Goal: Information Seeking & Learning: Learn about a topic

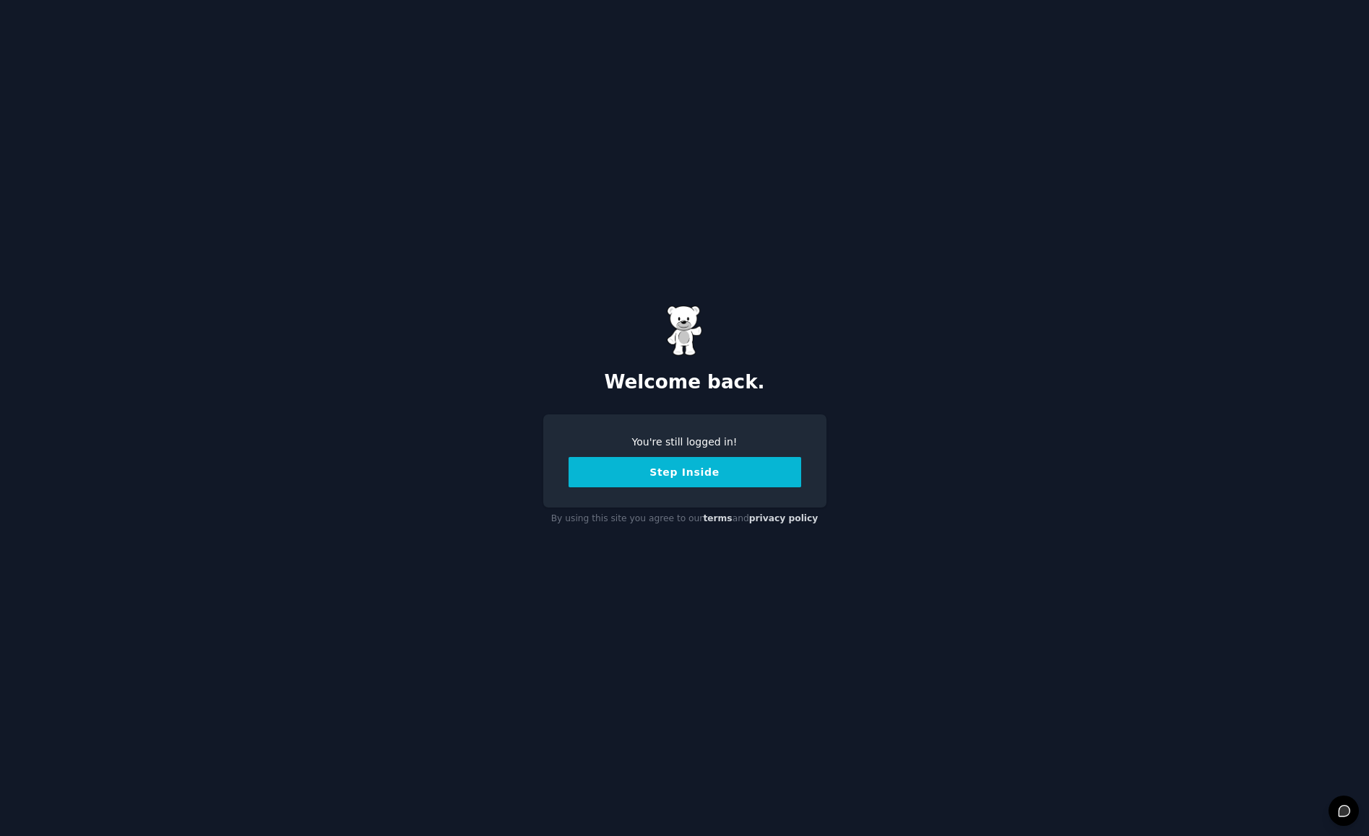
click at [693, 475] on button "Step Inside" at bounding box center [684, 472] width 233 height 30
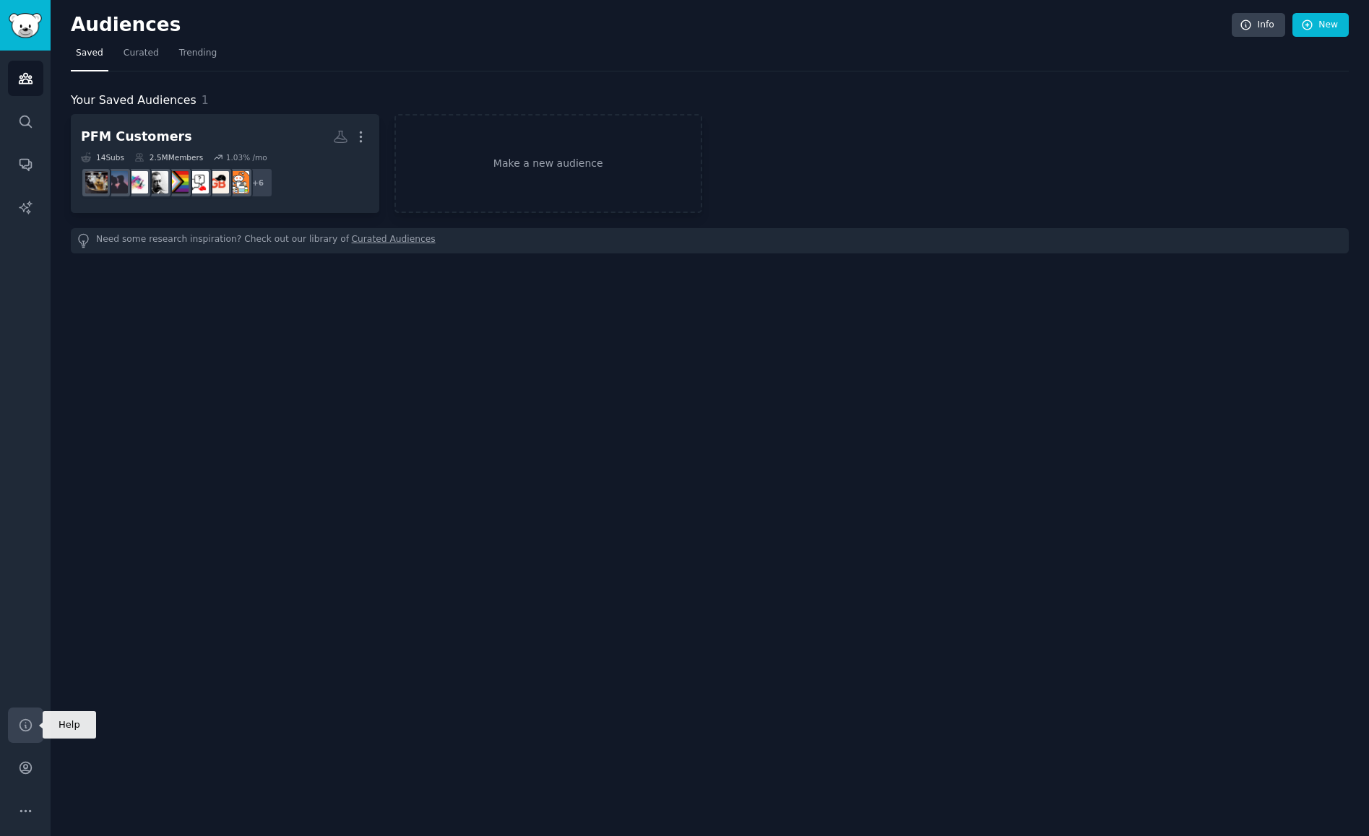
click at [25, 736] on link "Help" at bounding box center [25, 725] width 35 height 35
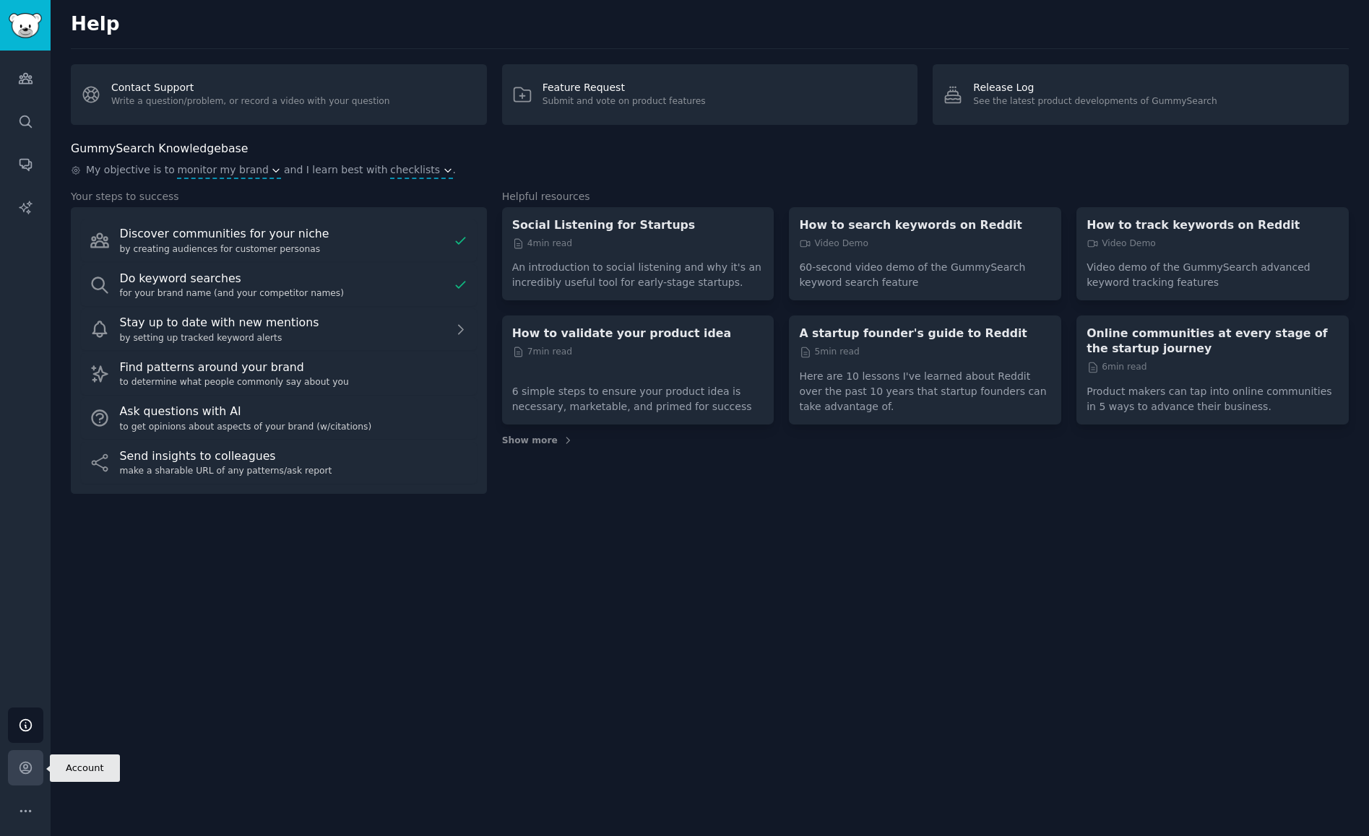
click at [22, 783] on link "Account" at bounding box center [25, 768] width 35 height 35
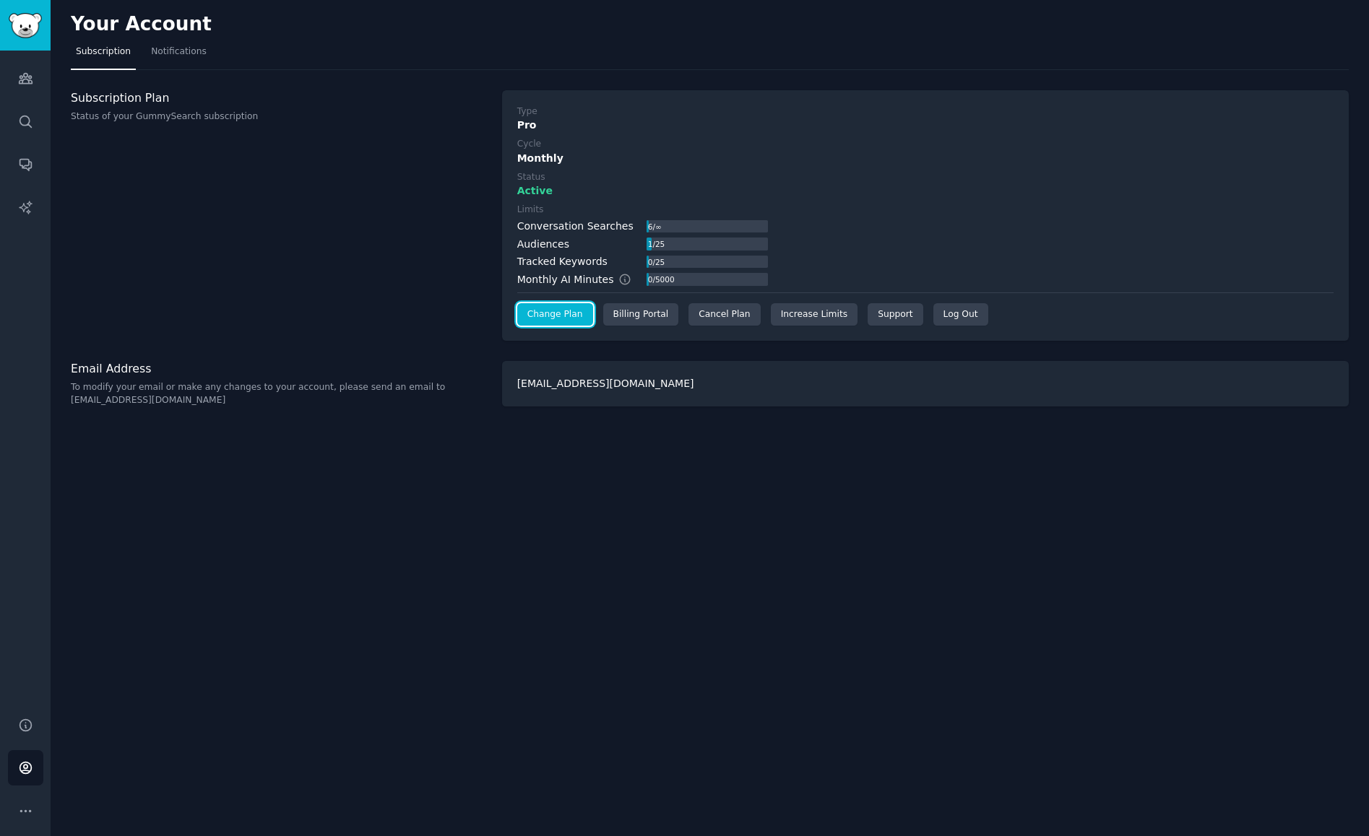
click at [573, 313] on link "Change Plan" at bounding box center [555, 314] width 76 height 23
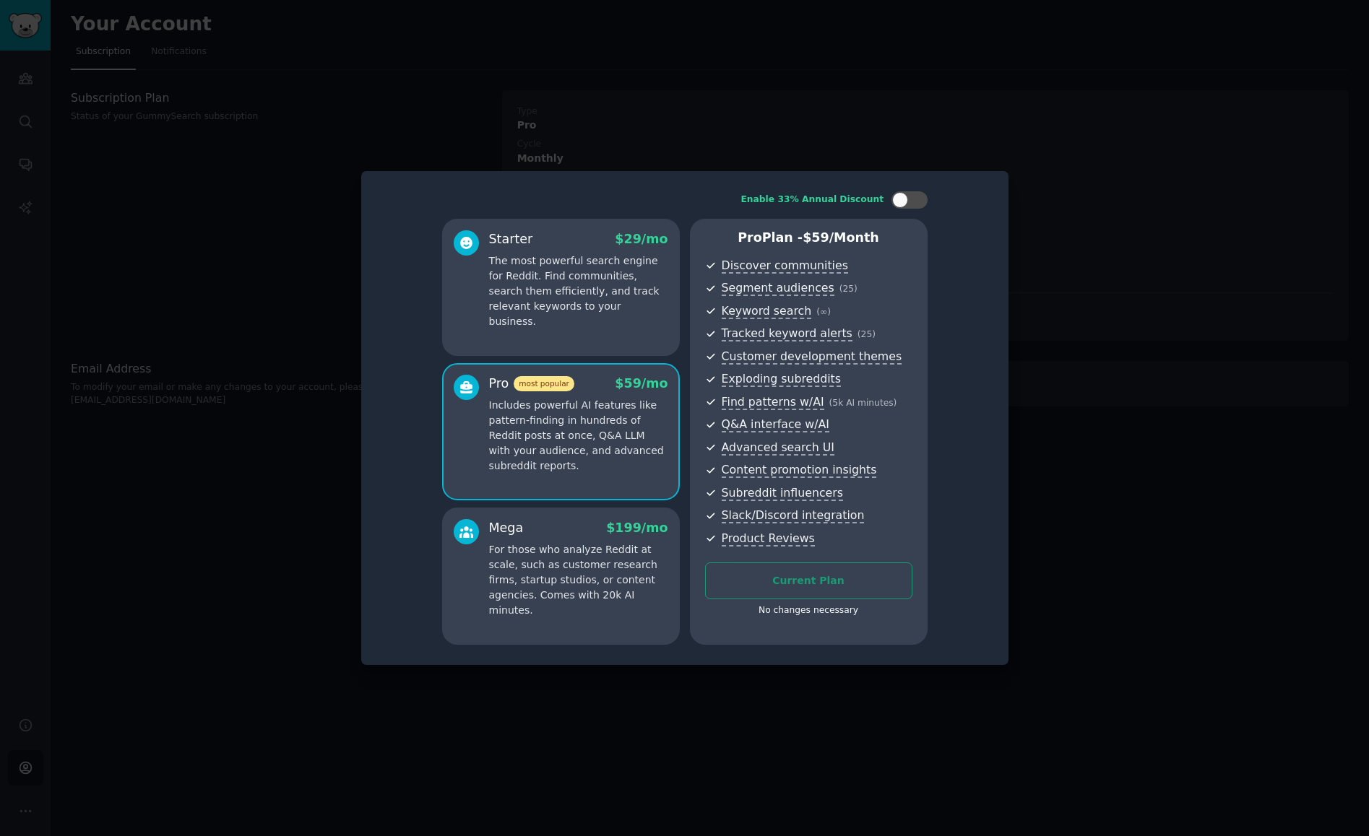
click at [995, 146] on div at bounding box center [684, 418] width 1369 height 836
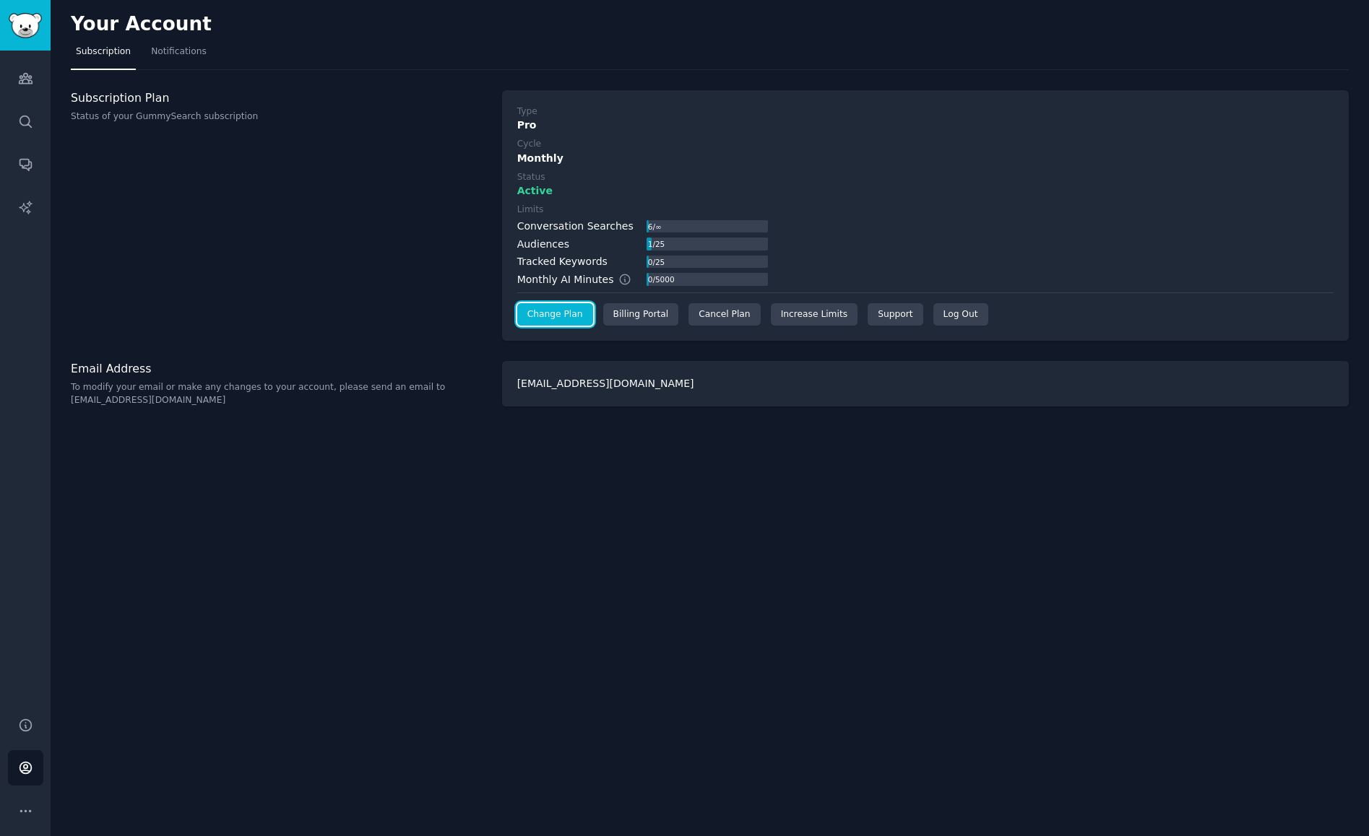
click at [538, 313] on link "Change Plan" at bounding box center [555, 314] width 76 height 23
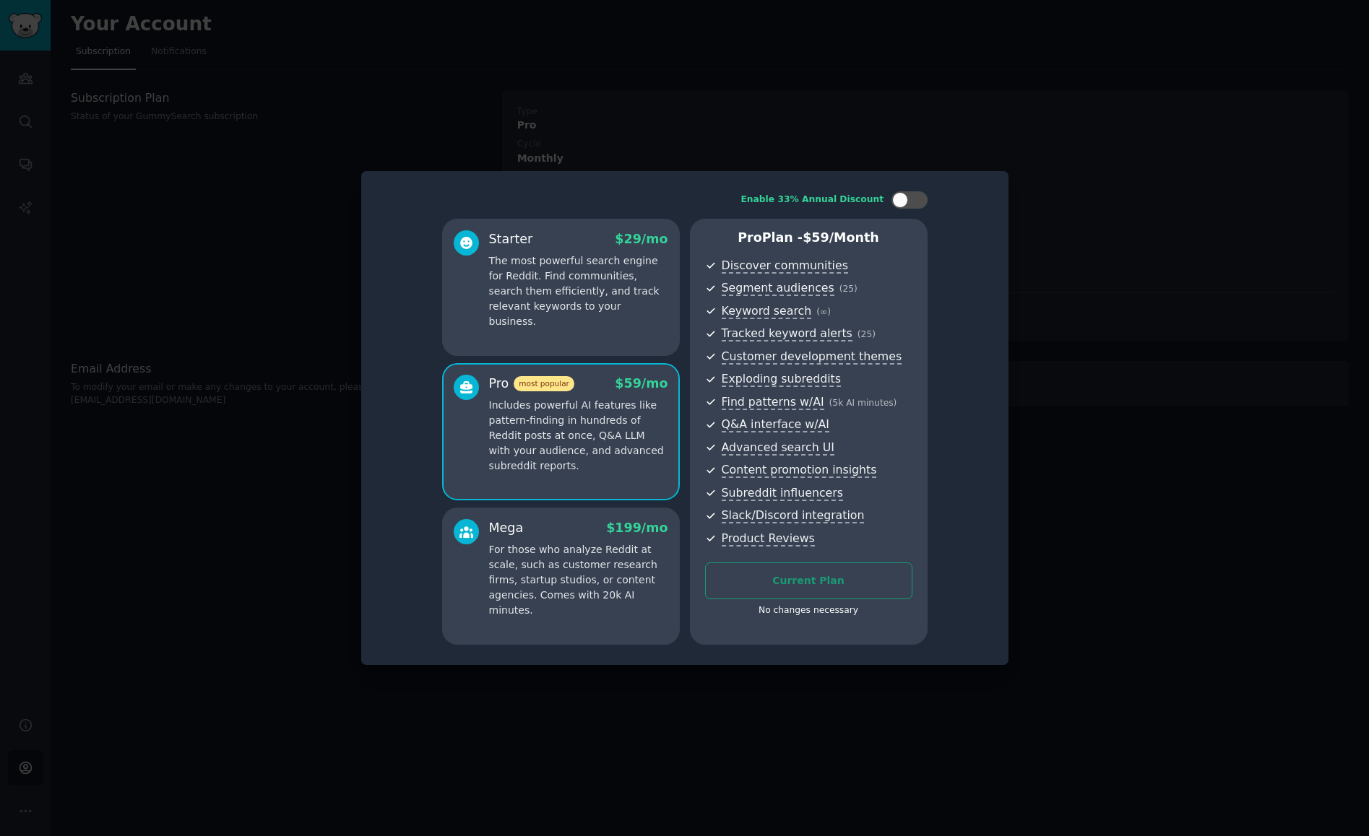
click at [1063, 443] on div at bounding box center [684, 418] width 1369 height 836
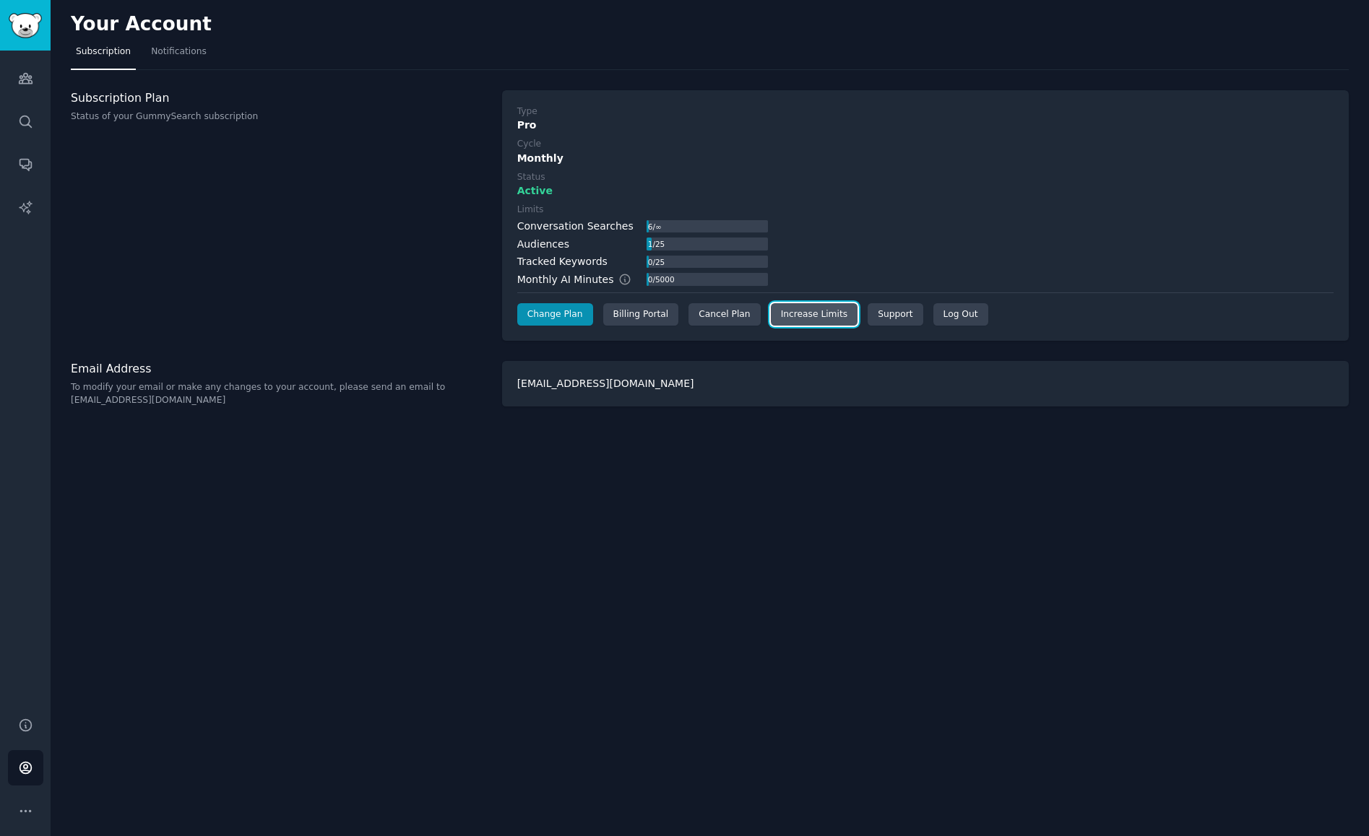
click at [773, 310] on link "Increase Limits" at bounding box center [814, 314] width 87 height 23
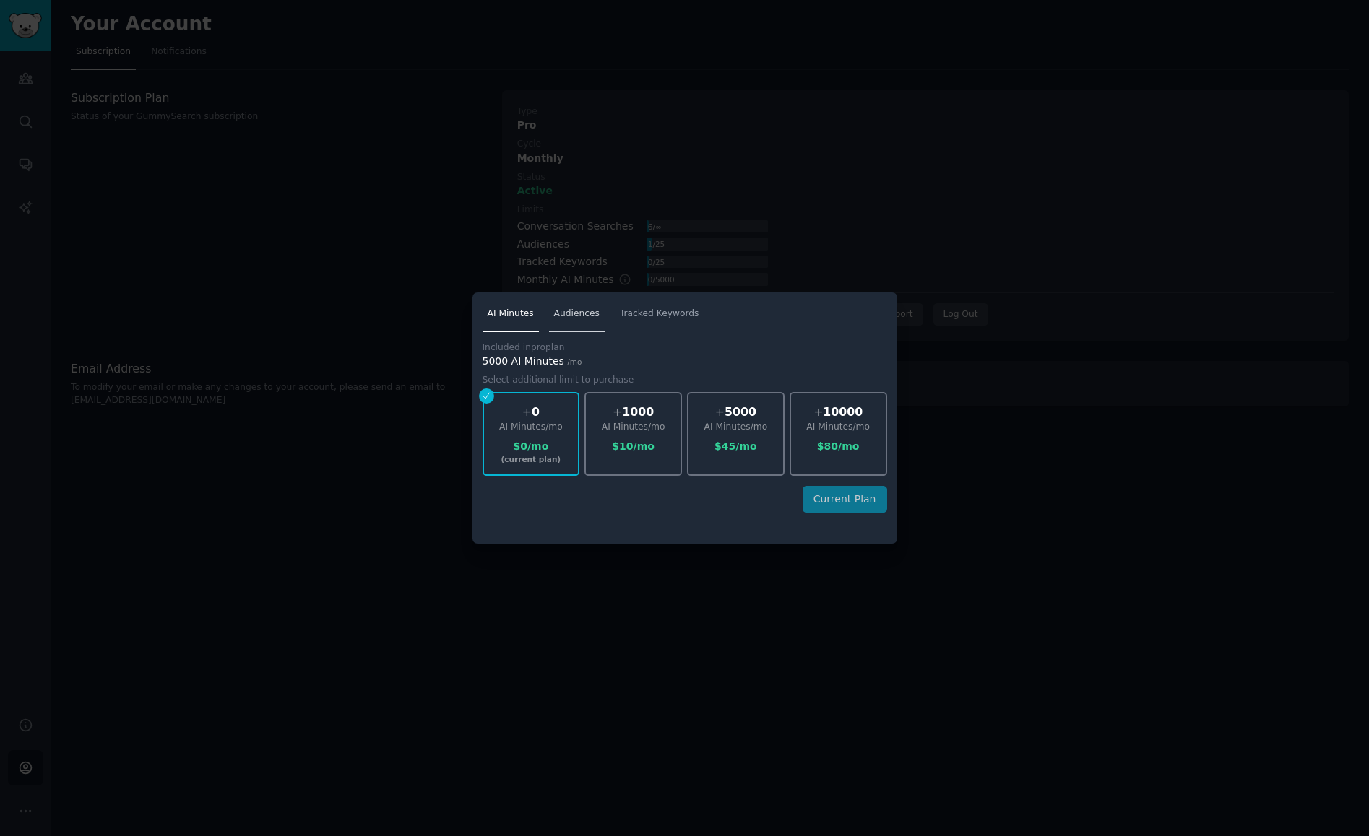
click at [594, 321] on link "Audiences" at bounding box center [577, 318] width 56 height 30
click at [641, 320] on span "Tracked Keywords" at bounding box center [659, 314] width 79 height 13
click at [852, 544] on div at bounding box center [684, 418] width 1369 height 836
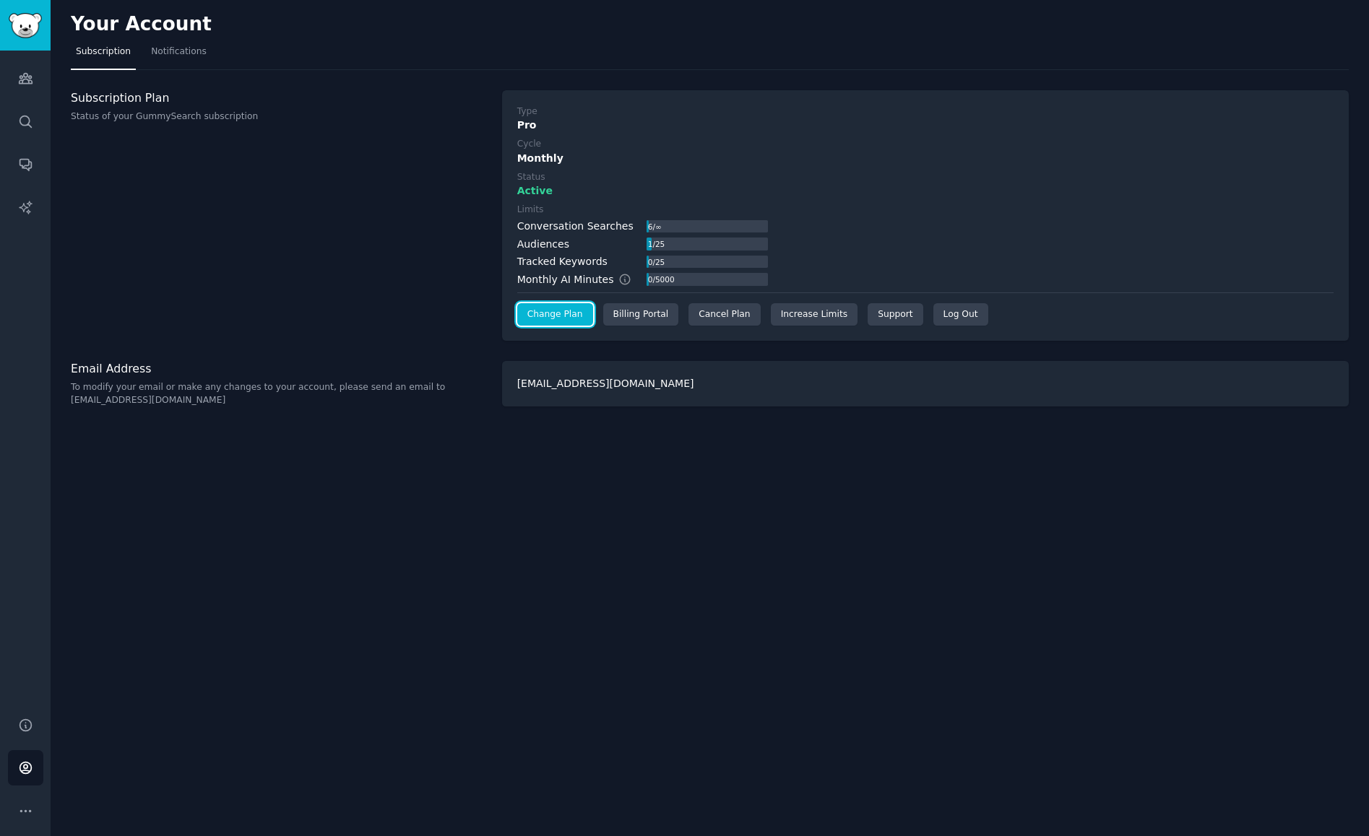
click at [562, 315] on link "Change Plan" at bounding box center [555, 314] width 76 height 23
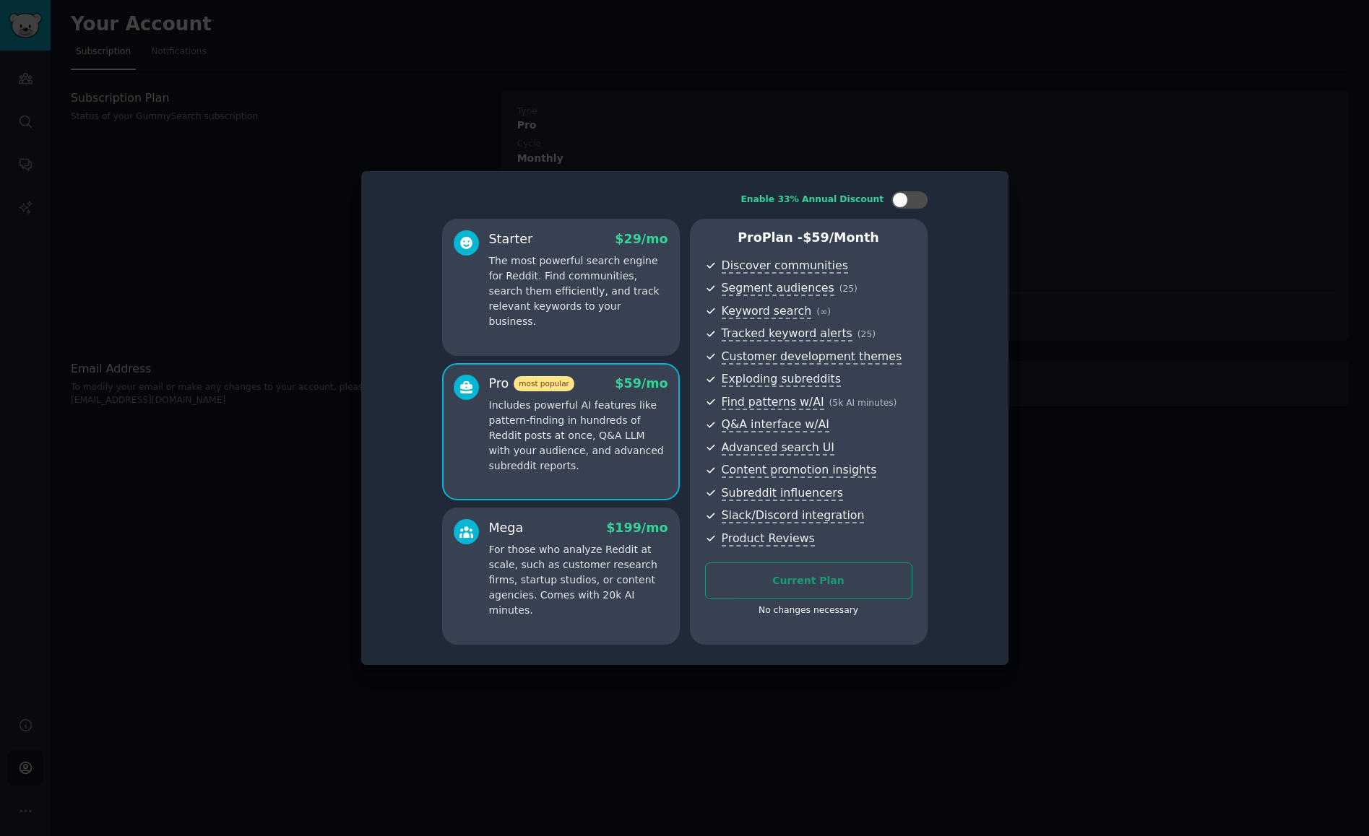
click at [646, 543] on p "For those who analyze Reddit at scale, such as customer research firms, startup…" at bounding box center [578, 580] width 179 height 76
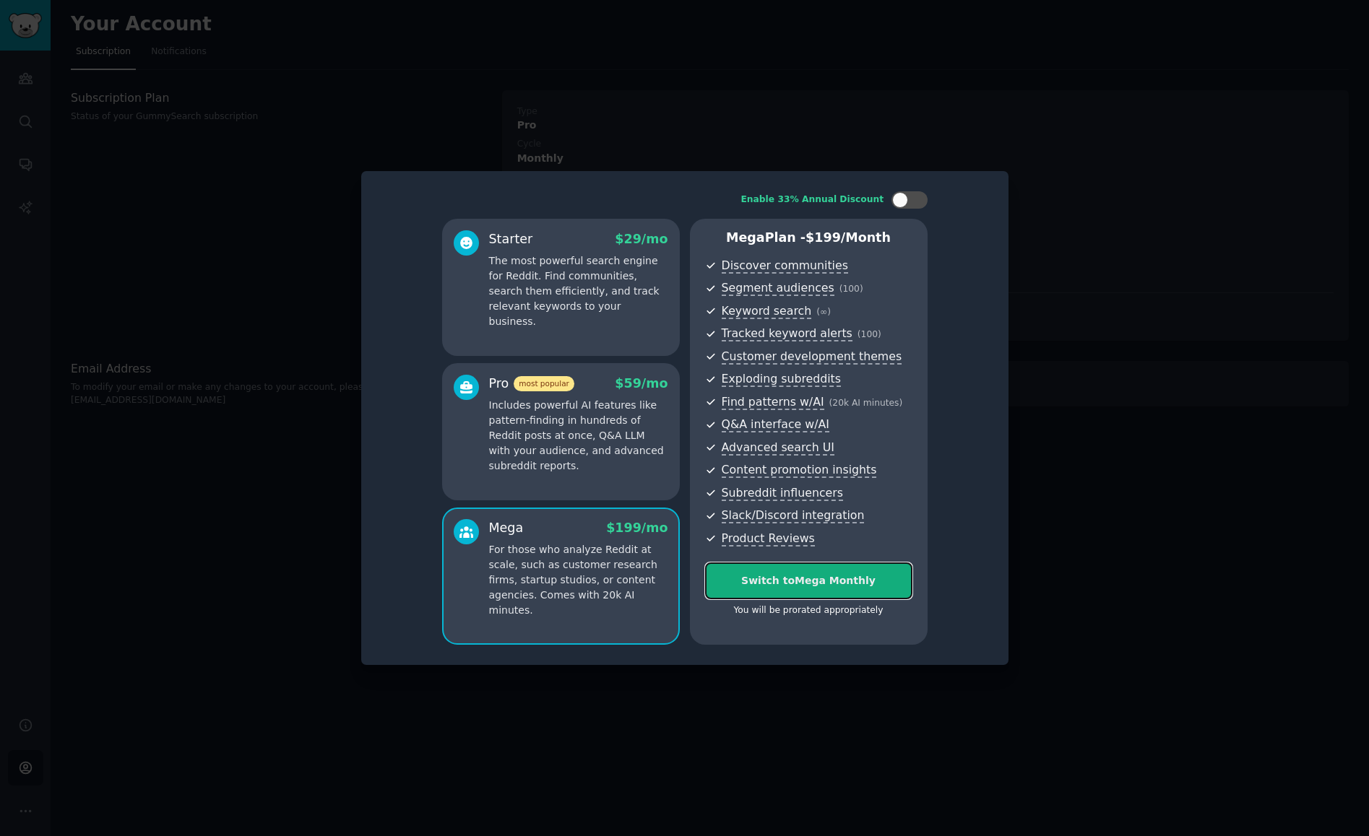
click at [771, 582] on div "Switch to Mega Monthly" at bounding box center [809, 581] width 206 height 15
click at [815, 100] on div at bounding box center [684, 418] width 1369 height 836
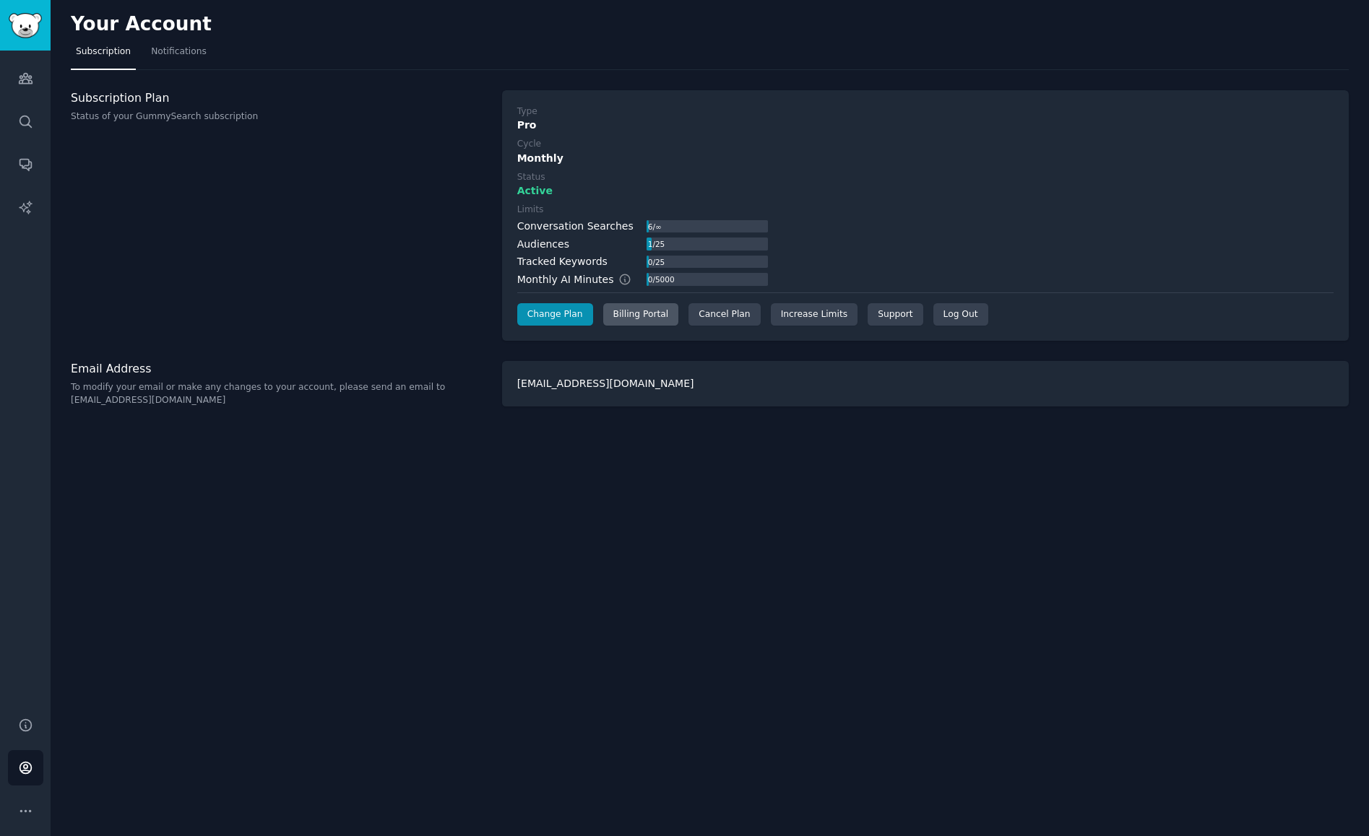
click at [638, 310] on div "Billing Portal" at bounding box center [641, 314] width 76 height 23
click at [589, 316] on link "Change Plan" at bounding box center [555, 314] width 76 height 23
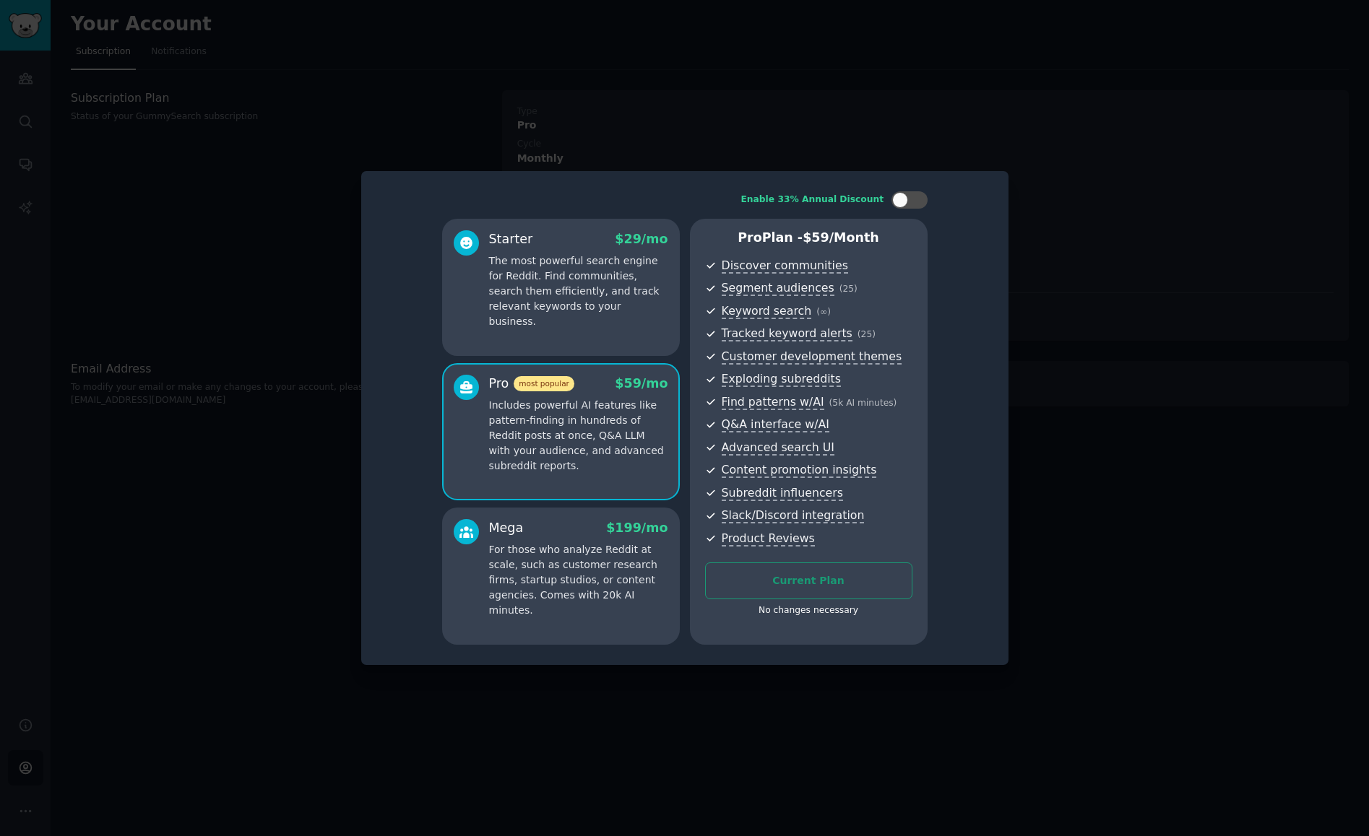
click at [477, 578] on div at bounding box center [466, 568] width 25 height 99
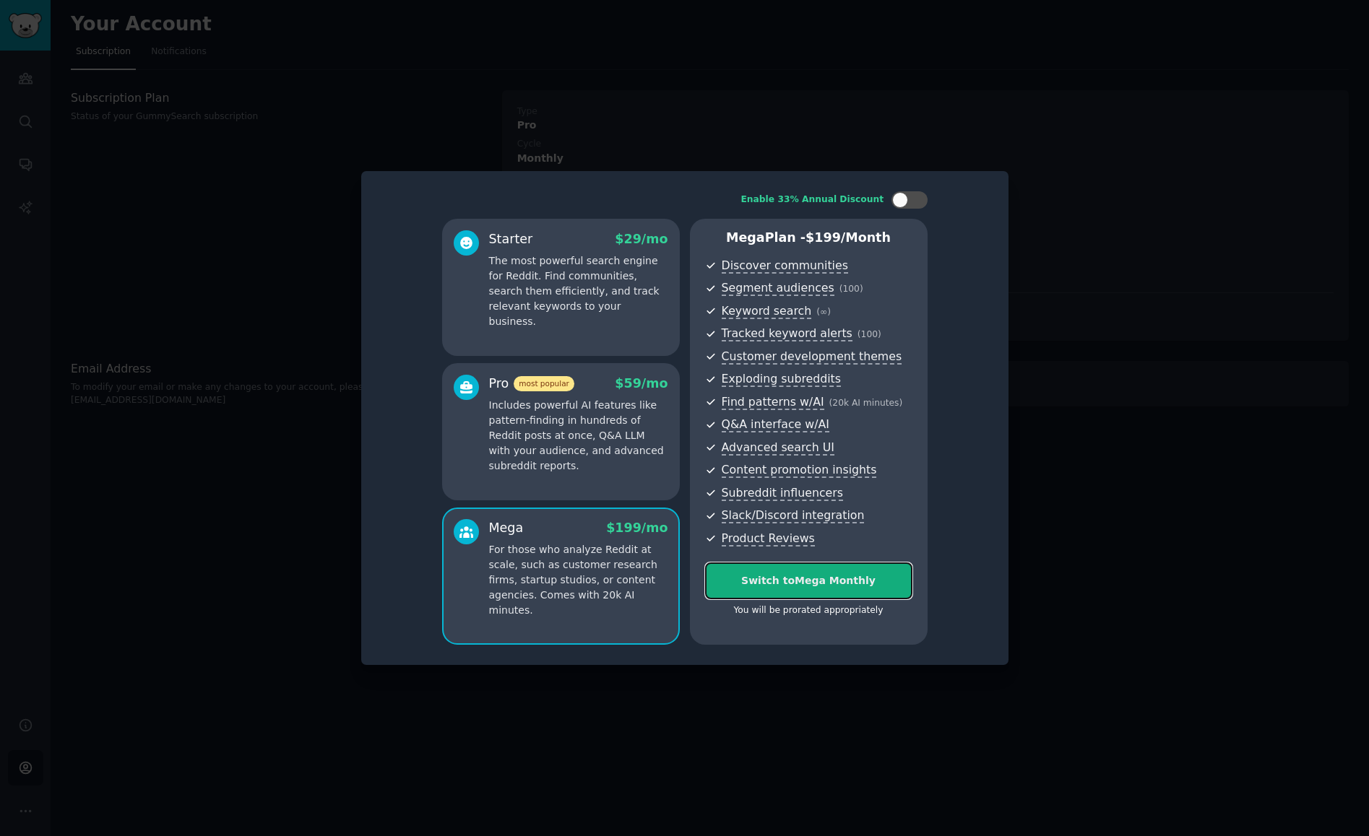
click at [834, 588] on div "Switch to Mega Monthly" at bounding box center [809, 581] width 206 height 15
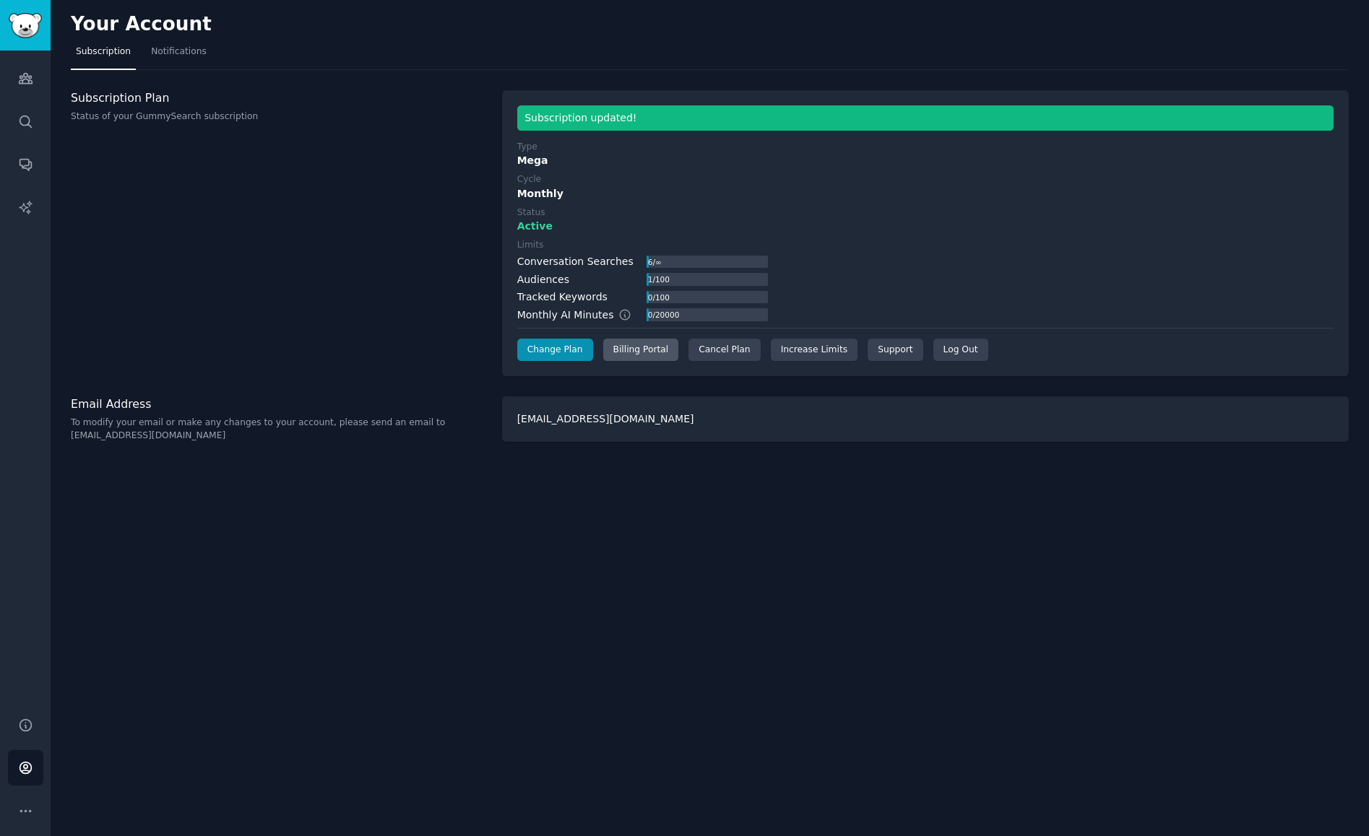
click at [646, 353] on div "Billing Portal" at bounding box center [641, 350] width 76 height 23
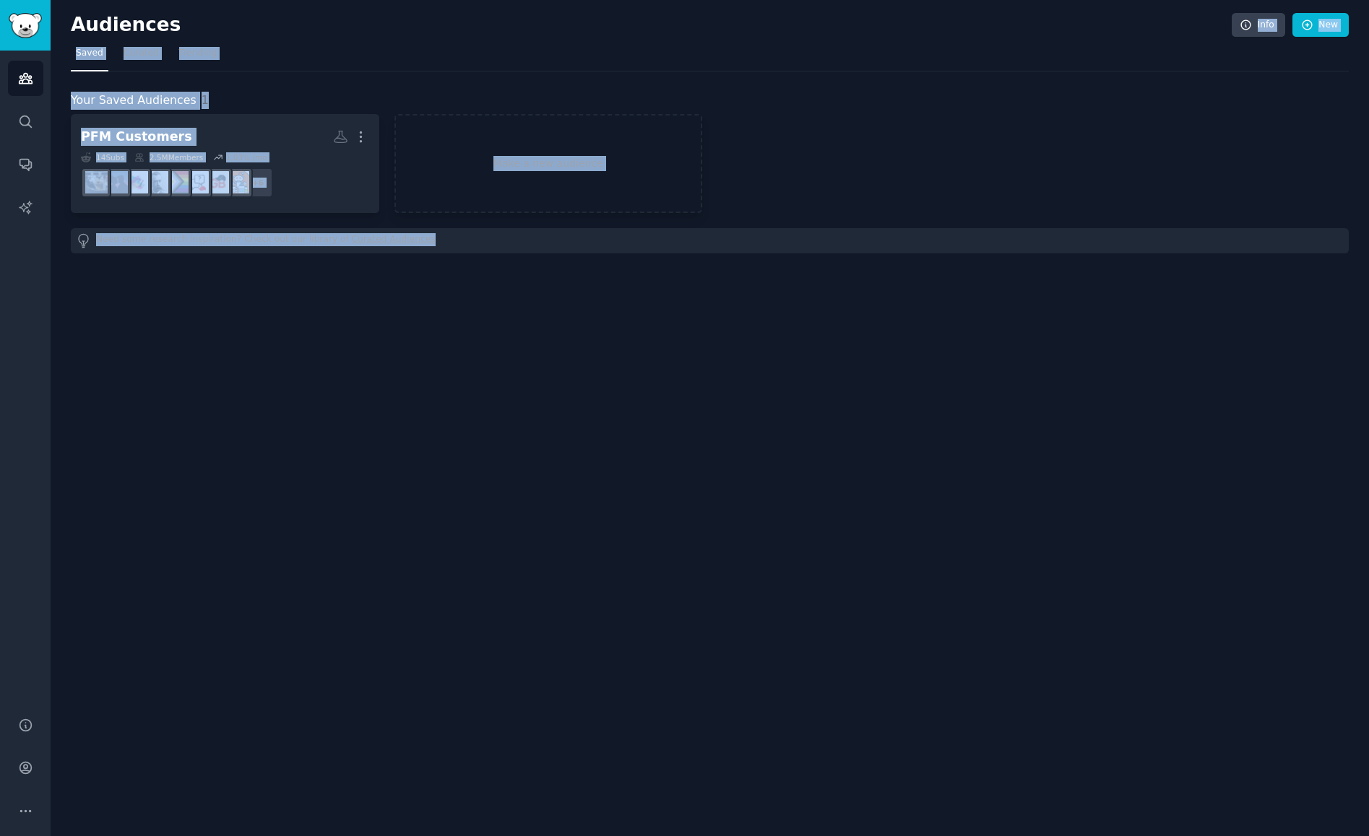
drag, startPoint x: 178, startPoint y: 22, endPoint x: 610, endPoint y: 379, distance: 560.9
click at [595, 371] on div "Audiences Info New Saved Curated Trending Your Saved Audiences 1 PFM Customers …" at bounding box center [710, 418] width 1318 height 836
drag, startPoint x: 857, startPoint y: 496, endPoint x: 68, endPoint y: 9, distance: 927.0
click at [67, 12] on div "Audiences Info New Saved Curated Trending Your Saved Audiences 1 PFM Customers …" at bounding box center [710, 418] width 1318 height 836
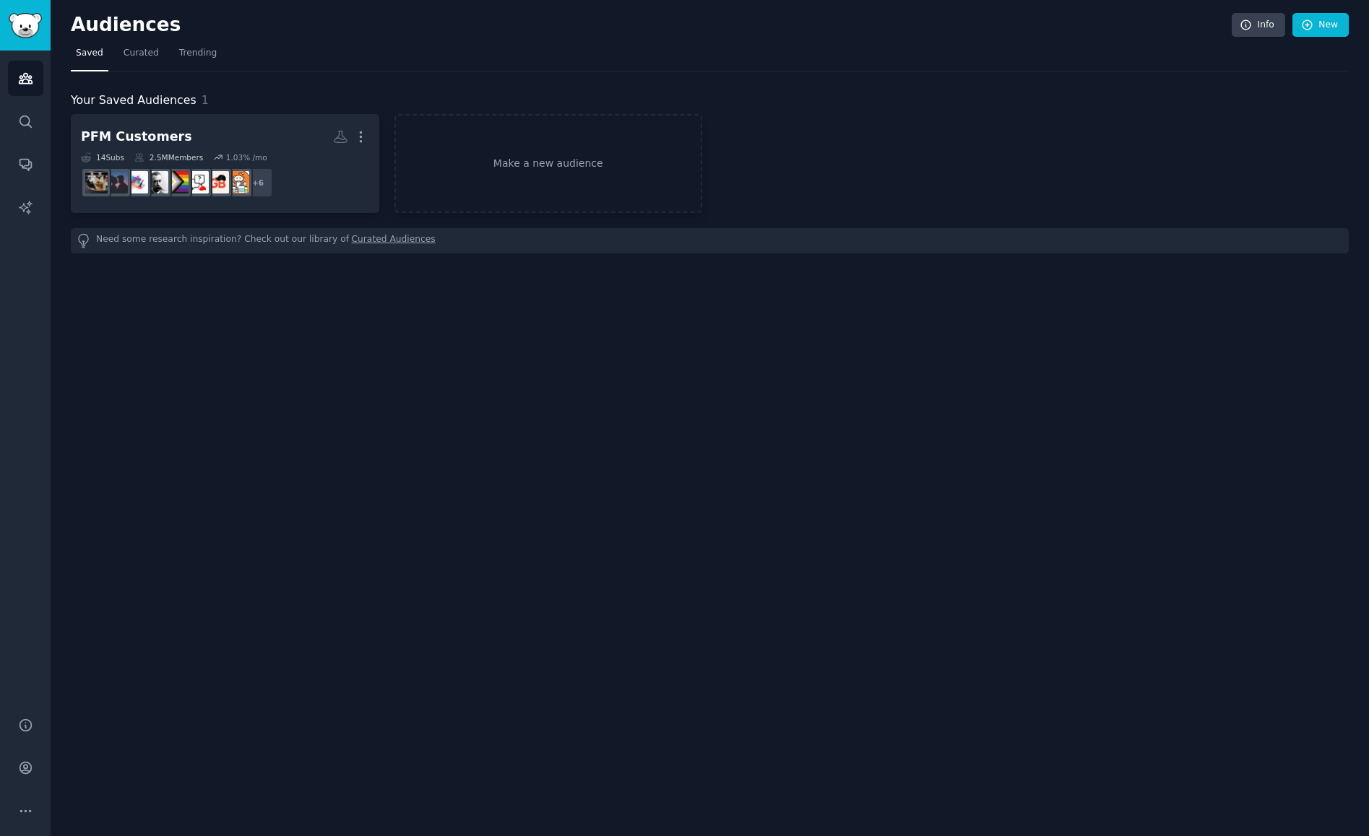
click at [345, 58] on nav "Saved Curated Trending" at bounding box center [710, 57] width 1278 height 30
click at [35, 110] on link "Search" at bounding box center [25, 121] width 35 height 35
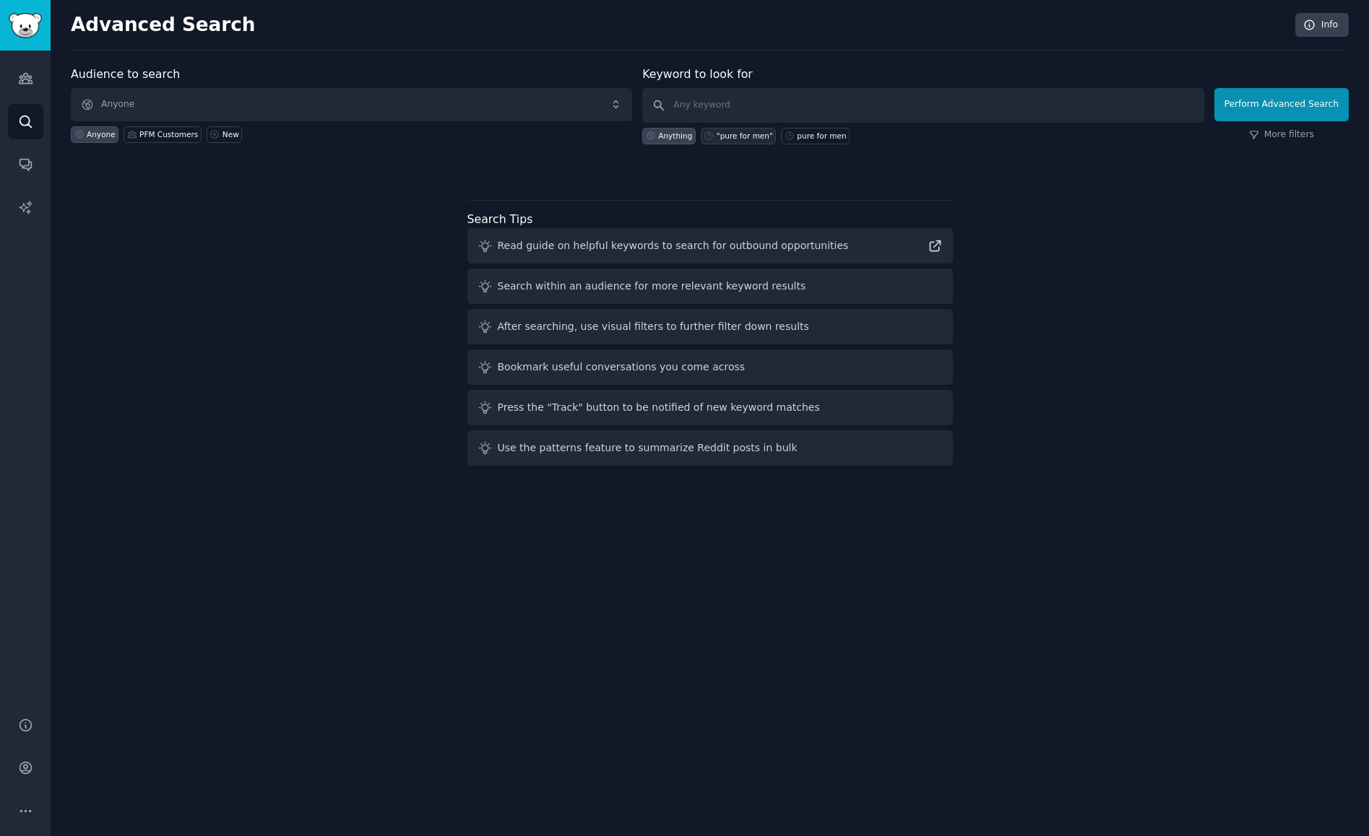
click at [750, 134] on div ""pure for men"" at bounding box center [745, 136] width 56 height 10
type input ""pure for men""
click at [1284, 106] on button "Perform Advanced Search" at bounding box center [1281, 104] width 134 height 33
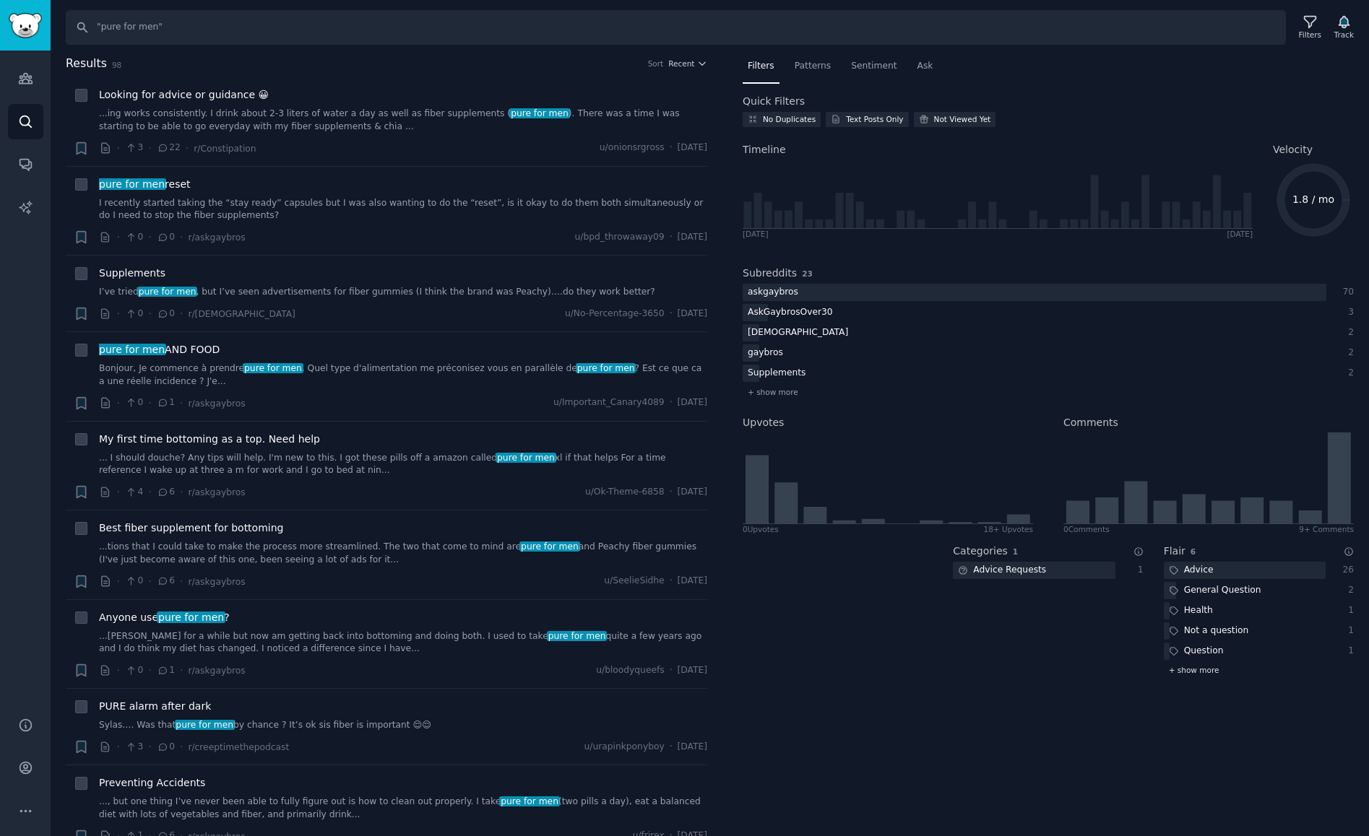
click at [1195, 672] on span "+ show more" at bounding box center [1194, 670] width 51 height 10
click at [697, 66] on icon "button" at bounding box center [702, 64] width 10 height 10
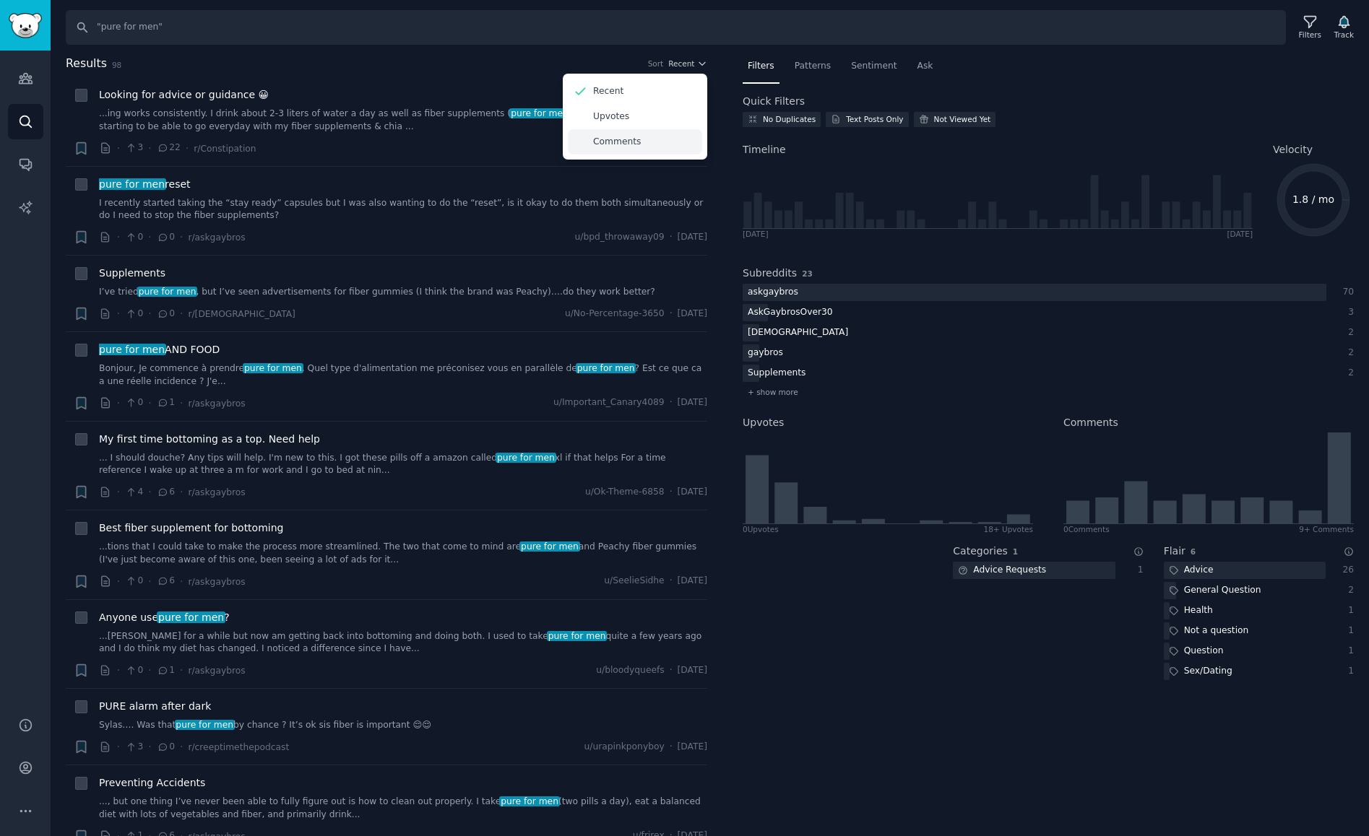
click at [662, 142] on div "Comments" at bounding box center [635, 141] width 134 height 25
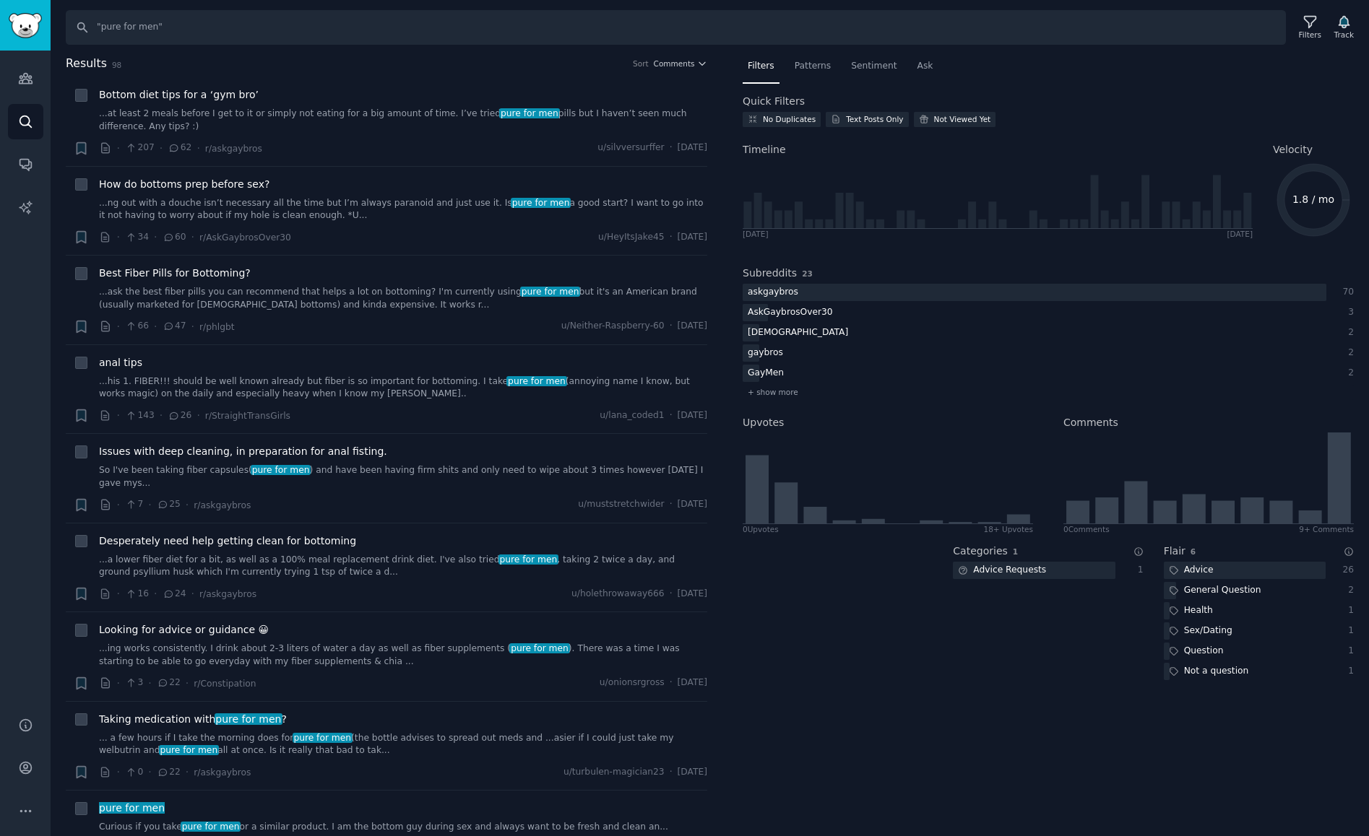
click at [667, 69] on h2 "Results 98 Sort Comments" at bounding box center [386, 64] width 641 height 18
click at [671, 64] on span "Comments" at bounding box center [674, 64] width 41 height 10
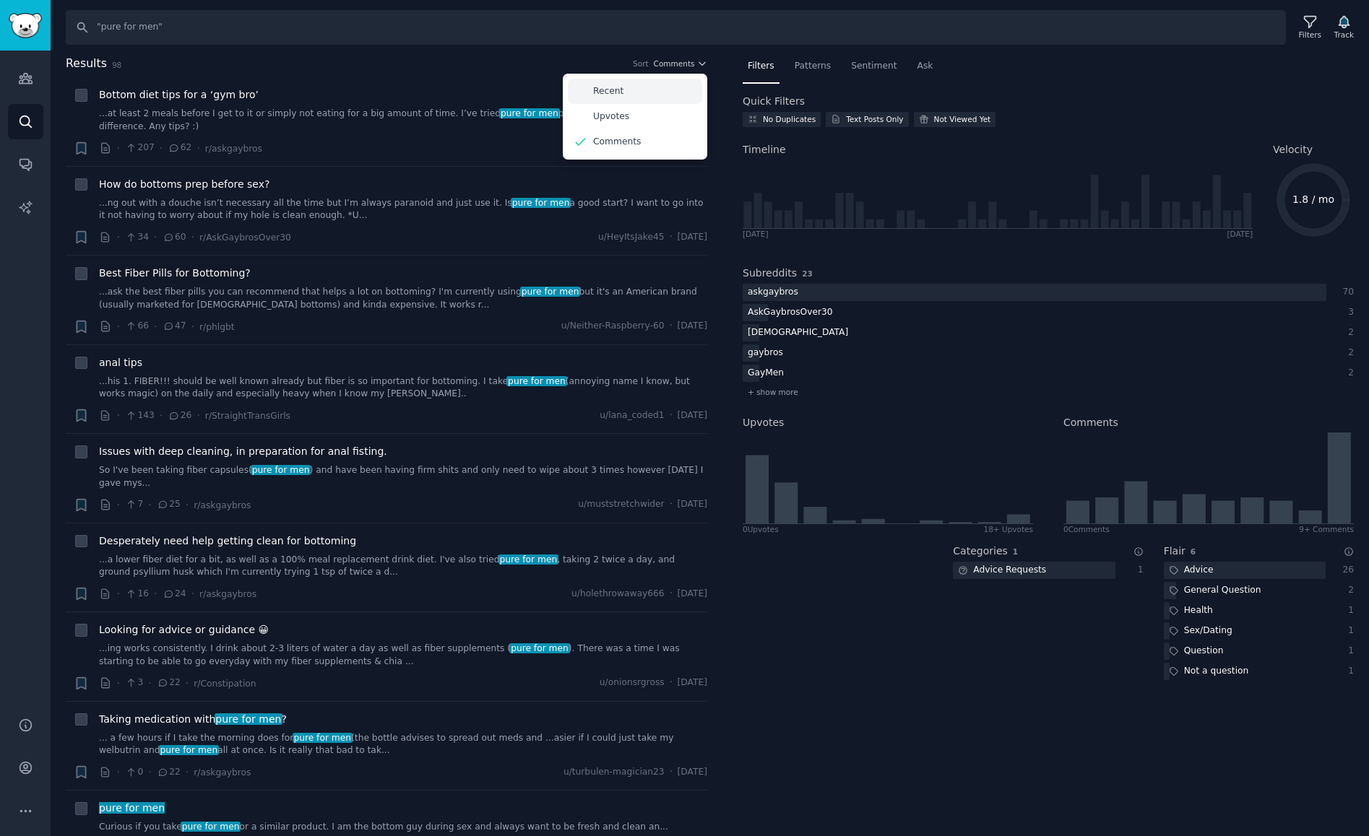
click at [656, 92] on div "Recent" at bounding box center [635, 91] width 134 height 25
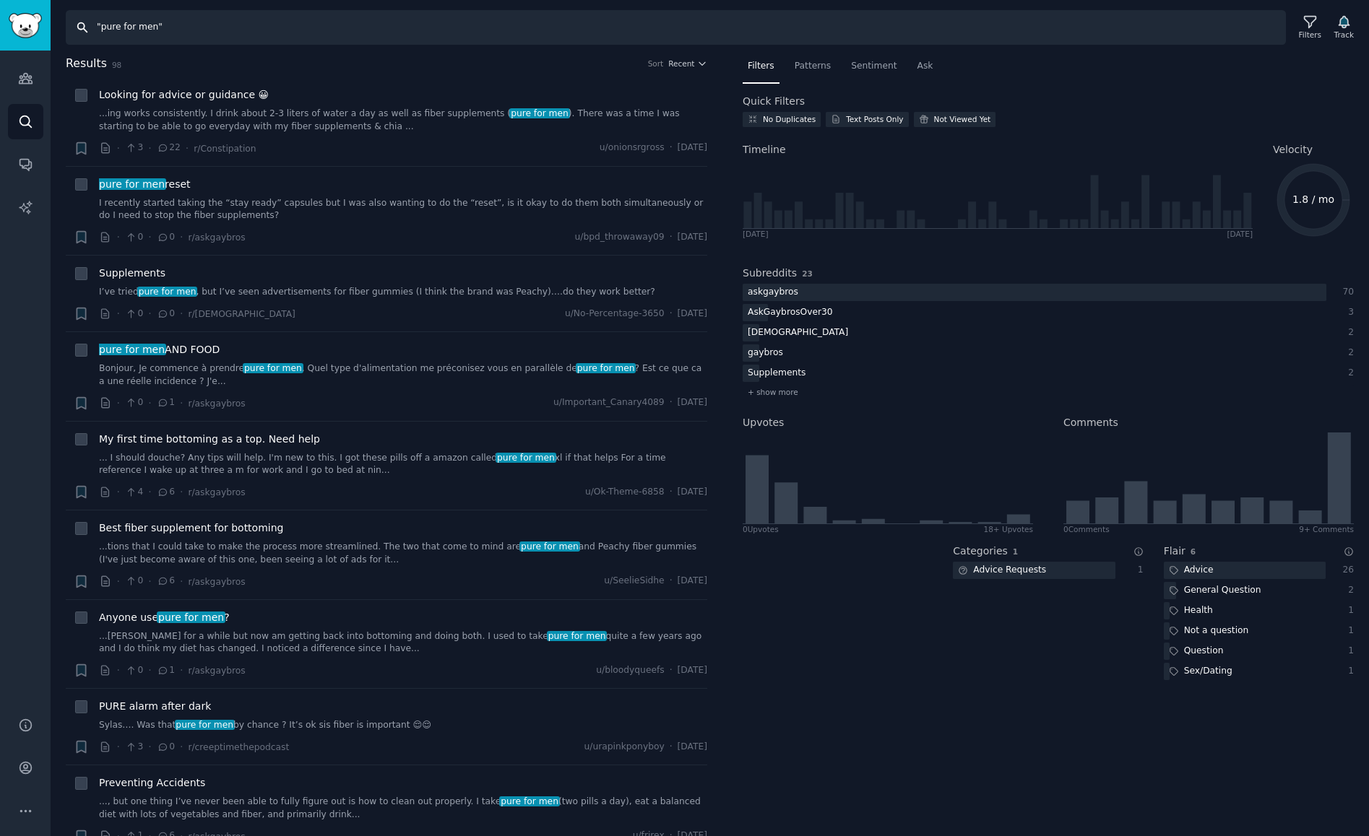
click at [144, 34] on input ""pure for men"" at bounding box center [676, 27] width 1220 height 35
drag, startPoint x: 168, startPoint y: 25, endPoint x: 16, endPoint y: 4, distance: 153.9
click at [16, 4] on div "Audiences Audiences Search Conversations AI Reports Help Account More Search "p…" at bounding box center [684, 418] width 1369 height 836
click at [28, 33] on img "Sidebar" at bounding box center [25, 25] width 33 height 25
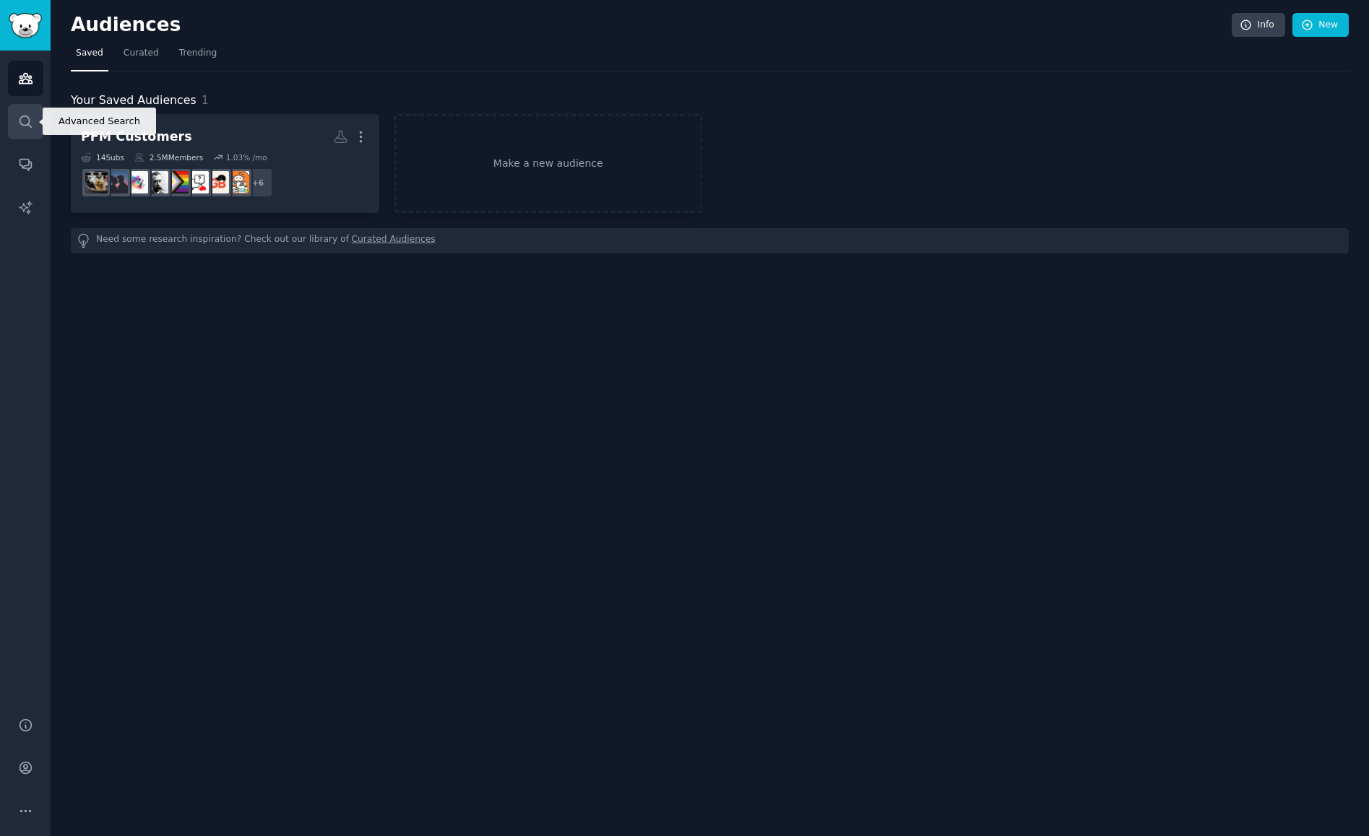
click at [30, 120] on icon "Sidebar" at bounding box center [26, 122] width 12 height 12
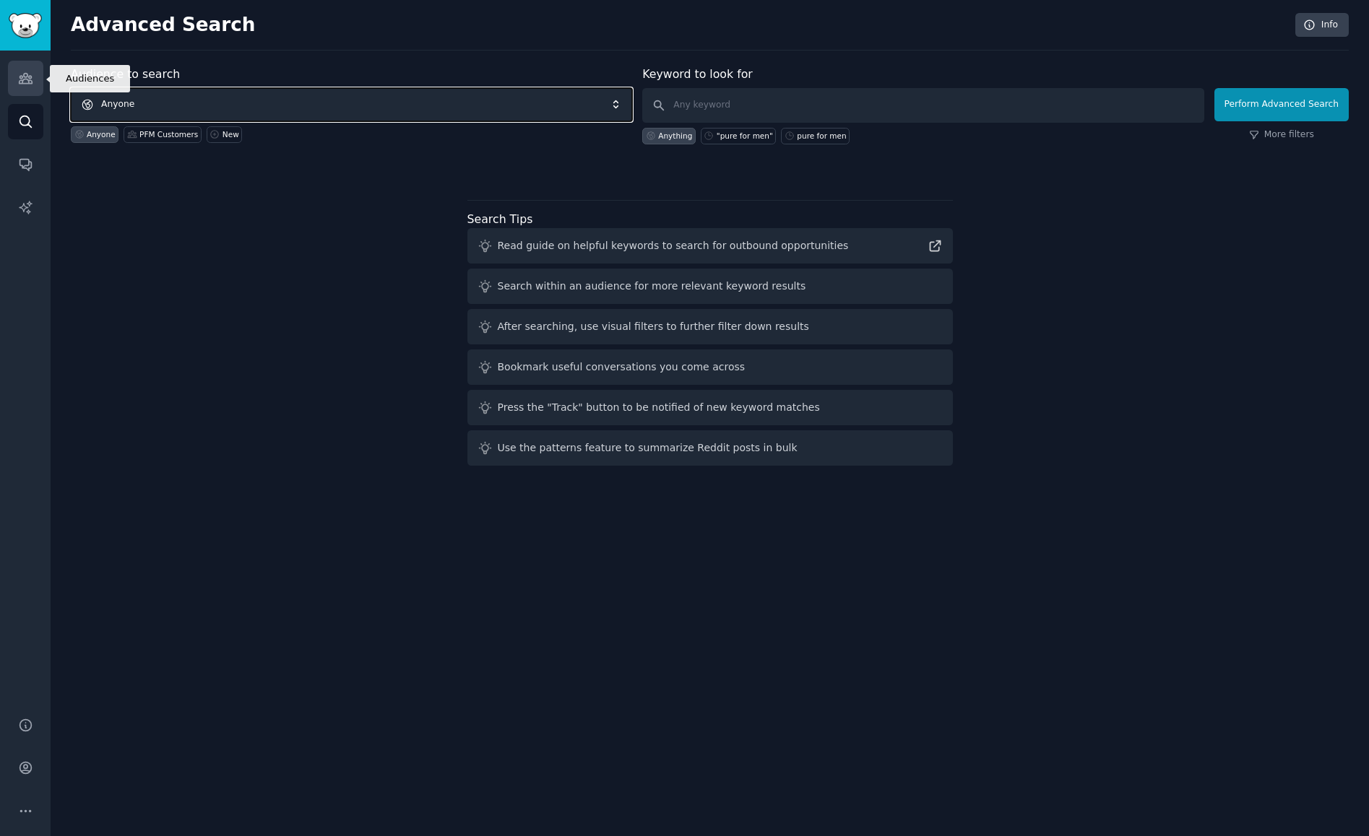
drag, startPoint x: 306, startPoint y: 106, endPoint x: 24, endPoint y: 66, distance: 285.2
click at [22, 66] on div "Audiences Audiences Search Conversations AI Reports Help Account More Advanced …" at bounding box center [684, 418] width 1369 height 836
click at [191, 111] on span "Anyone" at bounding box center [351, 104] width 561 height 33
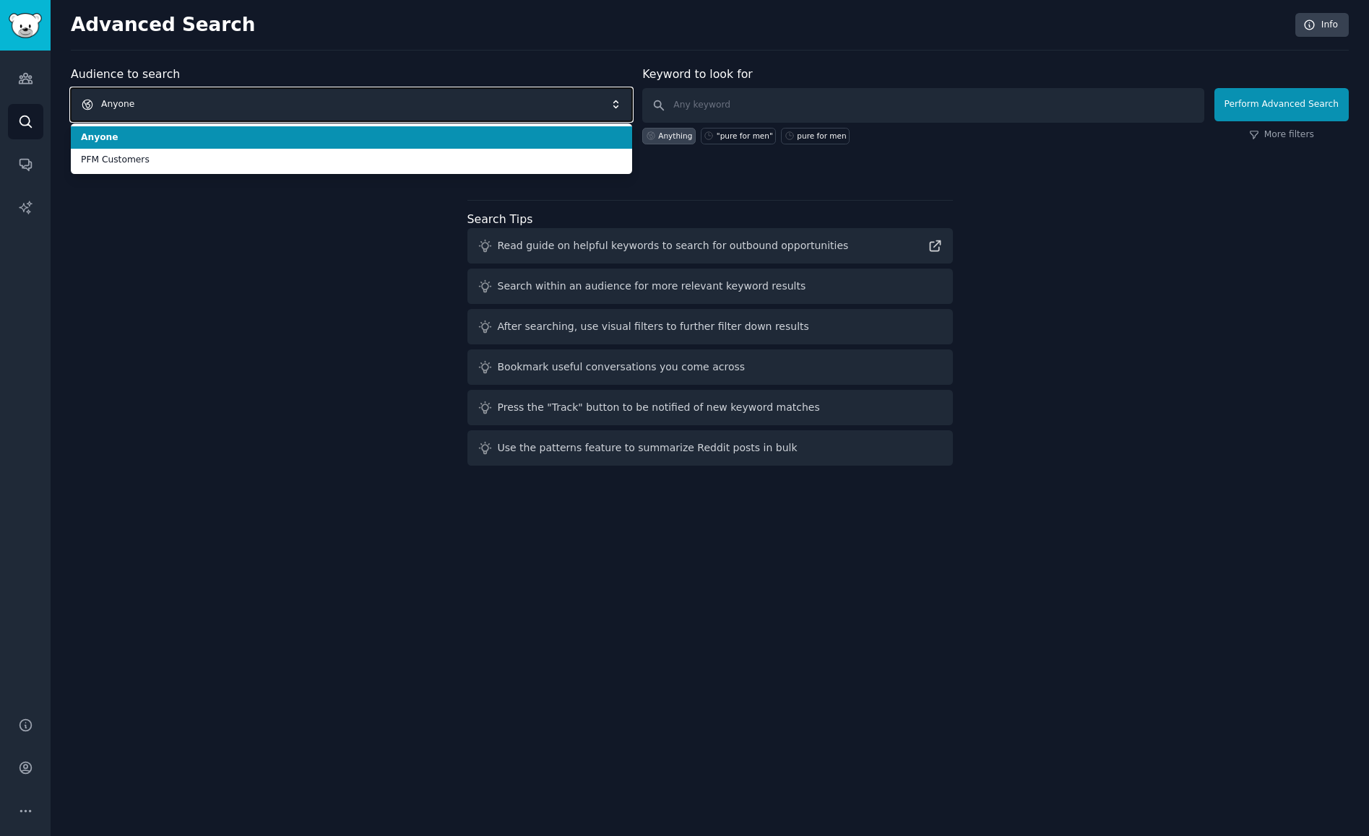
click at [212, 108] on span "Anyone" at bounding box center [351, 104] width 561 height 33
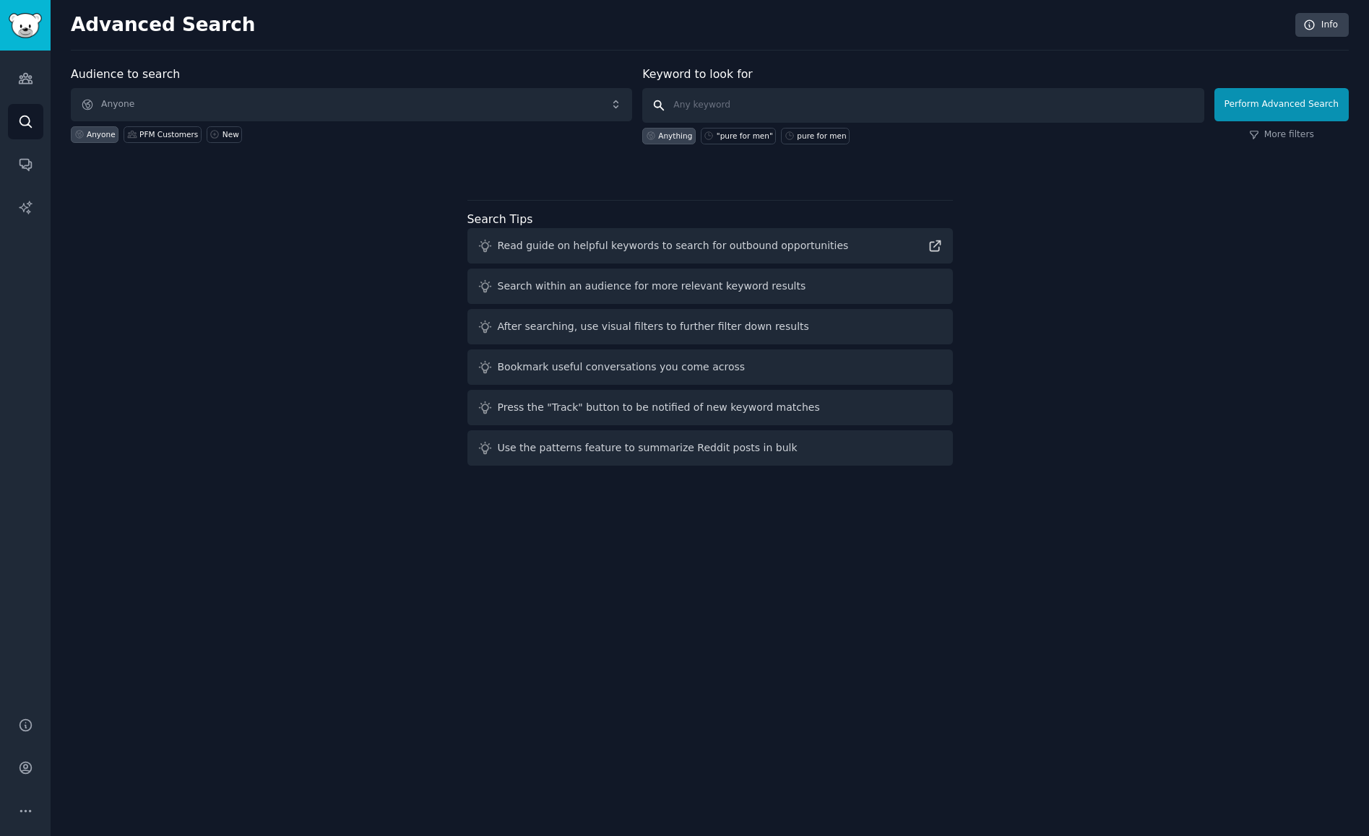
click at [701, 103] on input "text" at bounding box center [922, 105] width 561 height 35
type input "Pure for Men"
click button "Perform Advanced Search" at bounding box center [1281, 104] width 134 height 33
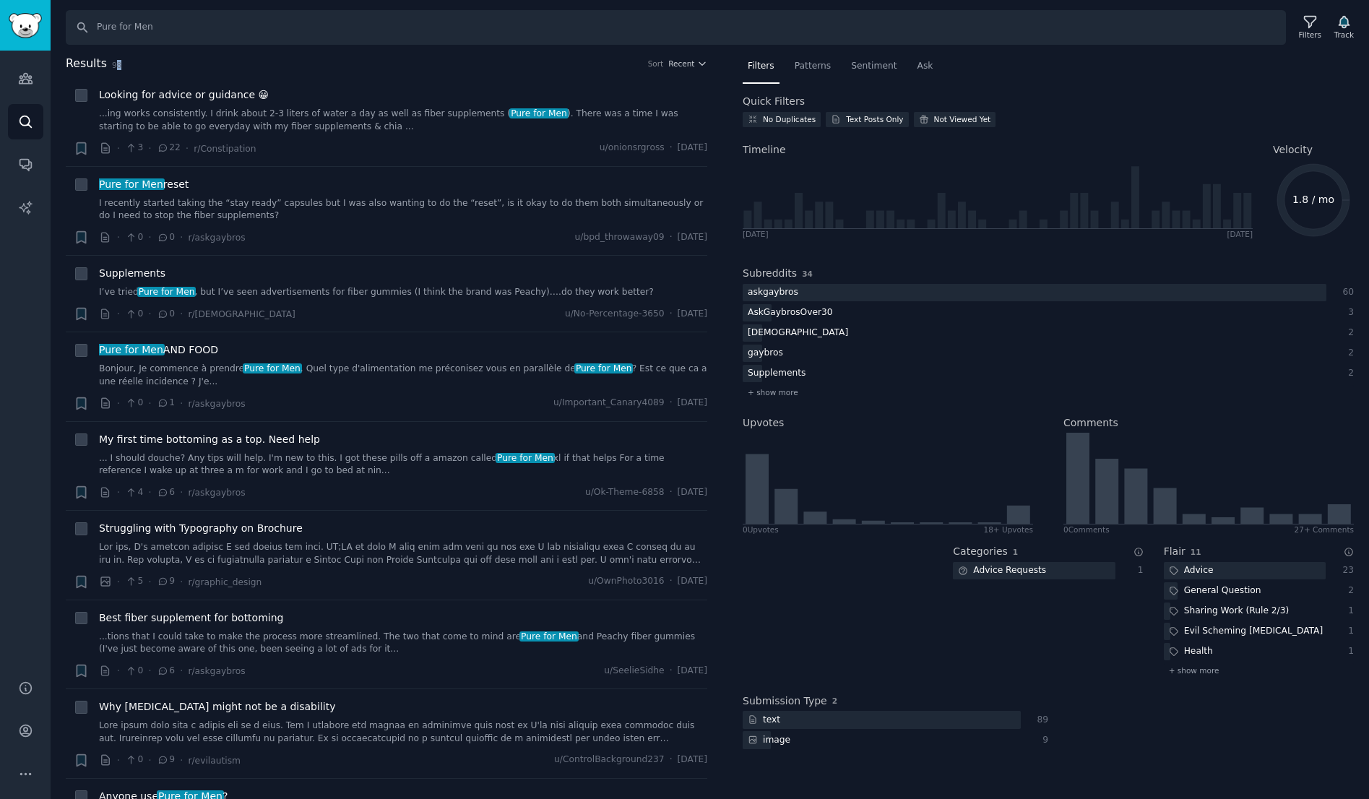
drag, startPoint x: 113, startPoint y: 63, endPoint x: 164, endPoint y: 69, distance: 51.7
click at [163, 69] on h2 "Results 98 Sort Recent" at bounding box center [386, 64] width 641 height 18
drag, startPoint x: 168, startPoint y: 72, endPoint x: 207, endPoint y: 70, distance: 39.0
click at [168, 72] on div "Results 98 Sort Recent" at bounding box center [386, 66] width 641 height 23
click at [1307, 20] on icon at bounding box center [1309, 21] width 15 height 15
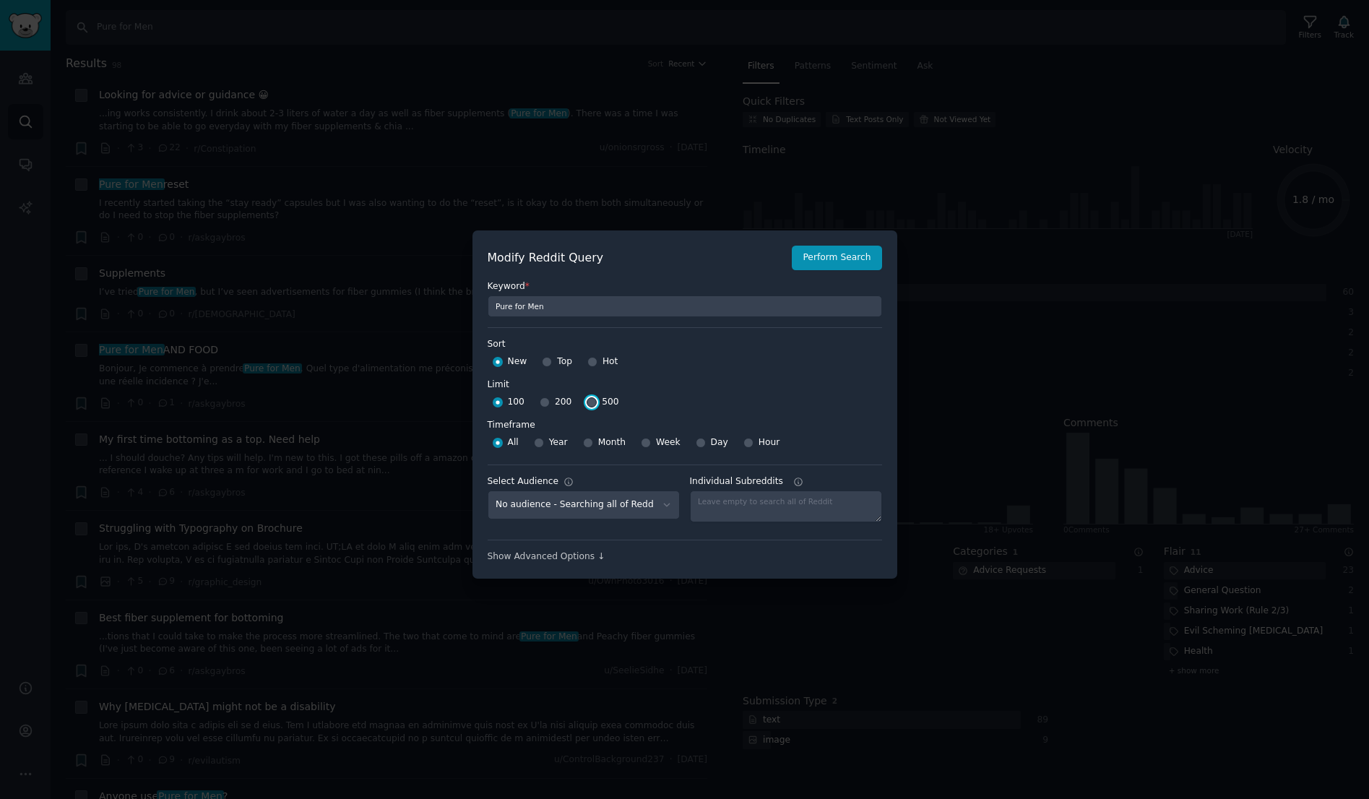
click at [587, 403] on input "500" at bounding box center [592, 402] width 10 height 10
radio input "true"
click at [830, 254] on button "Perform Search" at bounding box center [837, 258] width 90 height 25
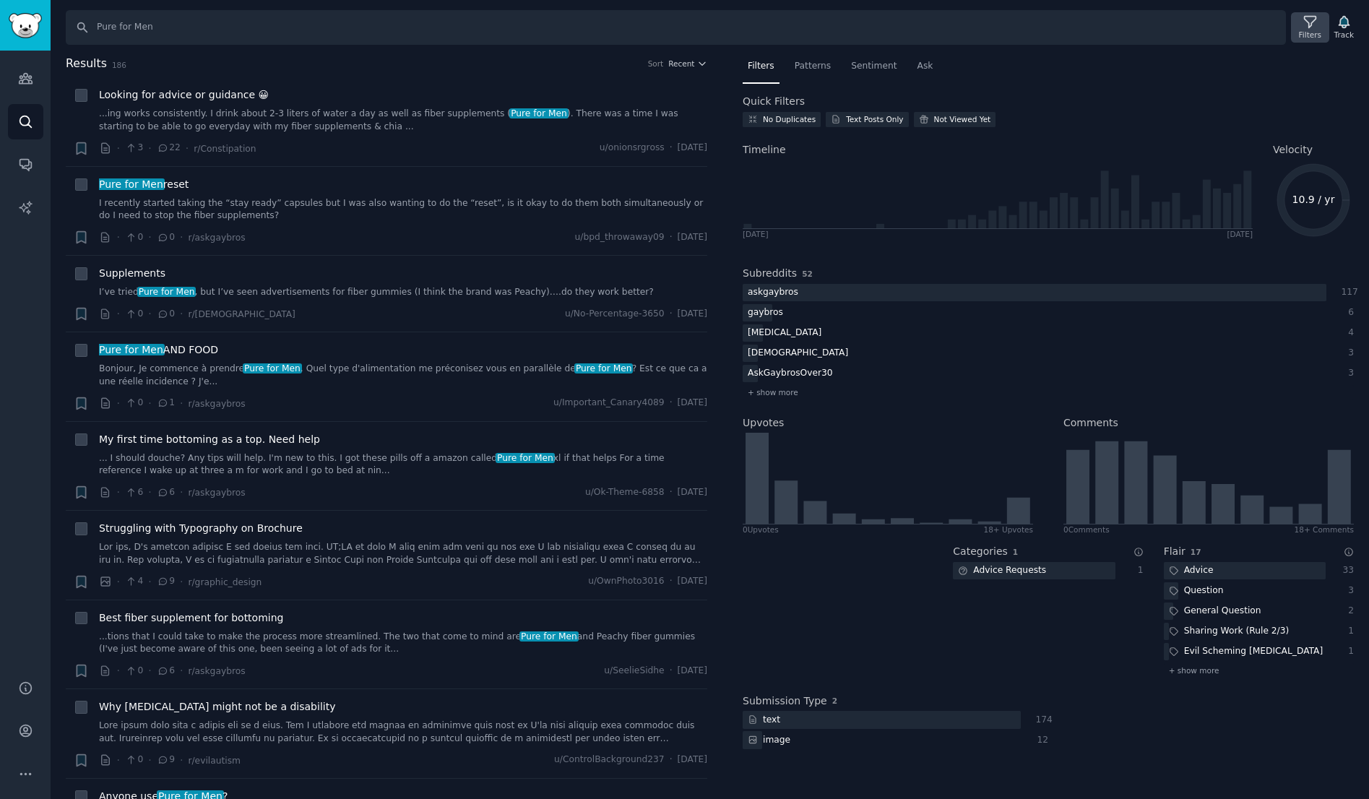
click at [1313, 25] on icon at bounding box center [1309, 21] width 15 height 15
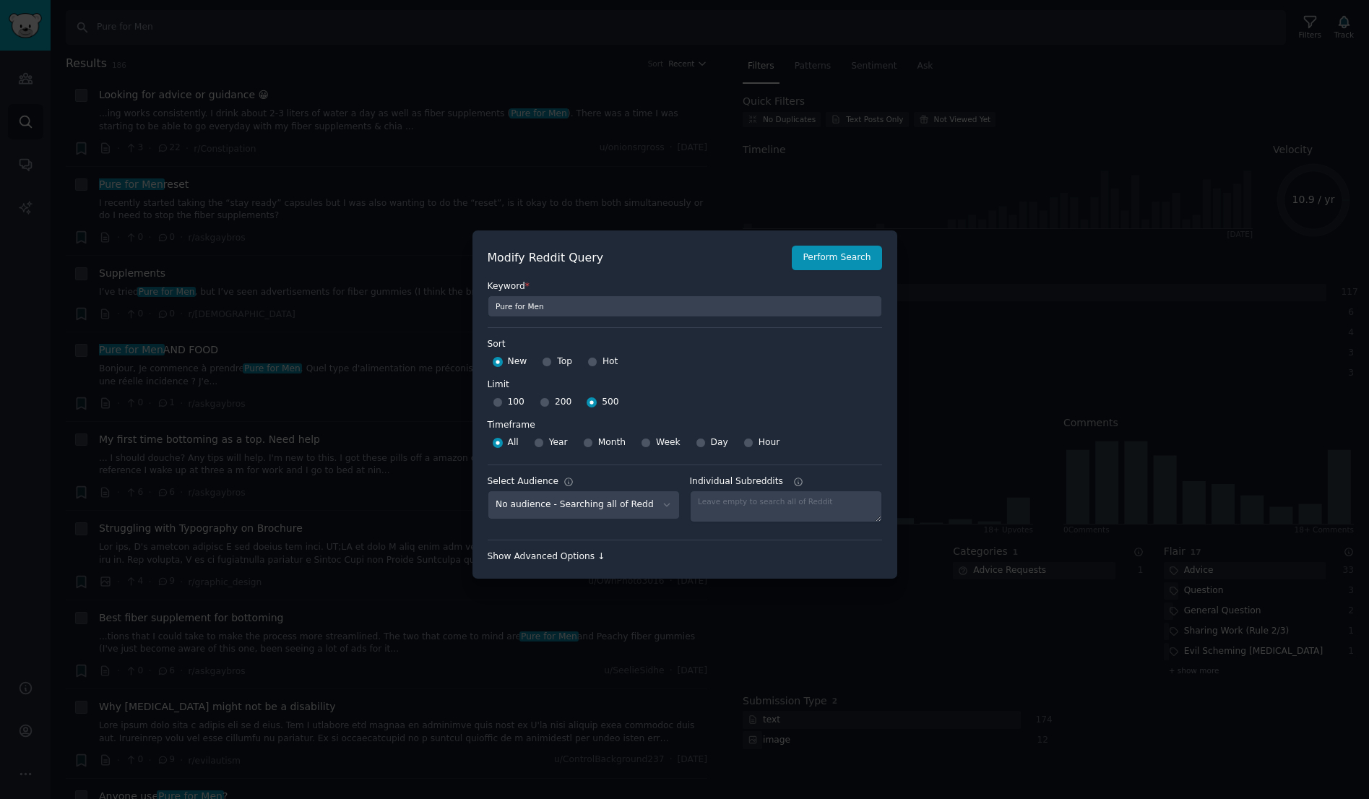
click at [558, 559] on div "Show Advanced Options ↓" at bounding box center [685, 556] width 394 height 13
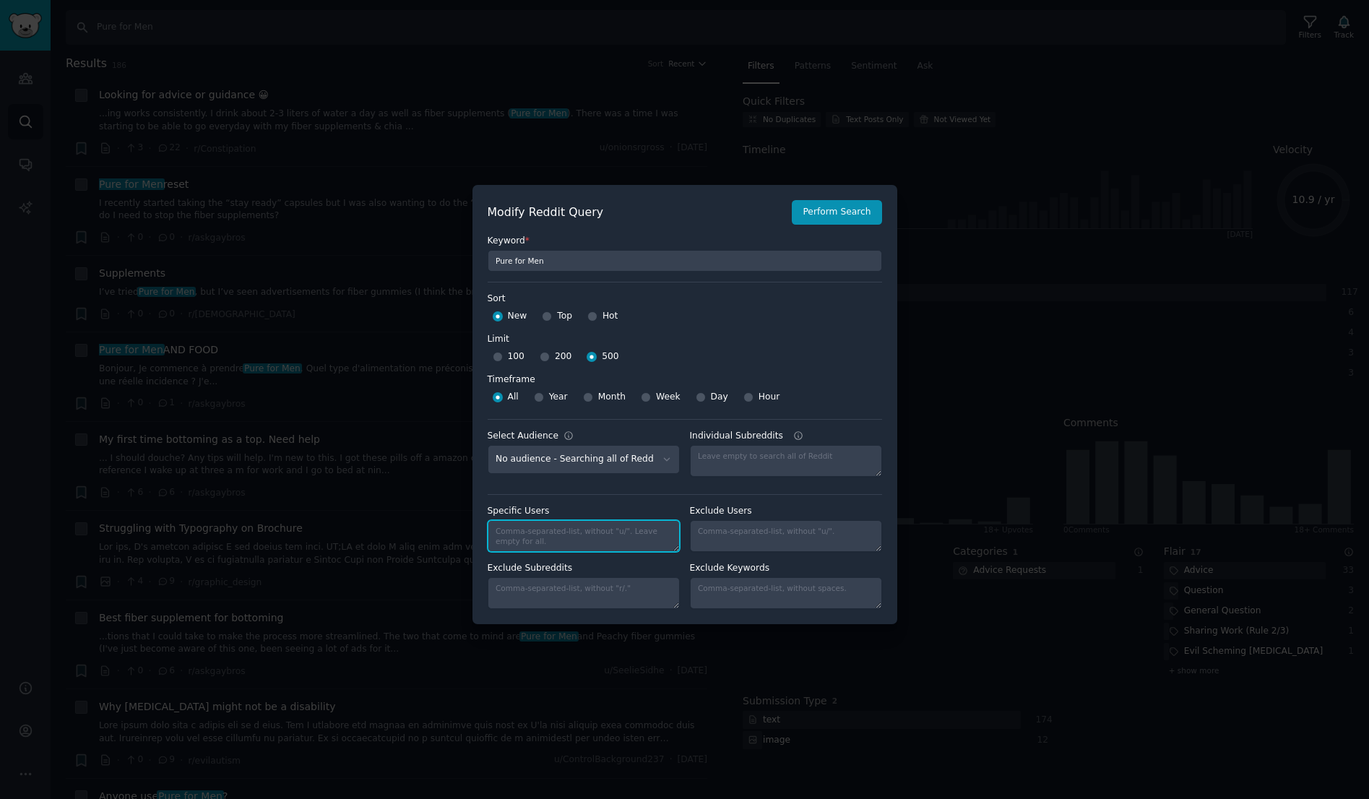
drag, startPoint x: 622, startPoint y: 537, endPoint x: 618, endPoint y: 545, distance: 9.4
click at [622, 537] on textarea "Specific Users" at bounding box center [584, 536] width 192 height 32
click at [599, 600] on textarea "Exclude Subreddits" at bounding box center [584, 593] width 192 height 32
click at [721, 597] on textarea "Individual Subreddits Comma-separated-list, without "r/"" at bounding box center [786, 593] width 192 height 32
click at [751, 540] on textarea "Individual Subreddits Comma-separated-list, without "r/"" at bounding box center [786, 536] width 192 height 32
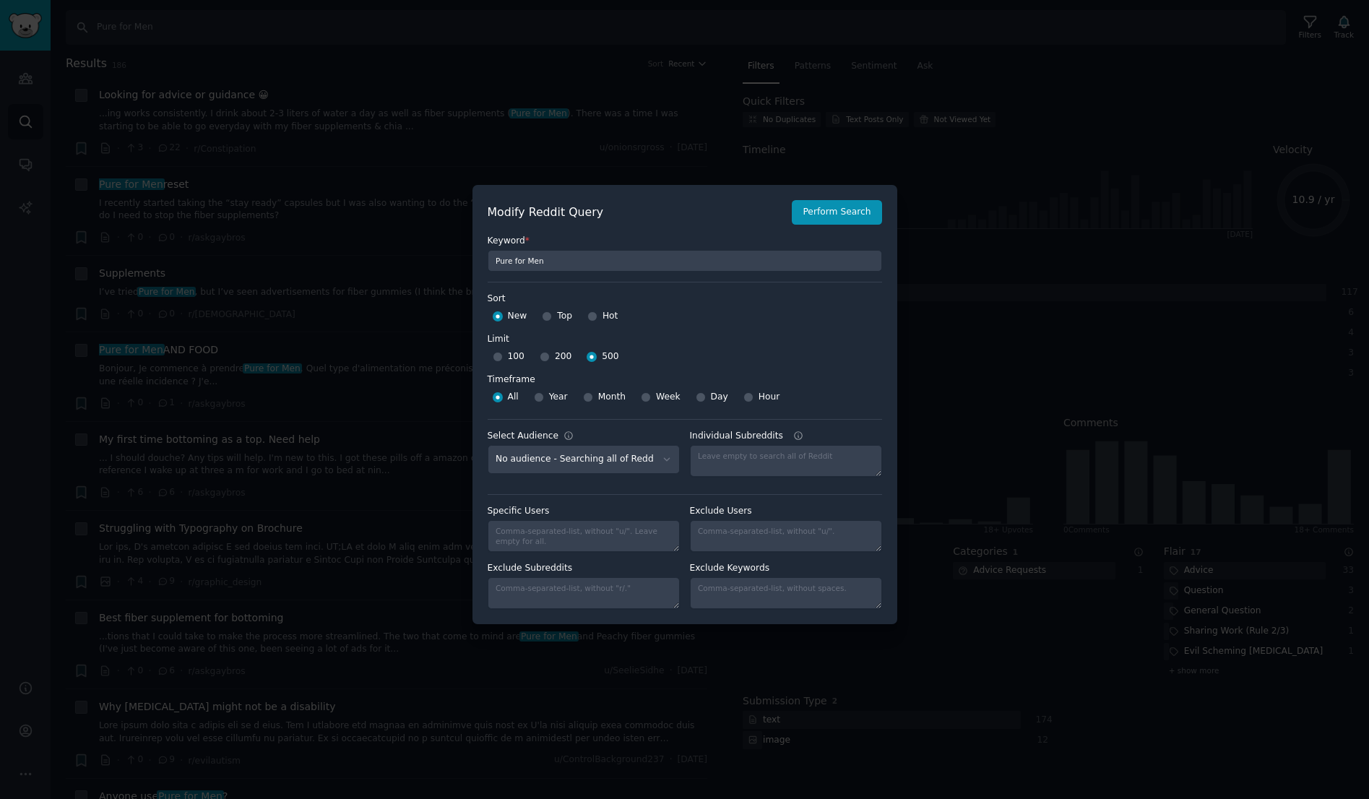
drag, startPoint x: 941, startPoint y: 244, endPoint x: 797, endPoint y: 139, distance: 177.7
click at [807, 132] on div at bounding box center [684, 399] width 1369 height 799
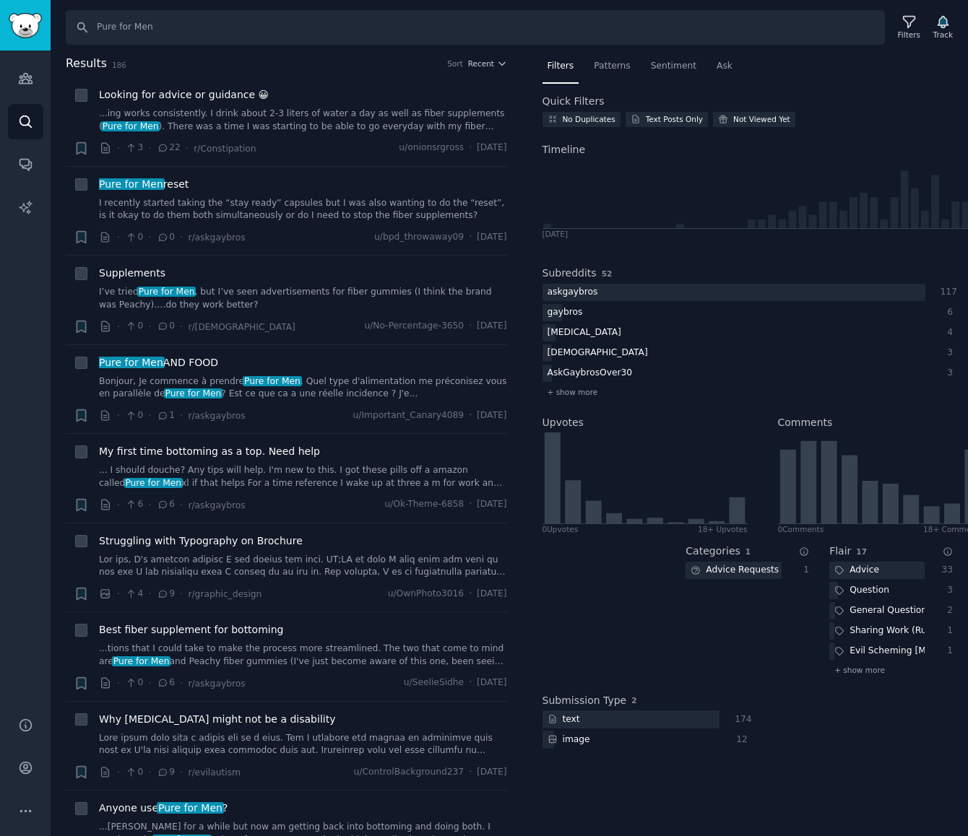
click at [692, 263] on div "Subreddits 52 askgaybros 117 gaybros 6 [MEDICAL_DATA] 4 [DEMOGRAPHIC_DATA] 3 As…" at bounding box center [747, 331] width 411 height 150
click at [79, 98] on icon at bounding box center [81, 96] width 6 height 4
checkbox input "true"
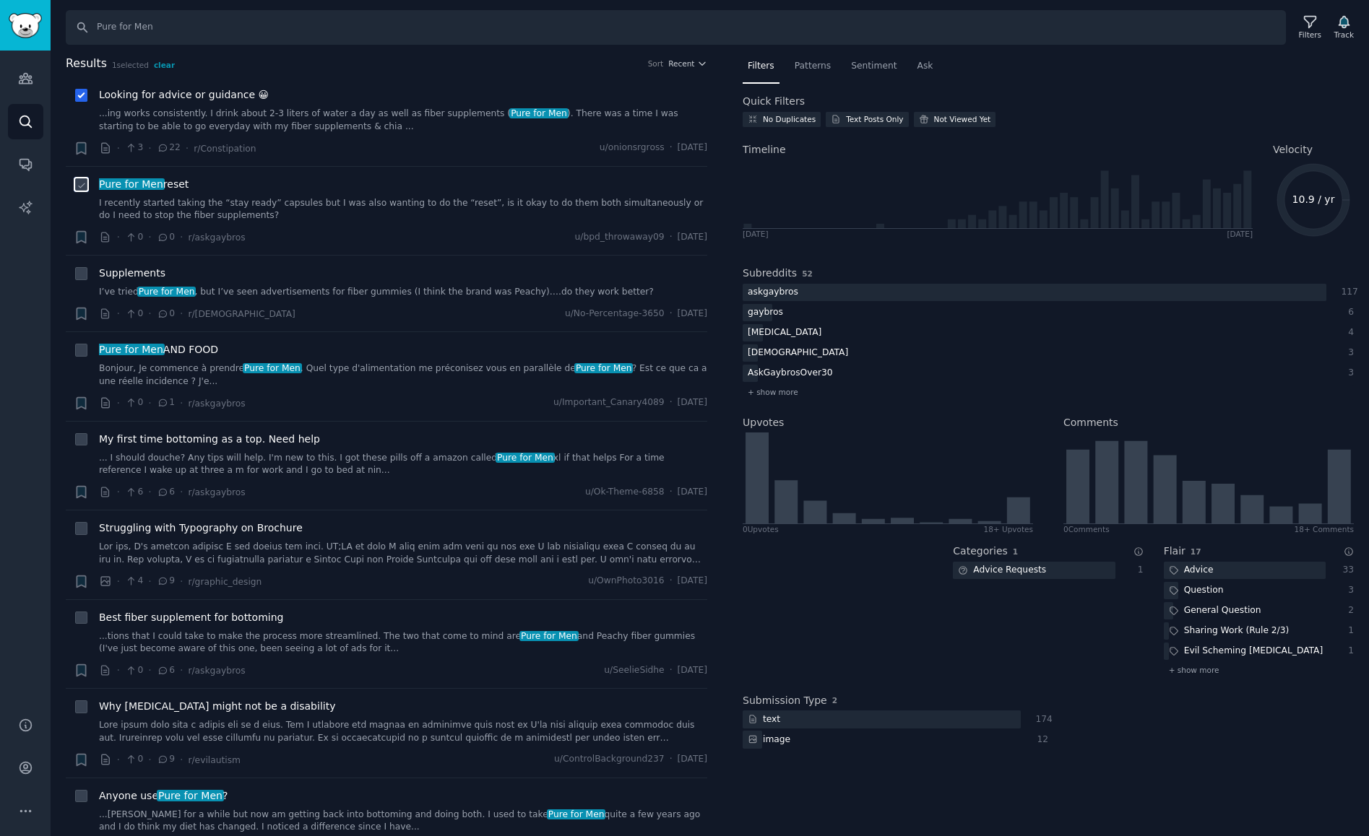
click at [80, 179] on input "checkbox" at bounding box center [81, 184] width 13 height 13
checkbox input "true"
click at [78, 274] on icon at bounding box center [82, 274] width 10 height 10
checkbox input "true"
click at [83, 355] on icon at bounding box center [82, 351] width 10 height 10
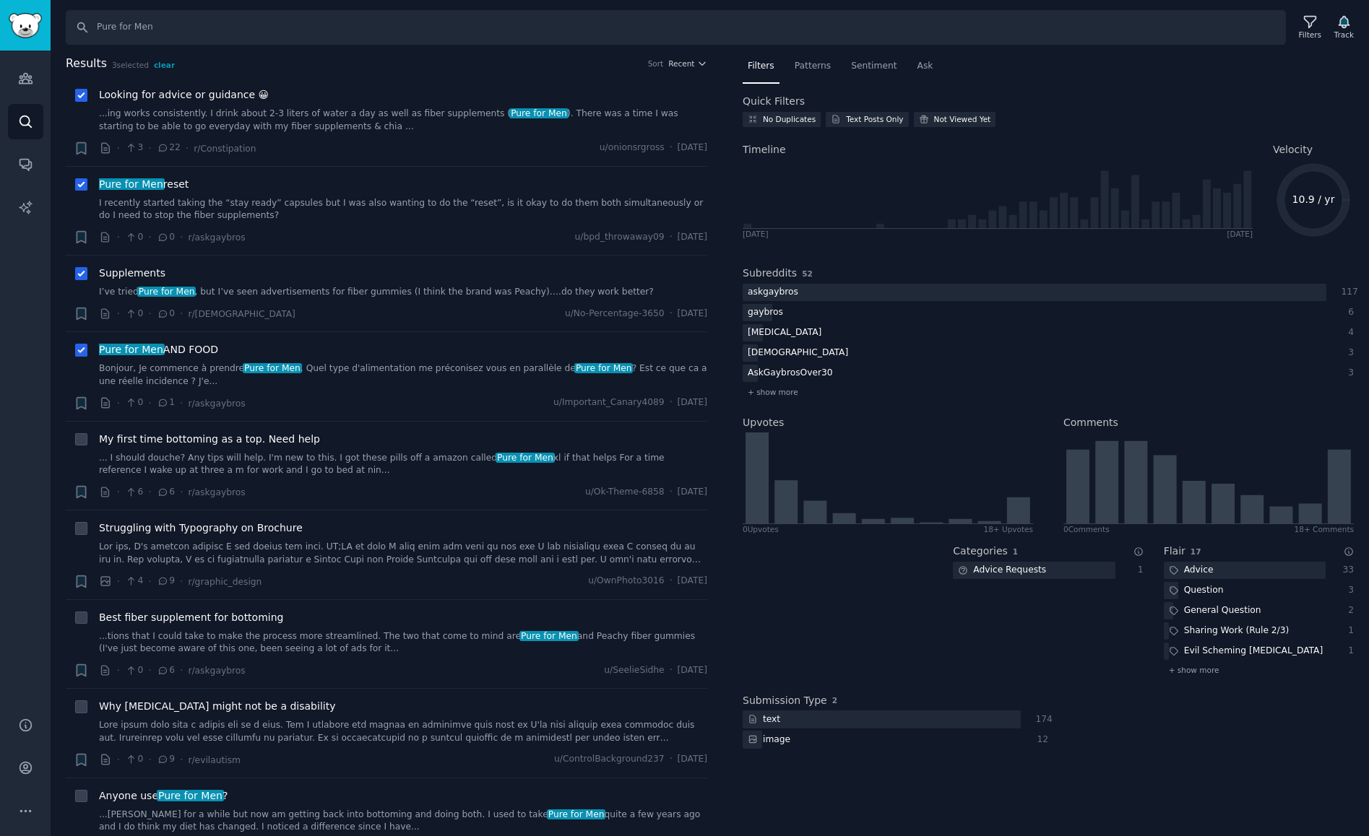
checkbox input "true"
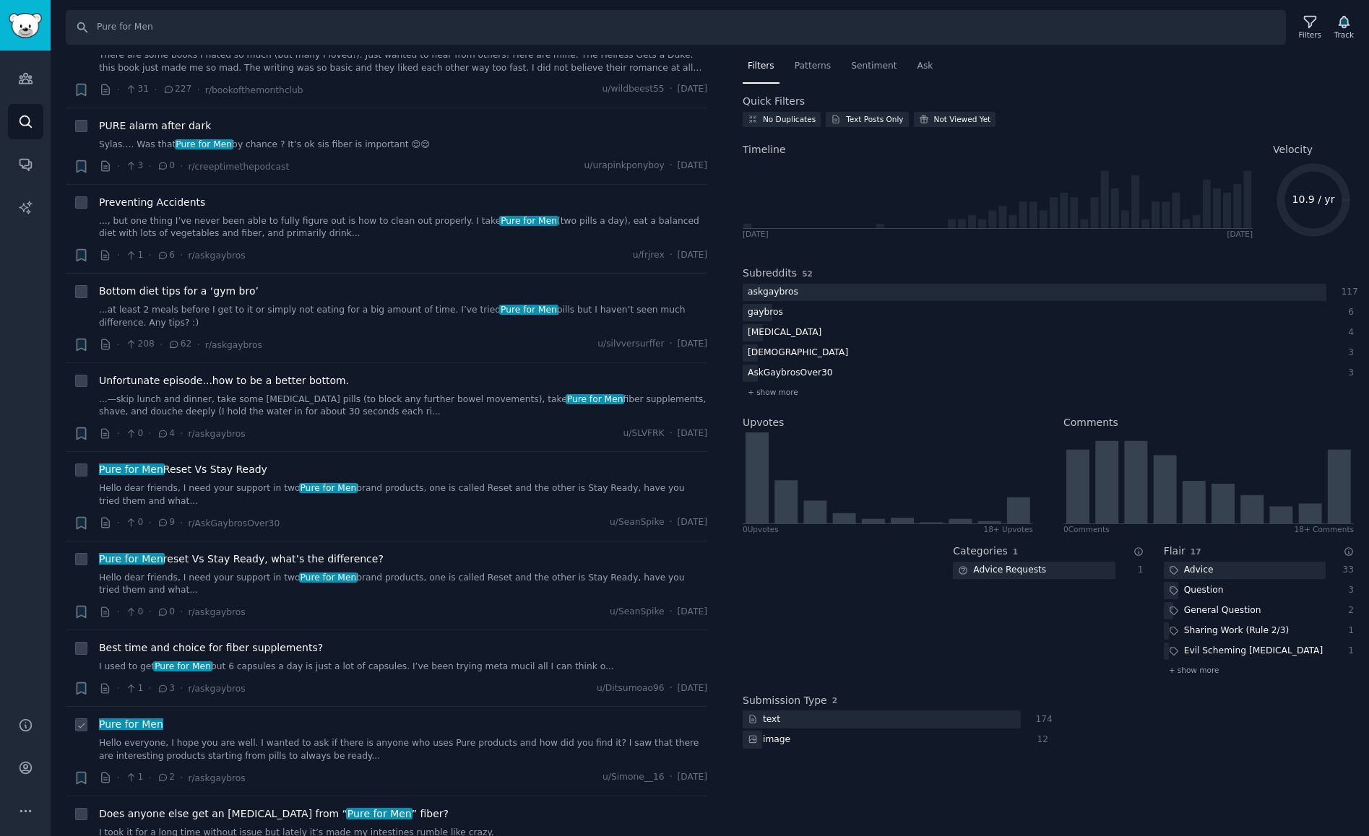
scroll to position [1198, 0]
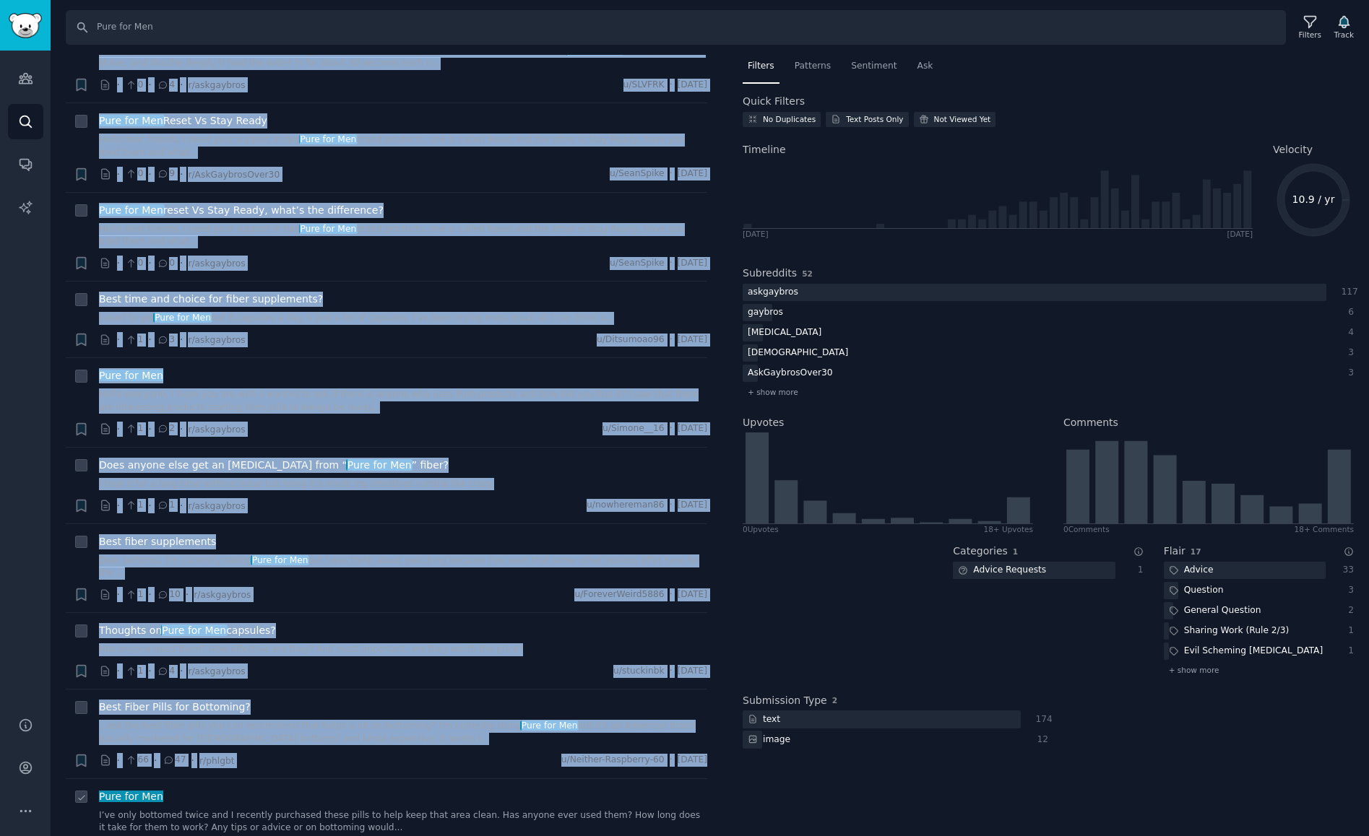
click at [82, 793] on icon at bounding box center [82, 798] width 10 height 10
checkbox input "true"
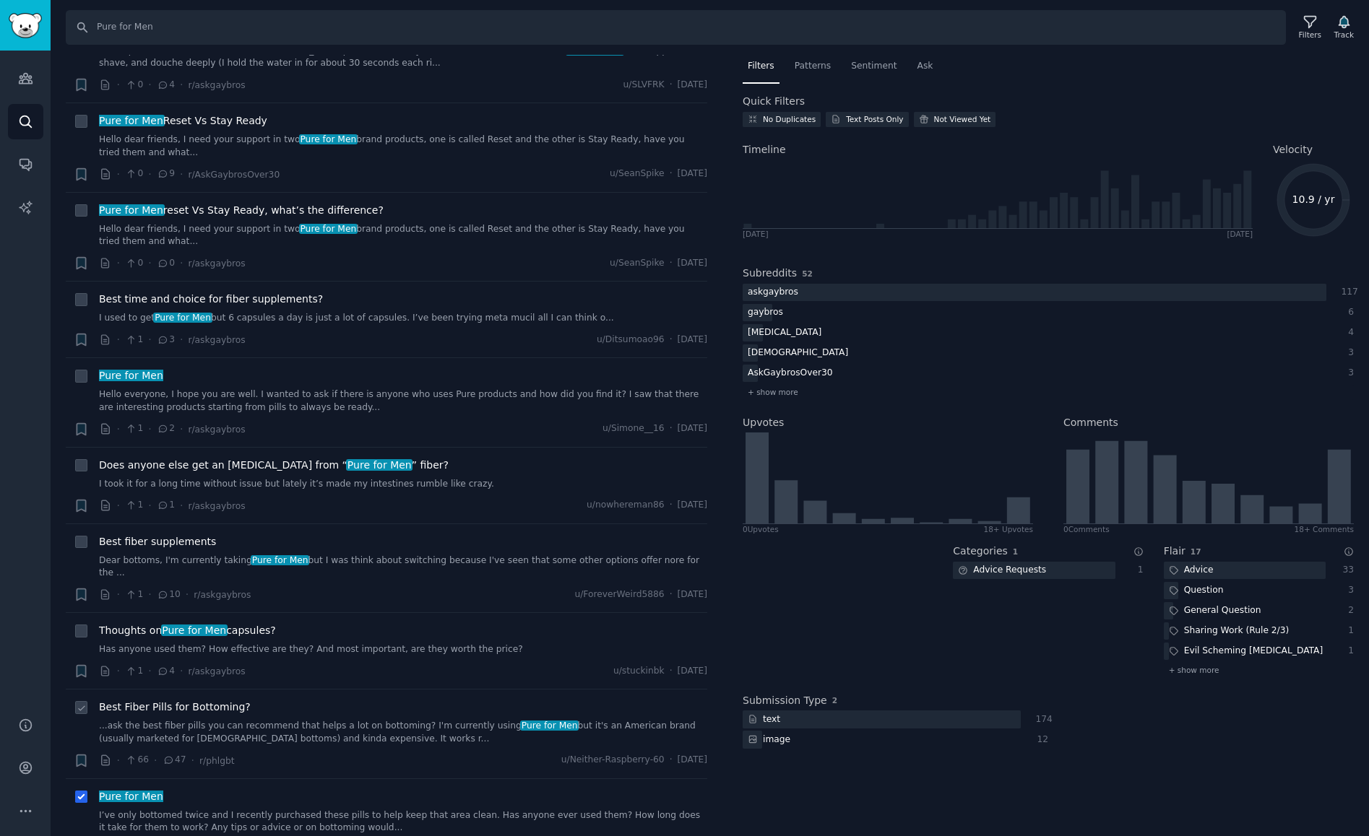
click at [83, 704] on icon at bounding box center [82, 709] width 10 height 10
checkbox input "true"
click at [81, 627] on icon at bounding box center [82, 632] width 10 height 10
checkbox input "true"
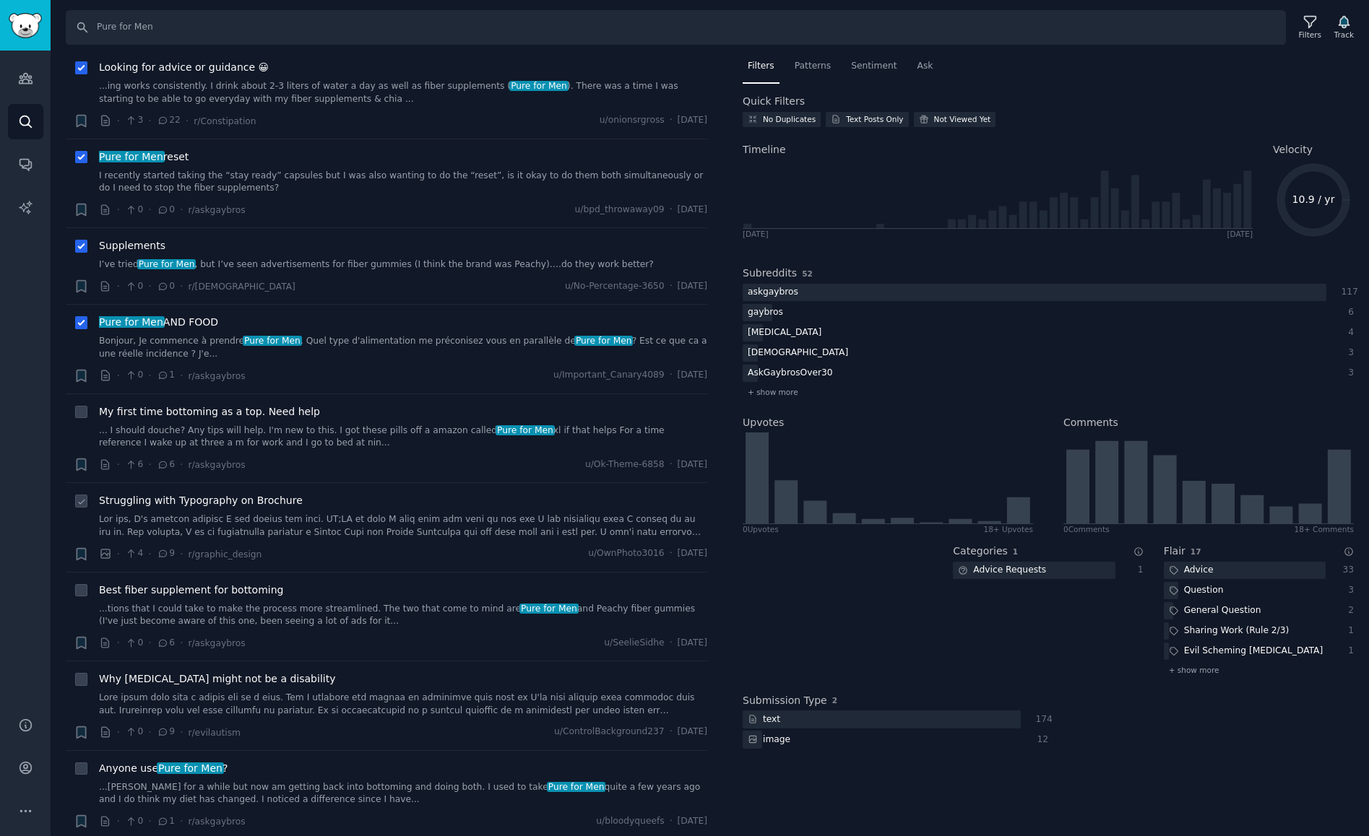
scroll to position [0, 0]
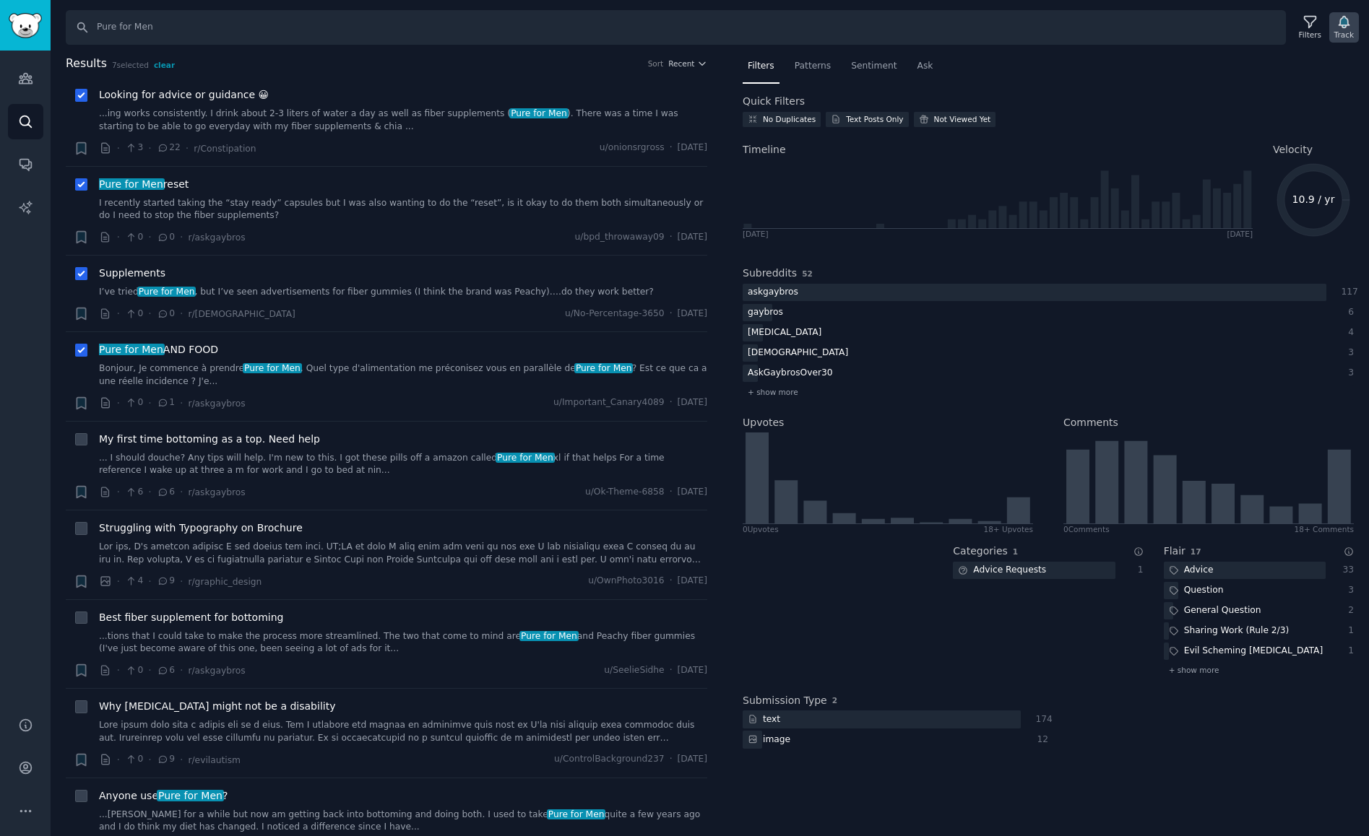
drag, startPoint x: 1341, startPoint y: 31, endPoint x: 1349, endPoint y: 33, distance: 7.5
click at [1344, 33] on div "Track" at bounding box center [1344, 35] width 20 height 10
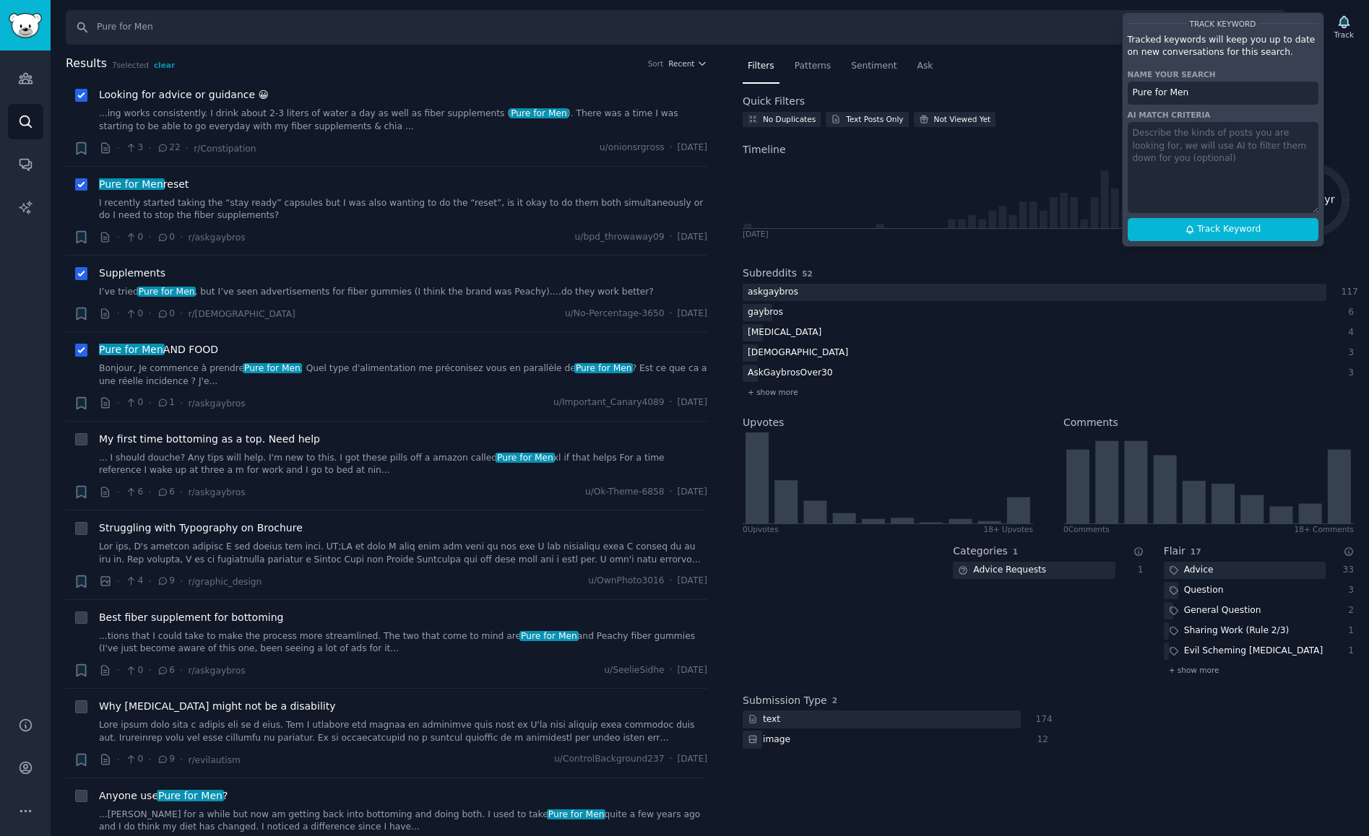
click at [1349, 66] on nav "Filters Patterns Sentiment Ask" at bounding box center [1048, 70] width 611 height 30
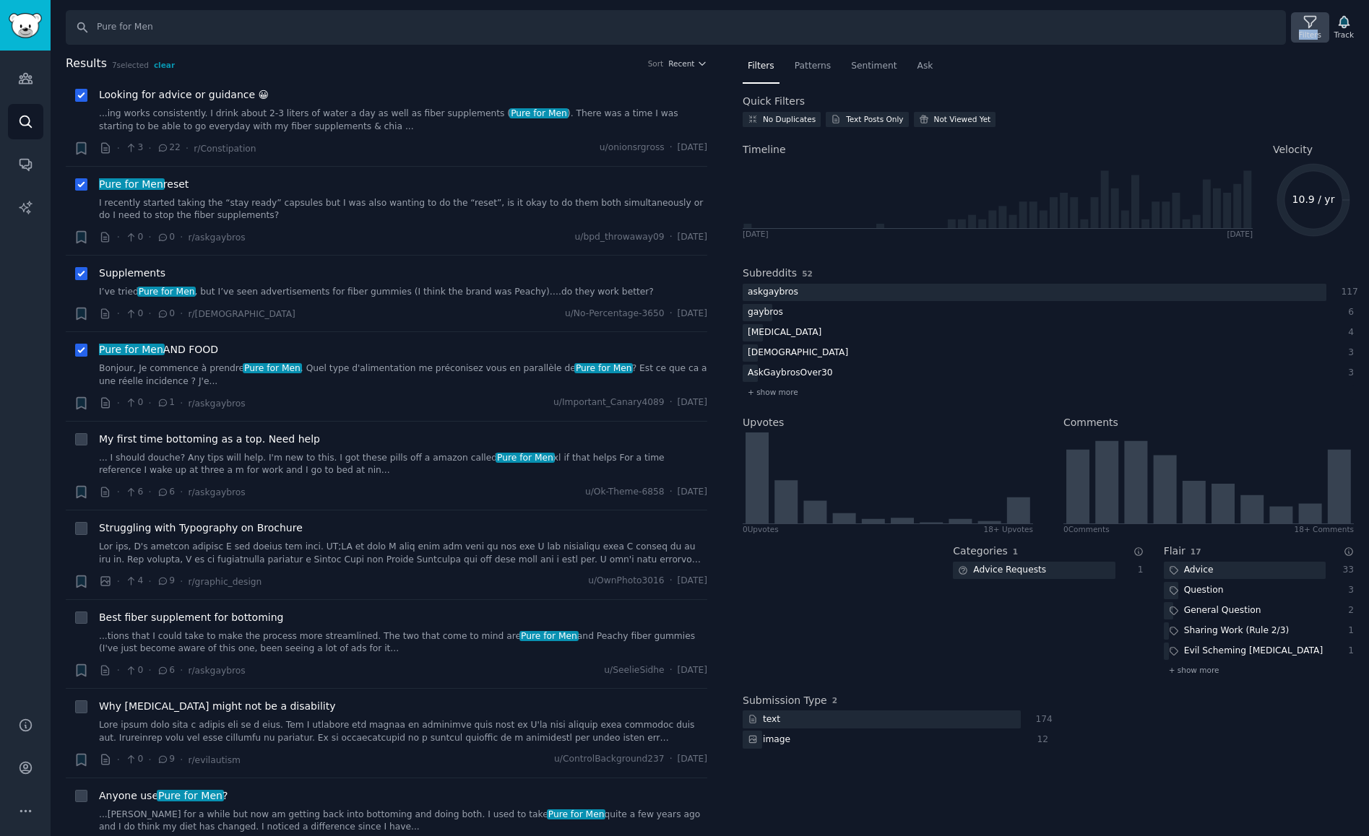
click at [1313, 29] on div "Filters" at bounding box center [1310, 27] width 38 height 30
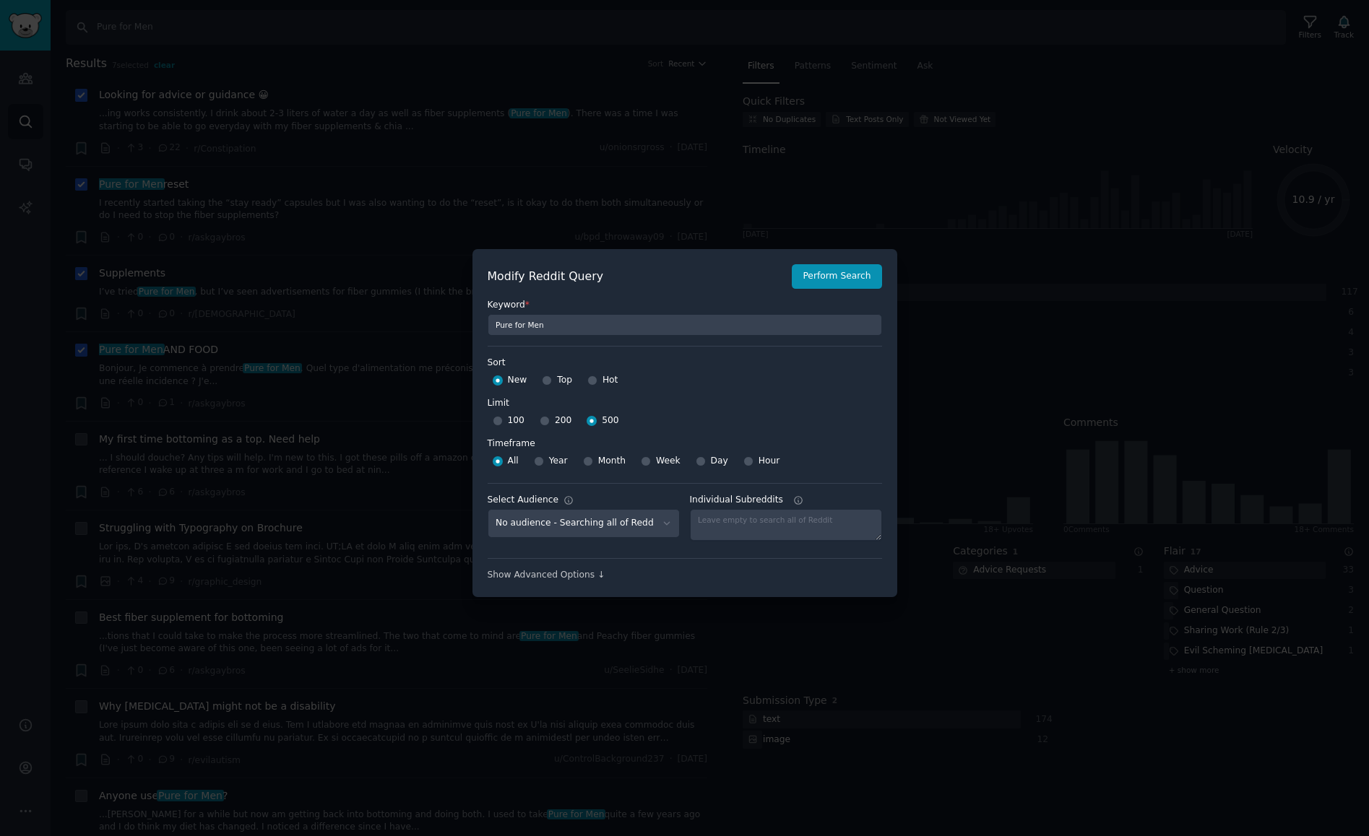
click at [561, 563] on div "Show Advanced Options ↓" at bounding box center [685, 570] width 394 height 24
click at [563, 574] on div "Show Advanced Options ↓" at bounding box center [685, 575] width 394 height 13
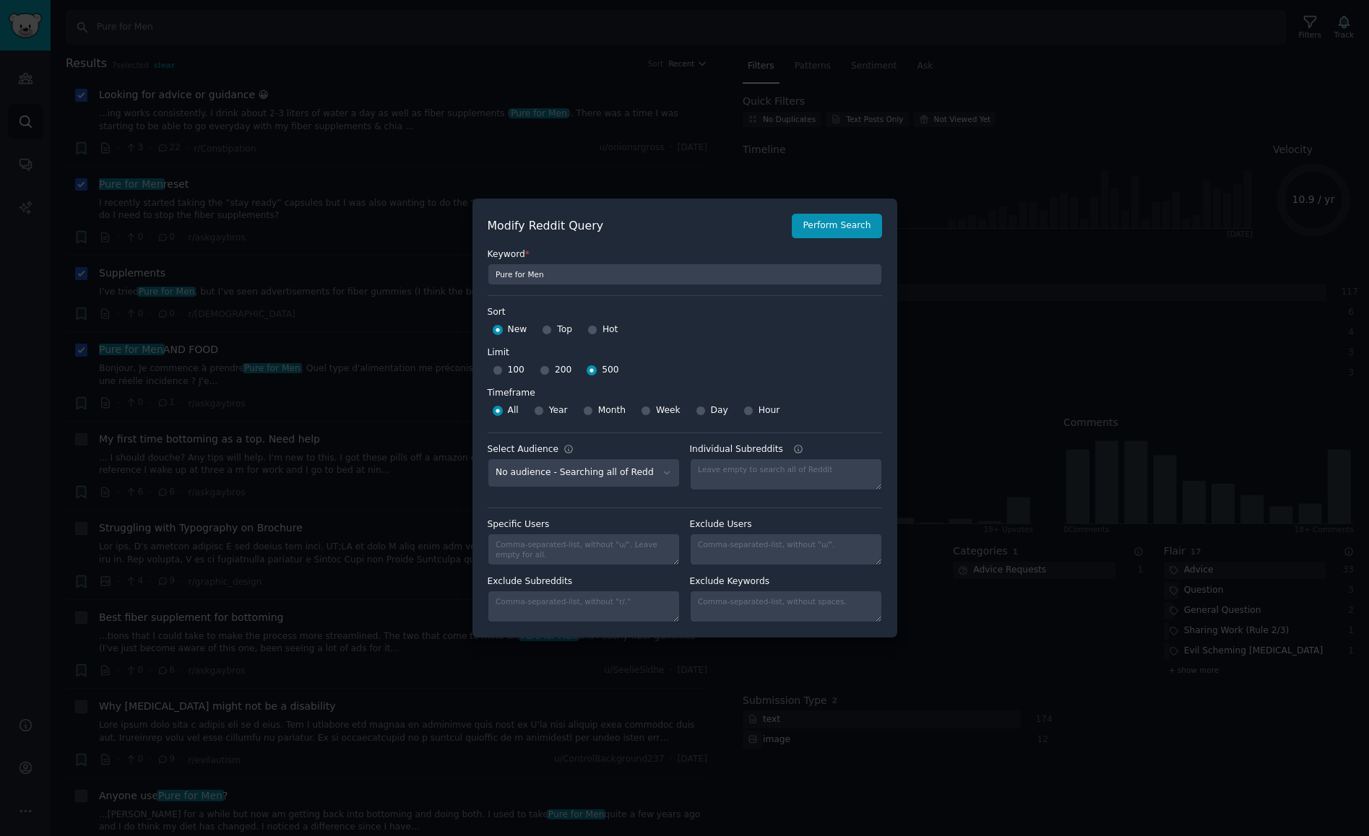
scroll to position [10, 0]
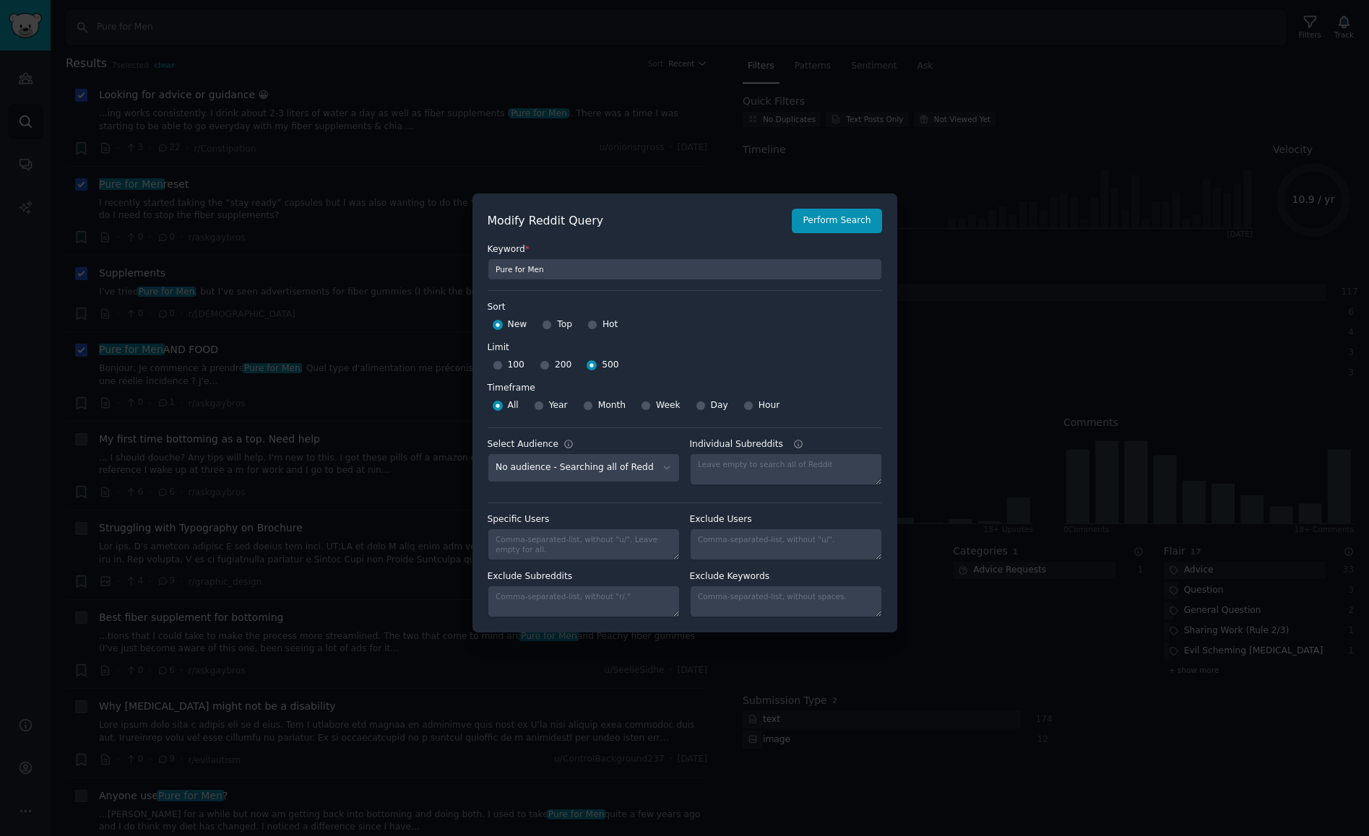
click at [1057, 93] on div at bounding box center [684, 418] width 1369 height 836
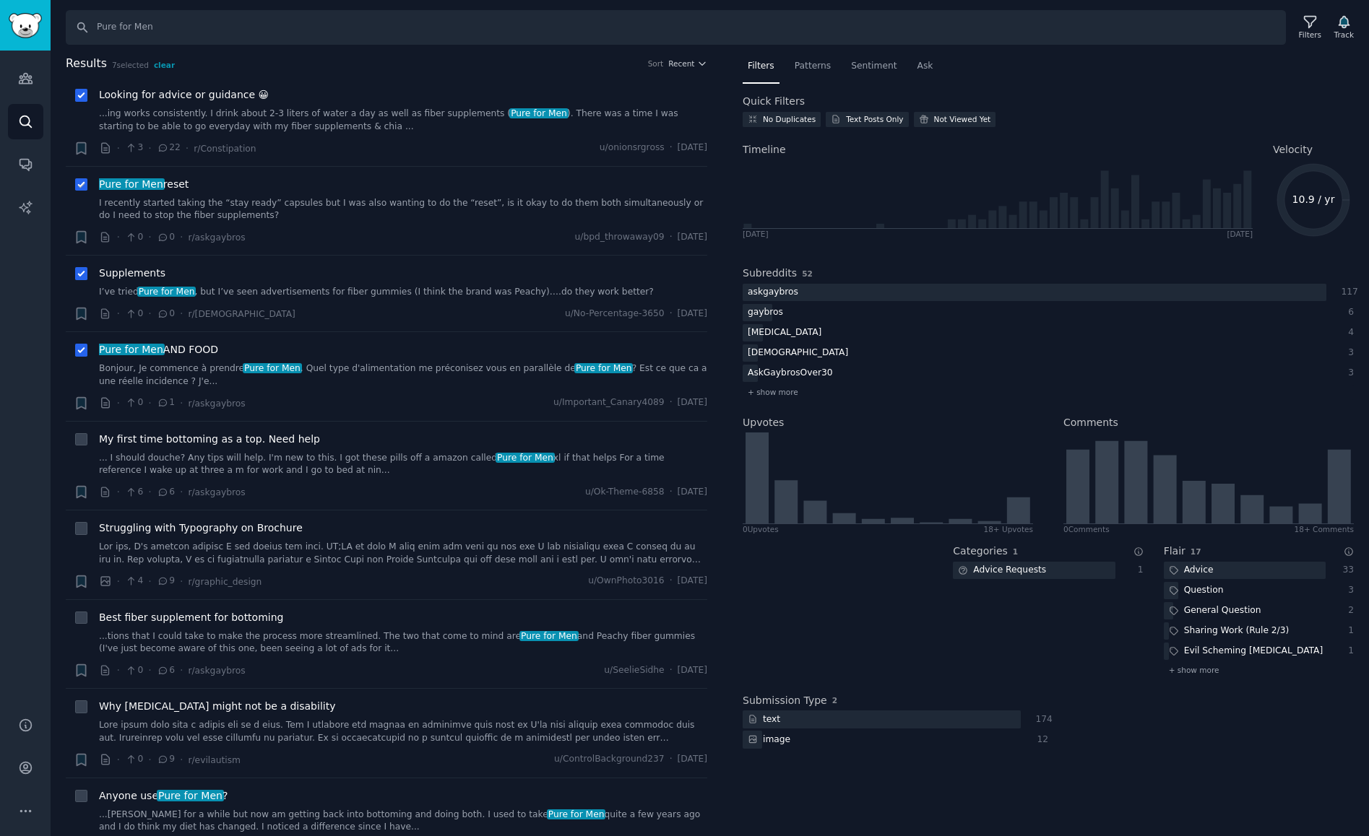
scroll to position [20, 0]
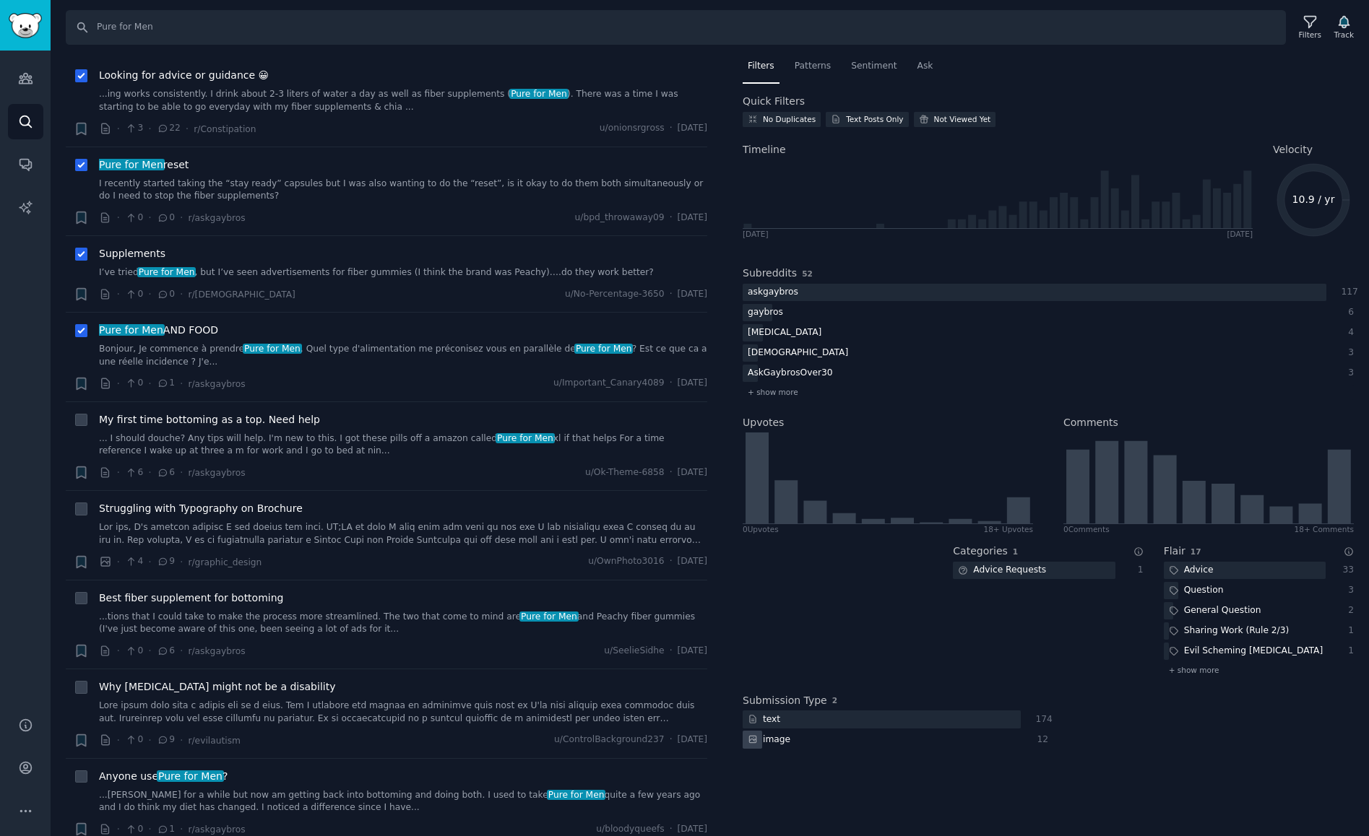
click at [961, 739] on div "image" at bounding box center [882, 740] width 278 height 18
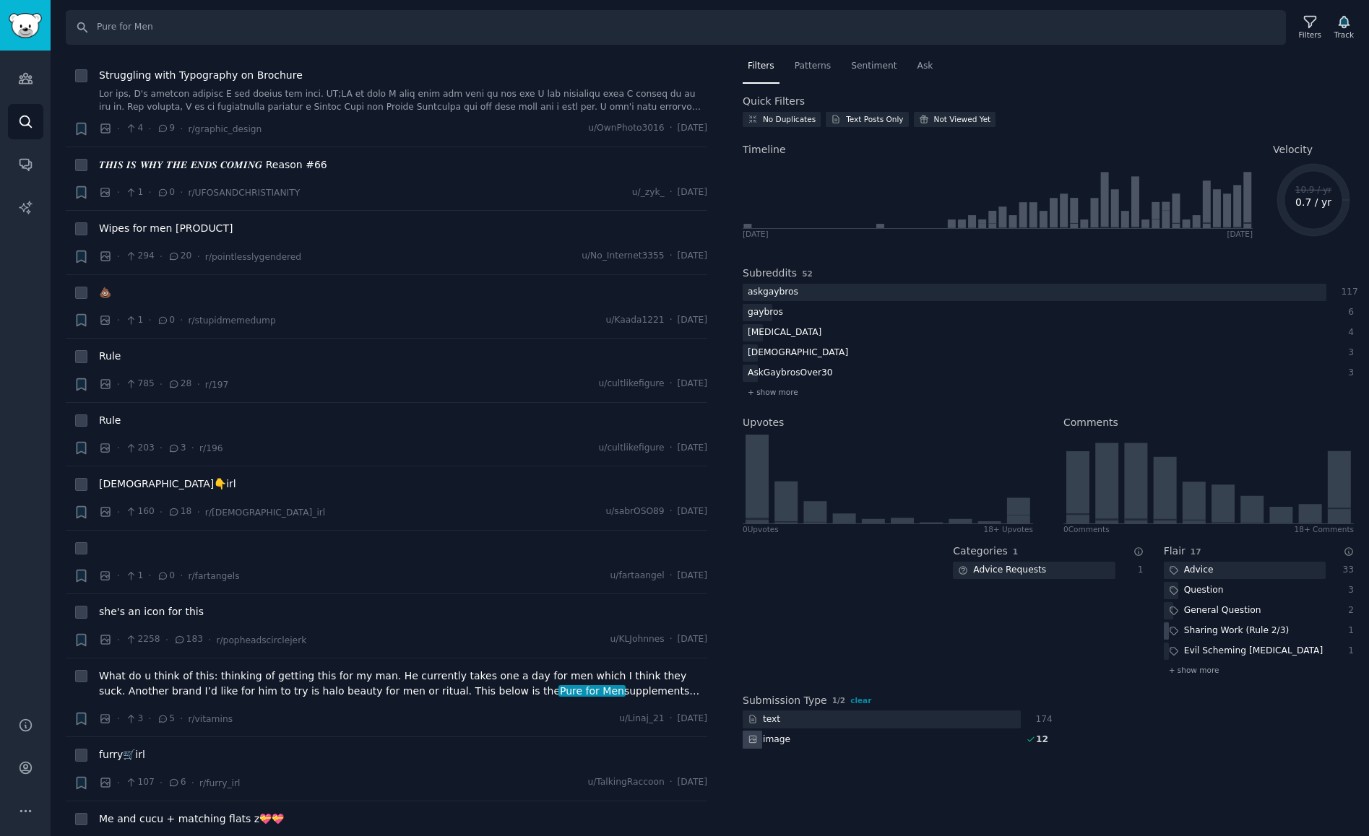
scroll to position [0, 0]
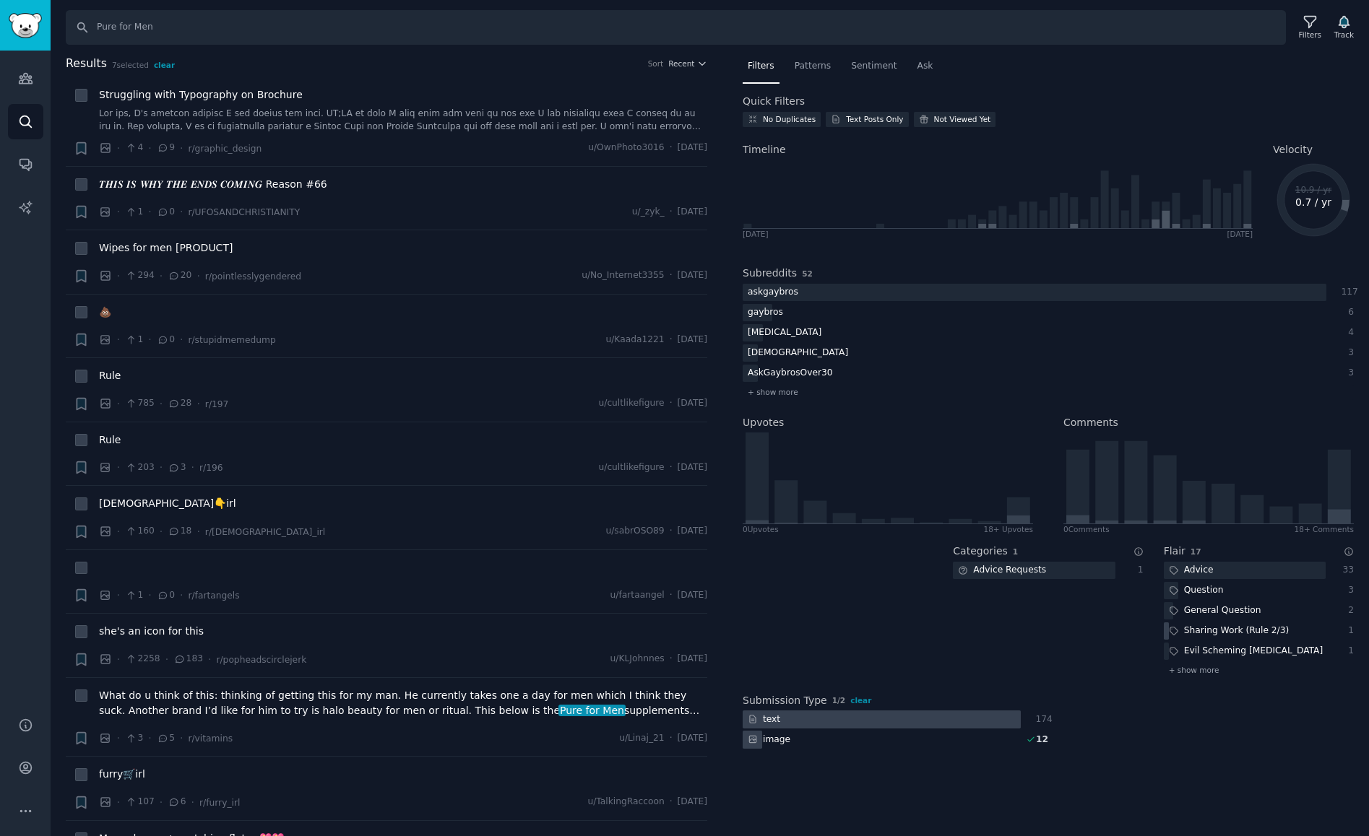
click at [788, 723] on div at bounding box center [882, 720] width 278 height 18
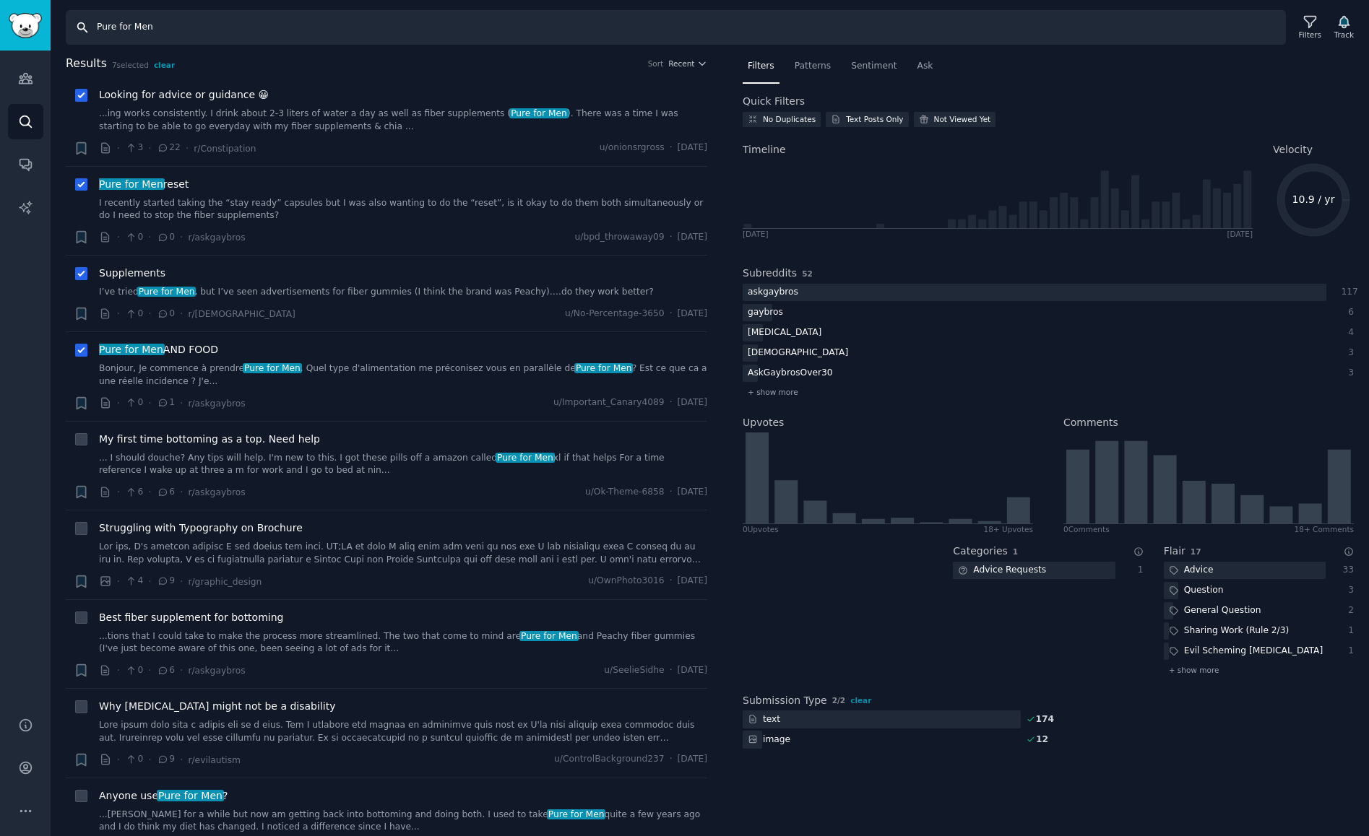
click at [332, 23] on input "Pure for Men" at bounding box center [676, 27] width 1220 height 35
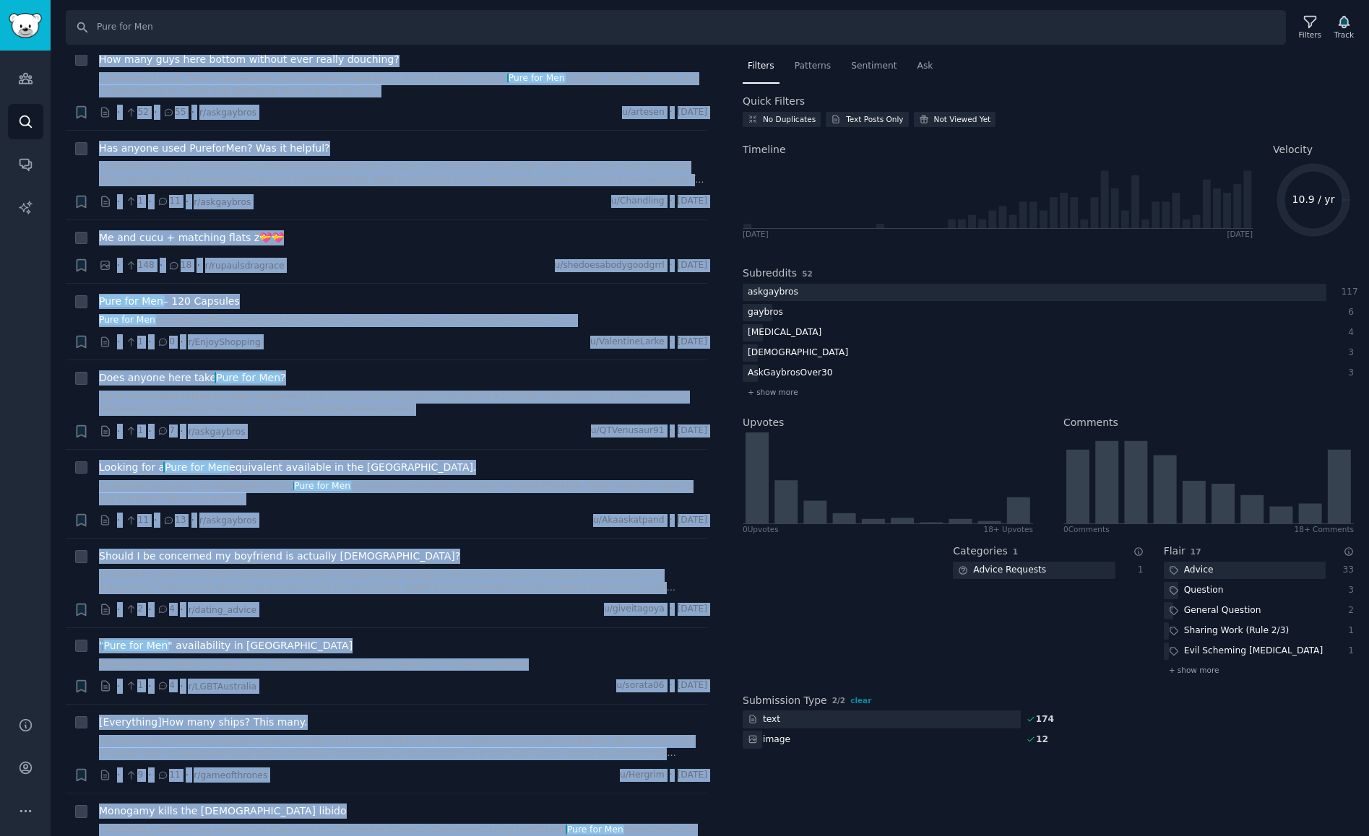
scroll to position [15081, 0]
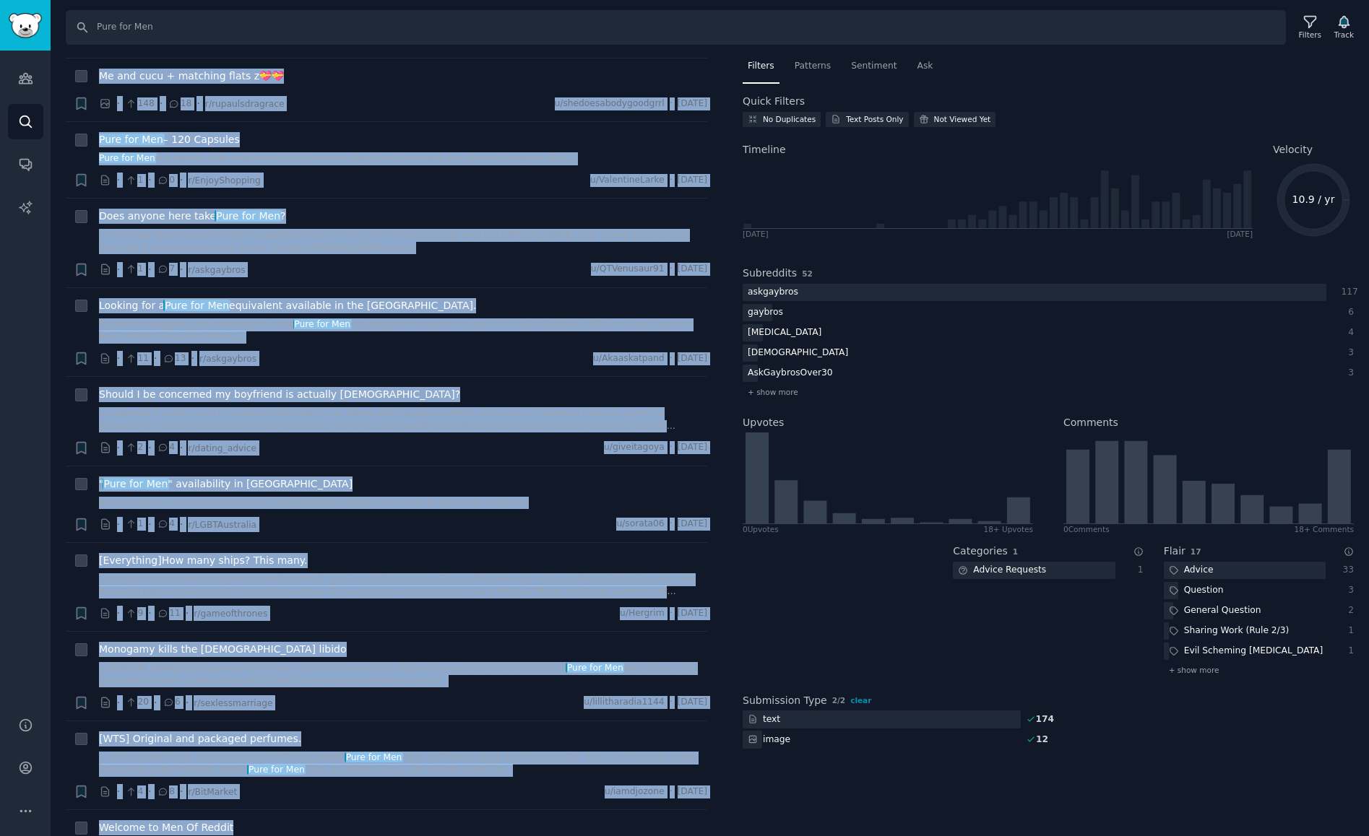
drag, startPoint x: 67, startPoint y: 75, endPoint x: 400, endPoint y: 917, distance: 905.7
click at [400, 836] on html "Advanced Search Audiences Search Conversations AI Reports Help Account More Sea…" at bounding box center [684, 418] width 1369 height 836
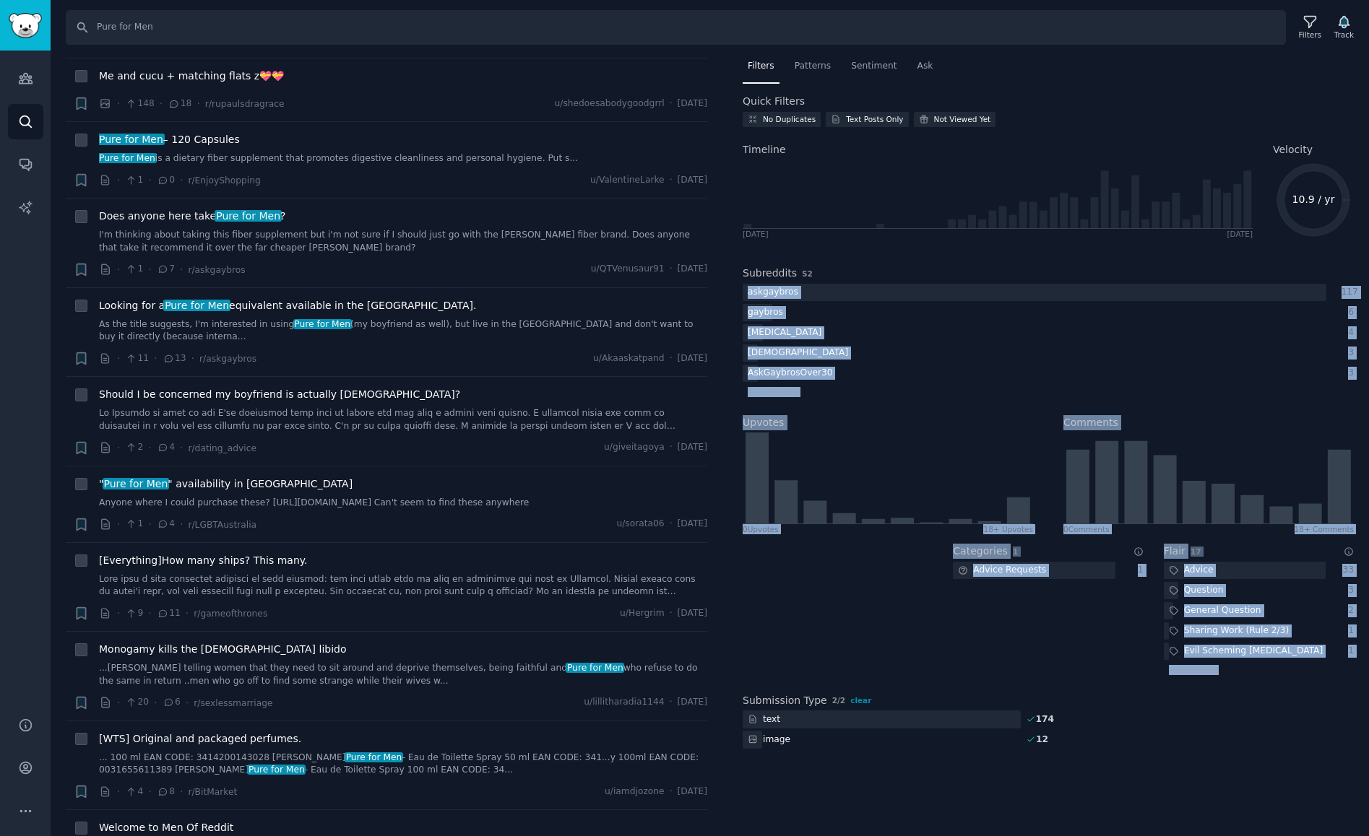
drag, startPoint x: 812, startPoint y: 276, endPoint x: 1204, endPoint y: 848, distance: 693.7
click at [1204, 836] on html "Advanced Search Audiences Search Conversations AI Reports Help Account More Sea…" at bounding box center [684, 418] width 1369 height 836
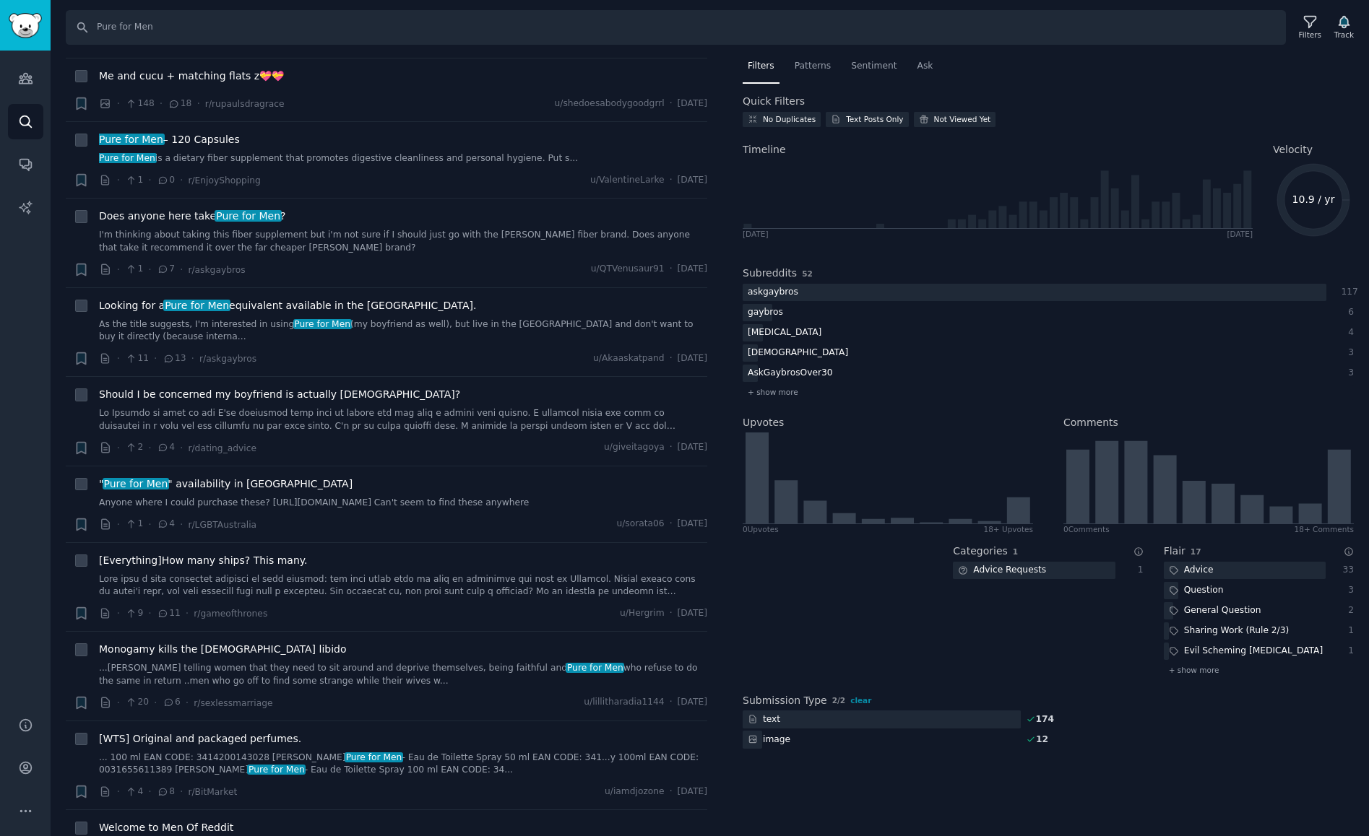
click at [1139, 631] on div "Categories 1 GummySearch-analyzed conversation categories Advice Requests 1" at bounding box center [1048, 609] width 190 height 150
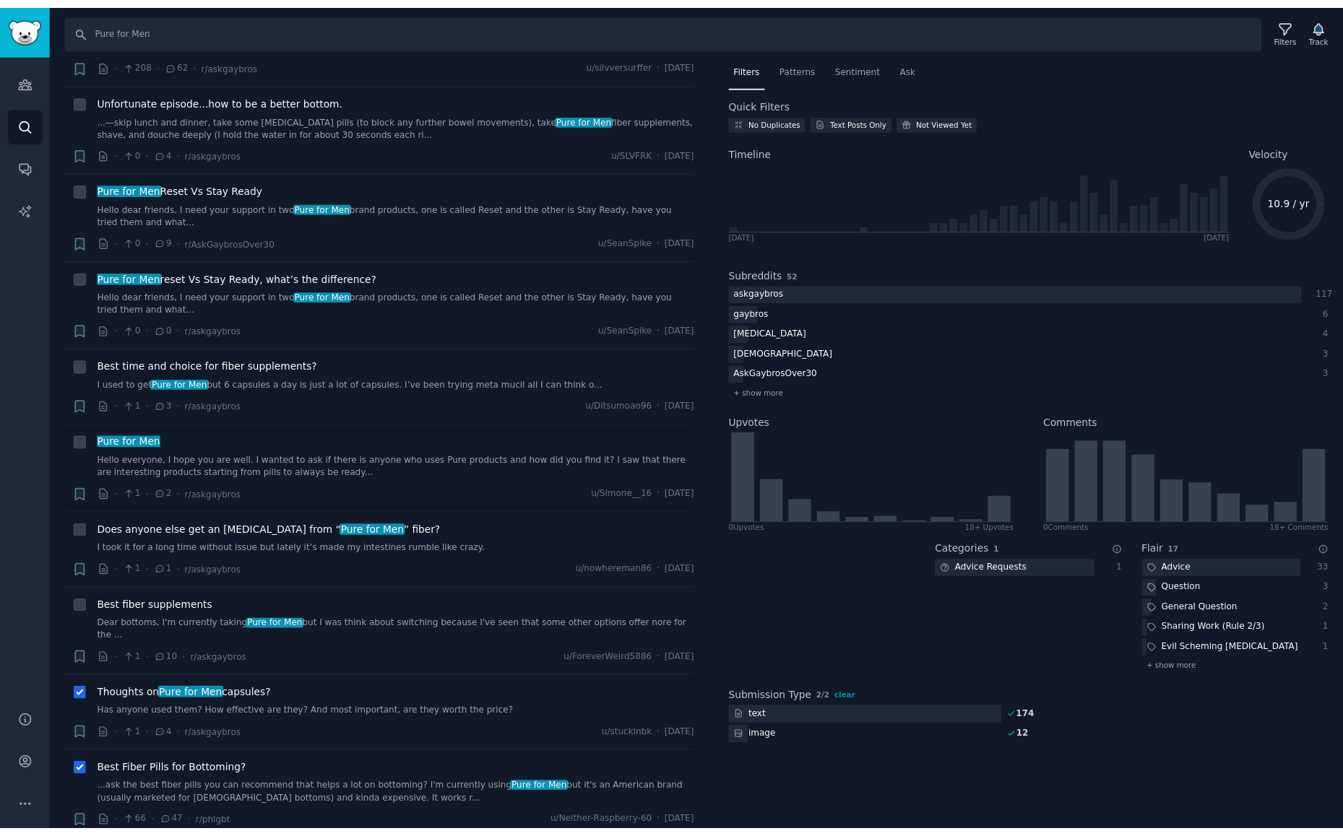
scroll to position [201, 0]
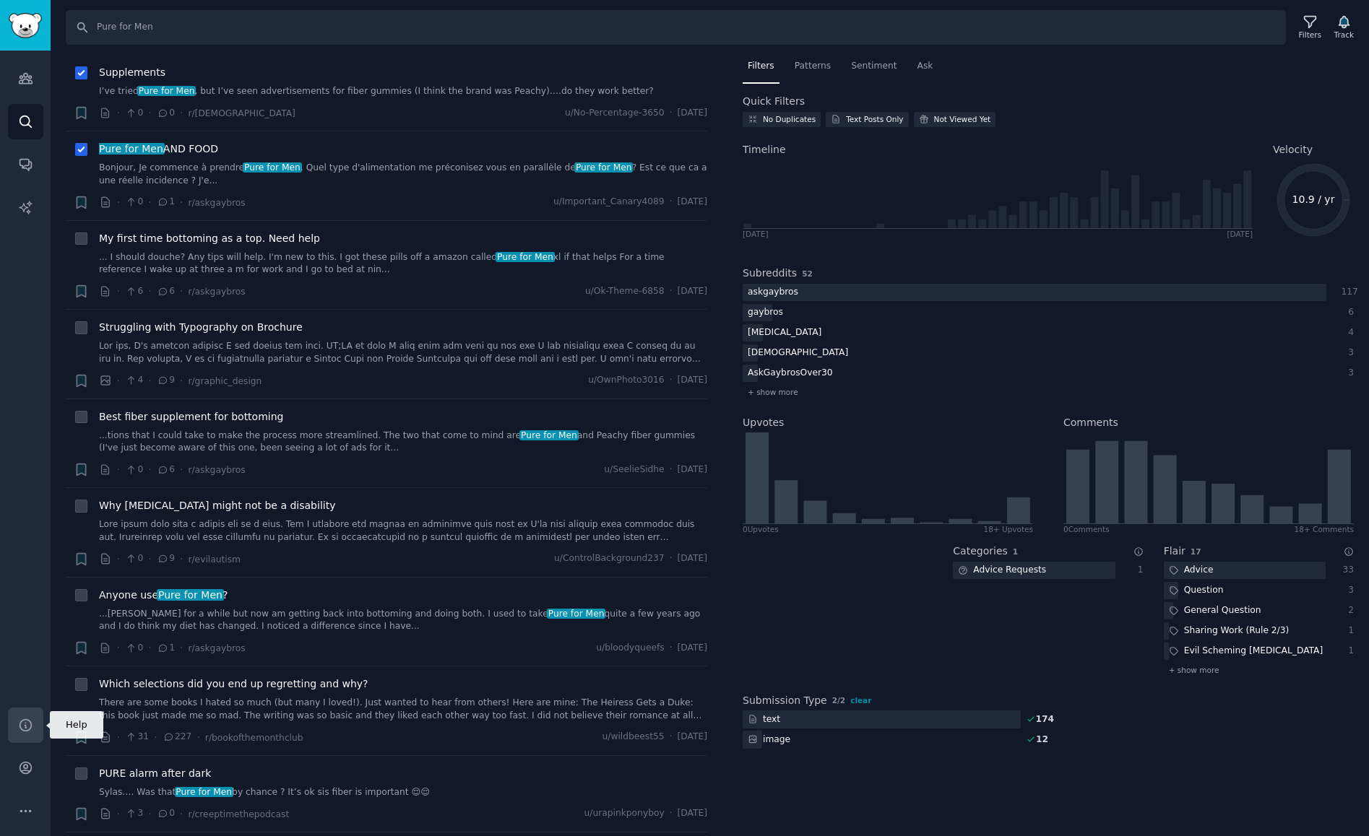
click at [22, 732] on icon "Sidebar" at bounding box center [25, 725] width 15 height 15
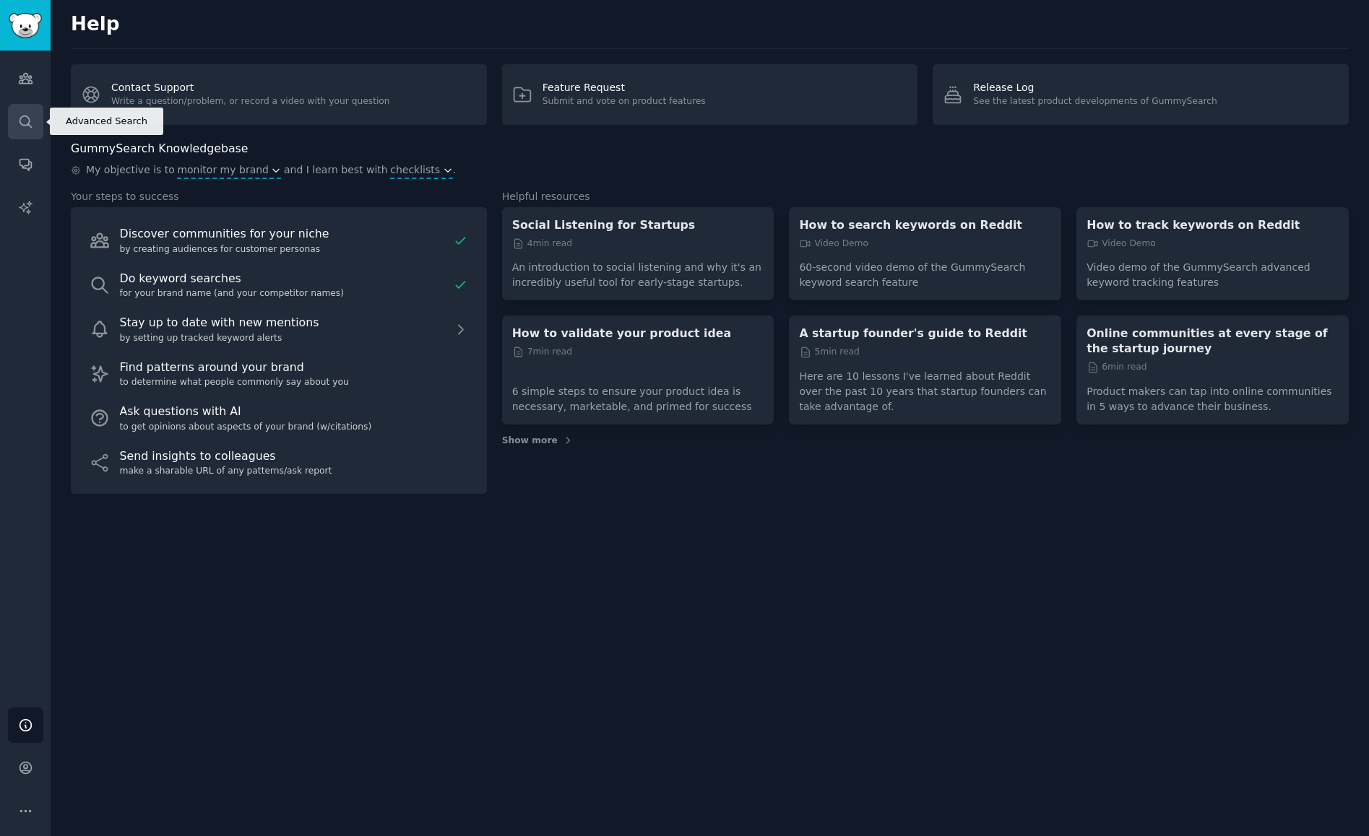
click at [13, 133] on link "Search" at bounding box center [25, 121] width 35 height 35
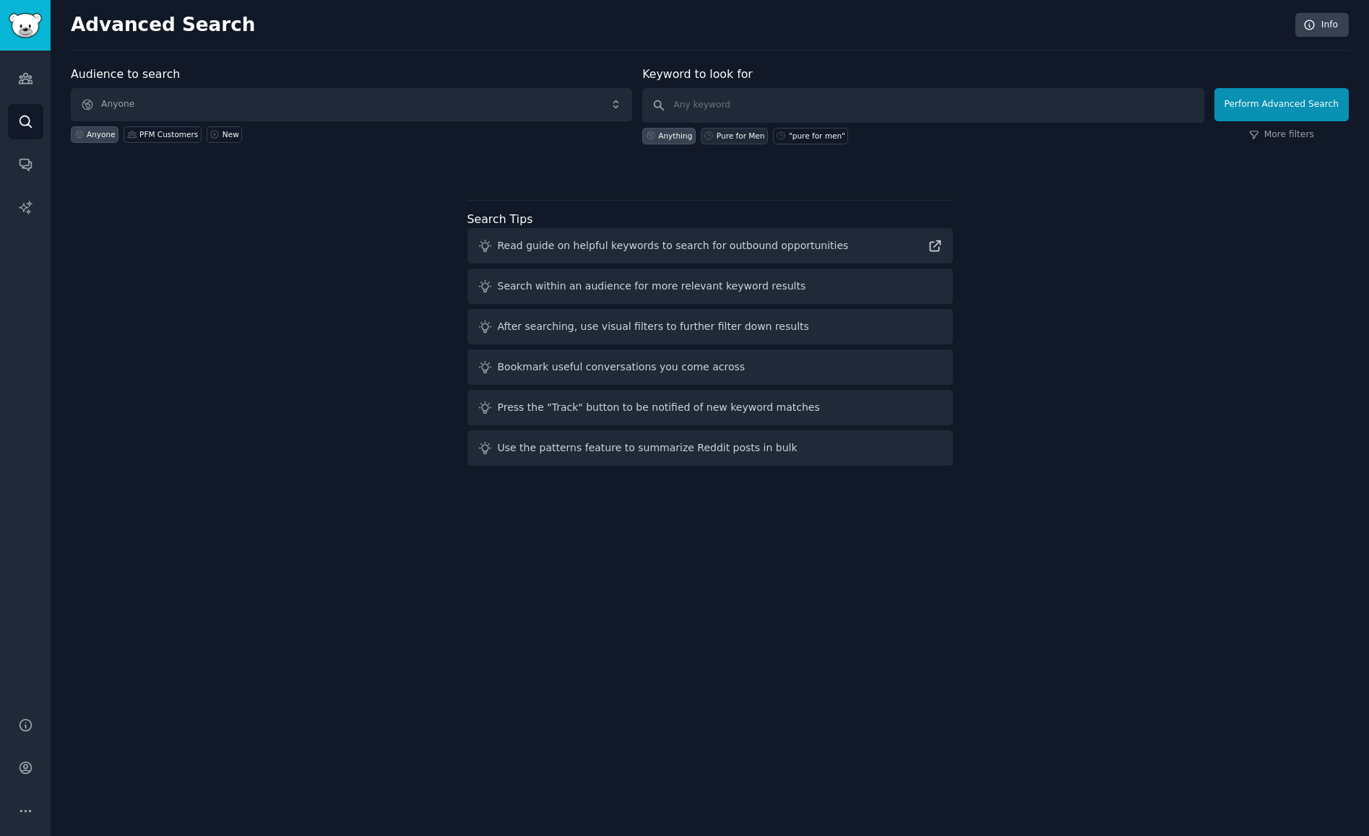
click at [754, 140] on div "Pure for Men" at bounding box center [741, 136] width 48 height 10
type input "Pure for Men"
click at [1268, 134] on link "More filters" at bounding box center [1281, 135] width 65 height 13
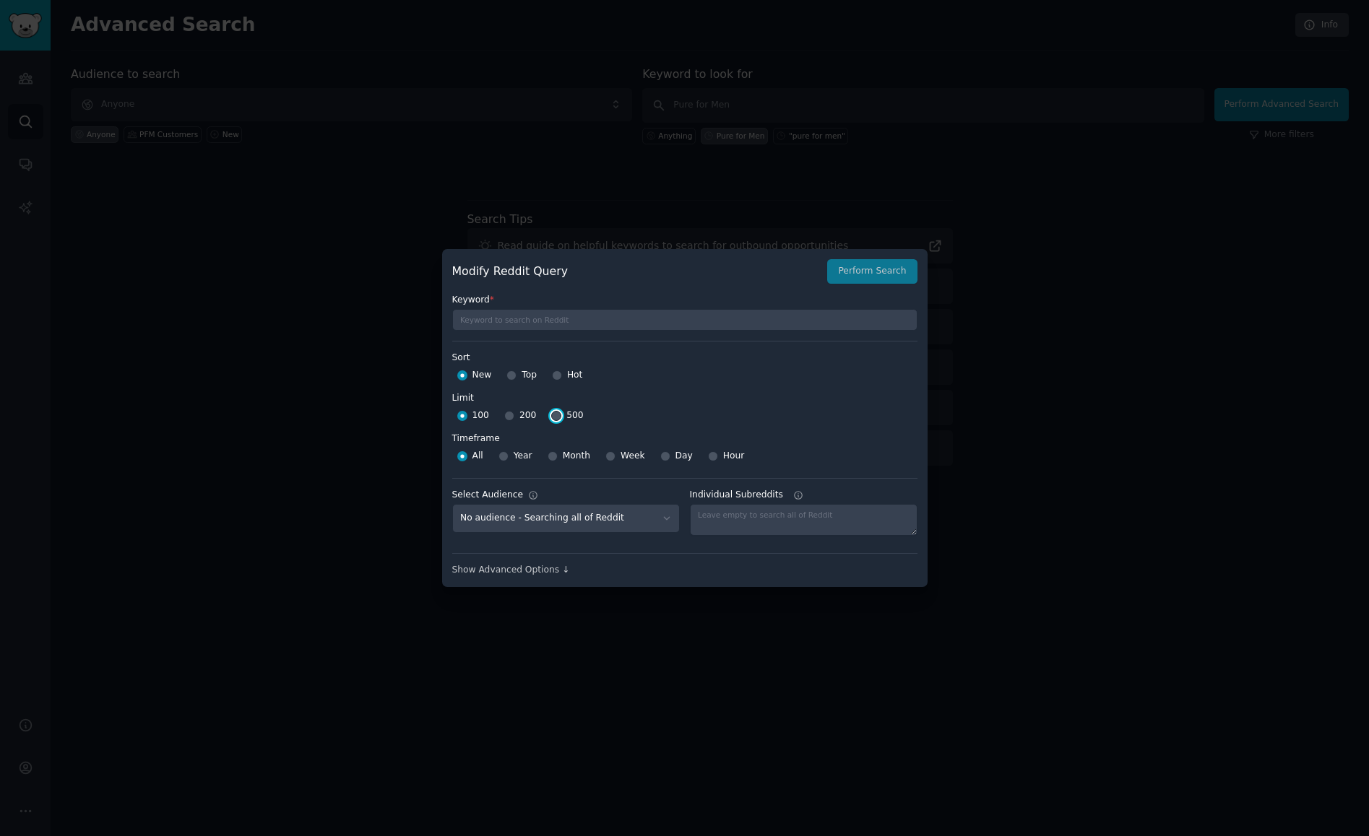
click at [555, 418] on input "500" at bounding box center [556, 416] width 10 height 10
radio input "true"
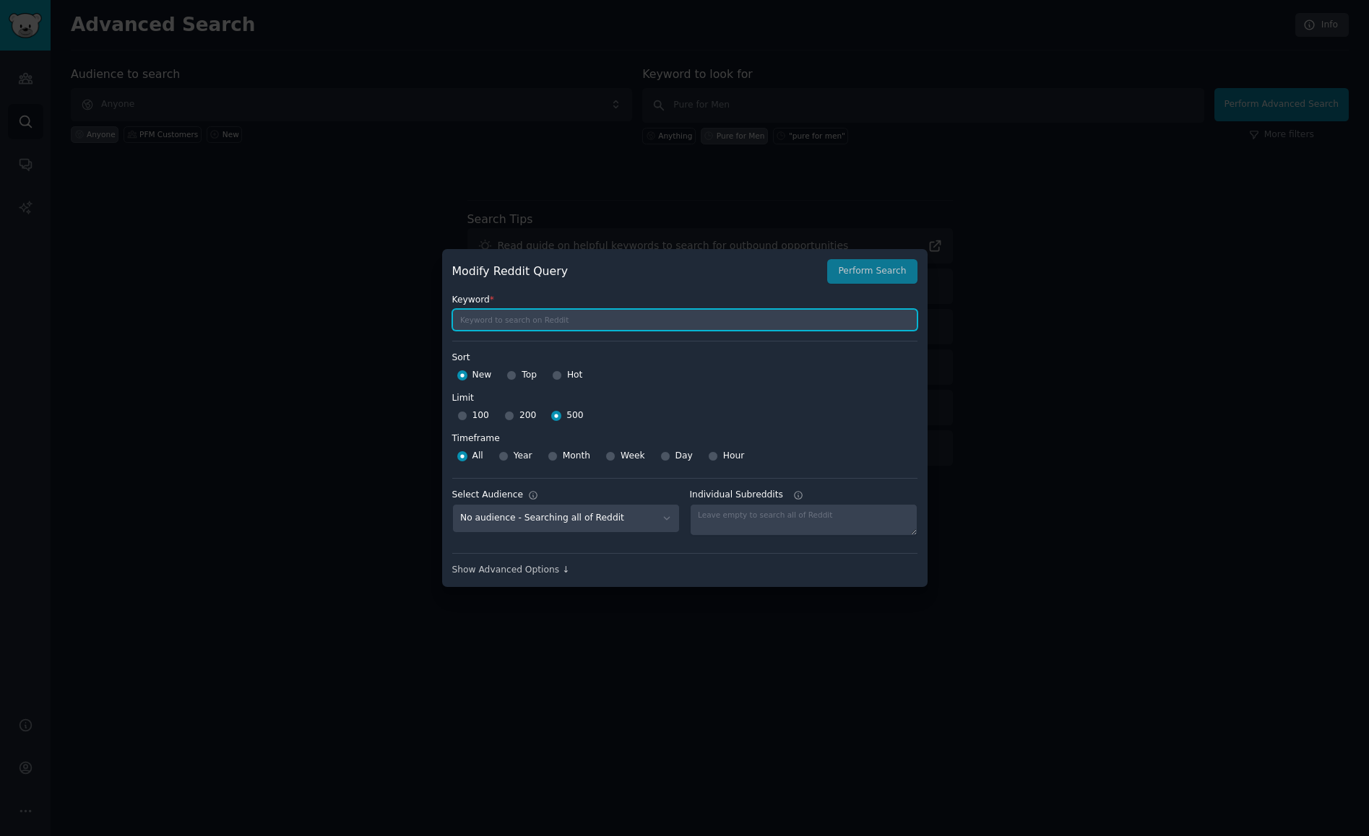
click at [642, 316] on input "text" at bounding box center [684, 320] width 465 height 22
type input "pure for men"
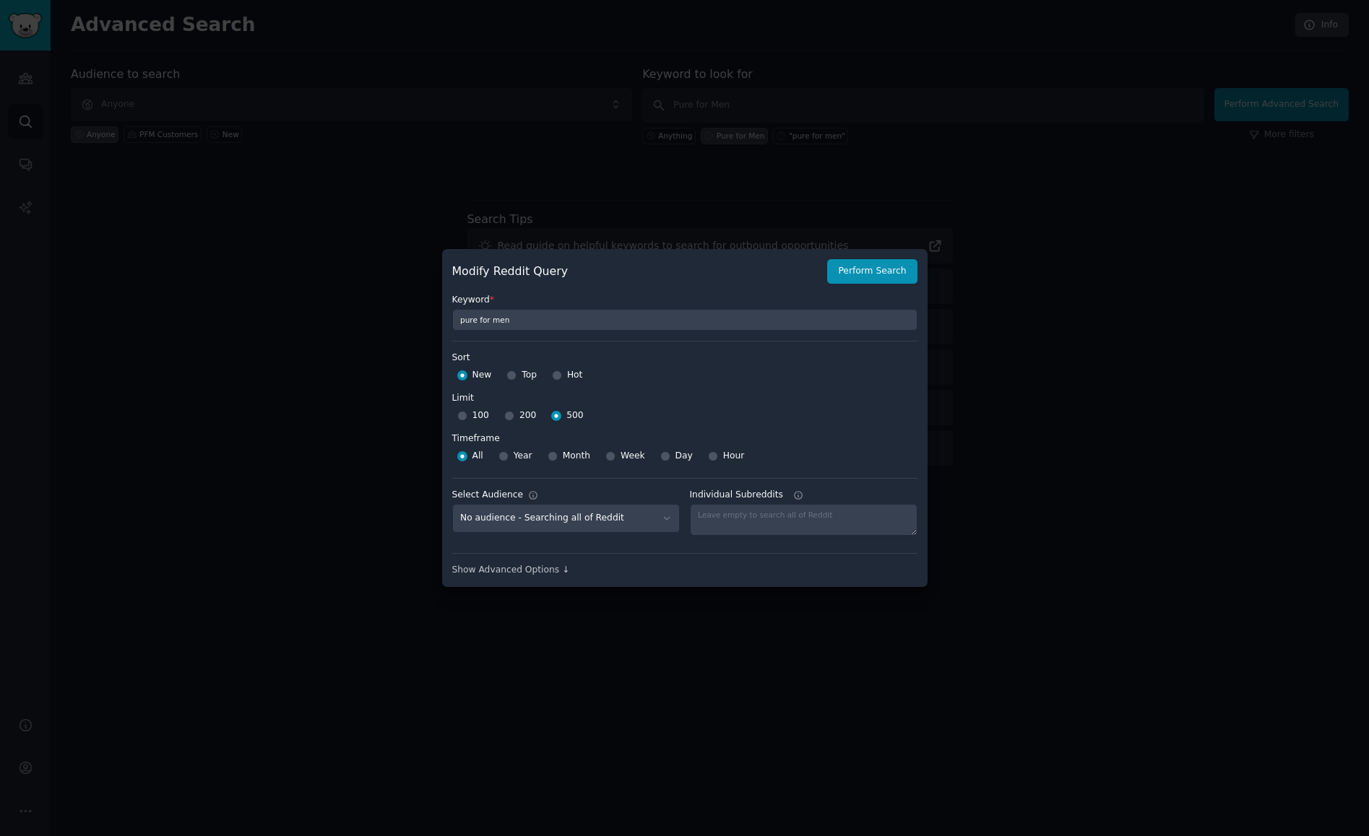
click at [548, 569] on div "Show Advanced Options ↓" at bounding box center [684, 570] width 465 height 13
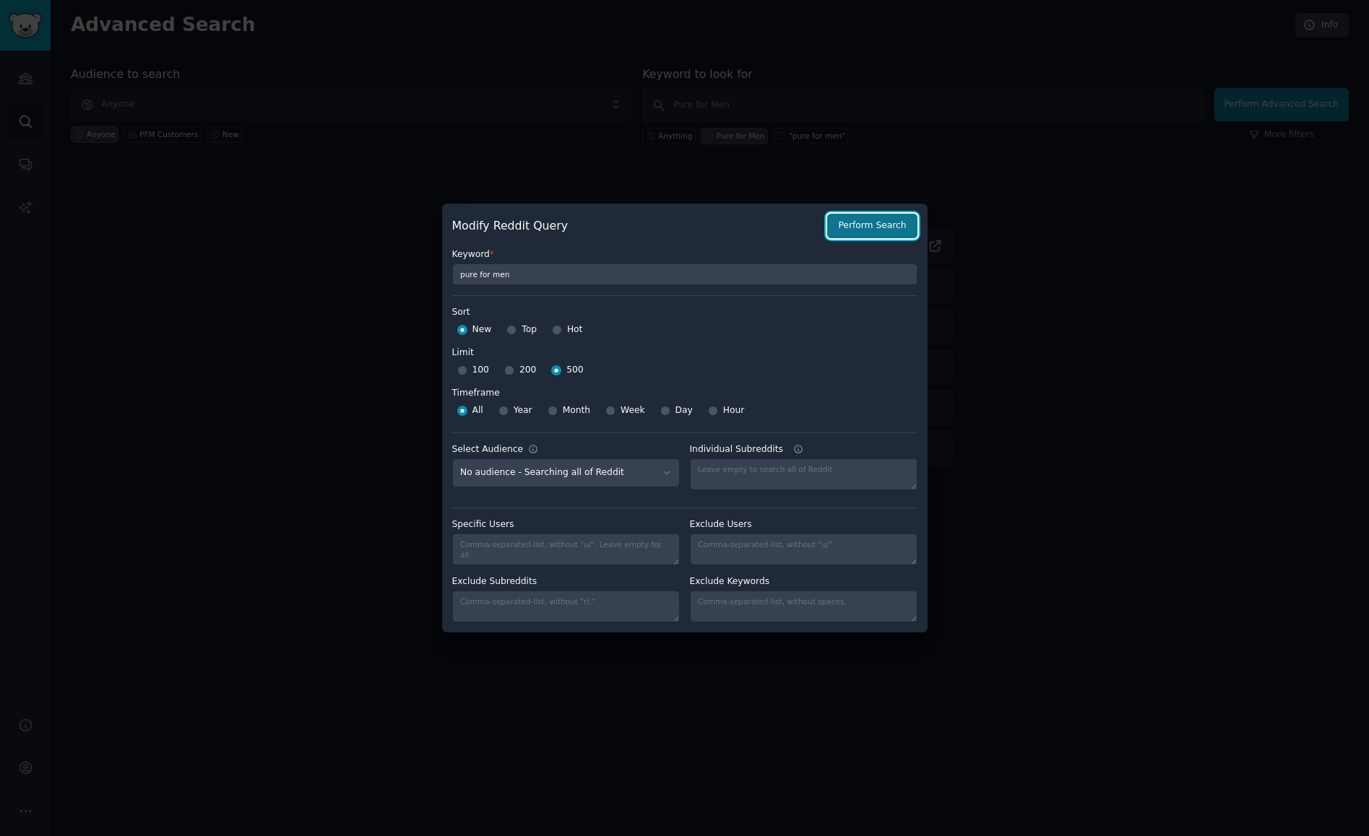
click at [843, 225] on button "Perform Search" at bounding box center [872, 226] width 90 height 25
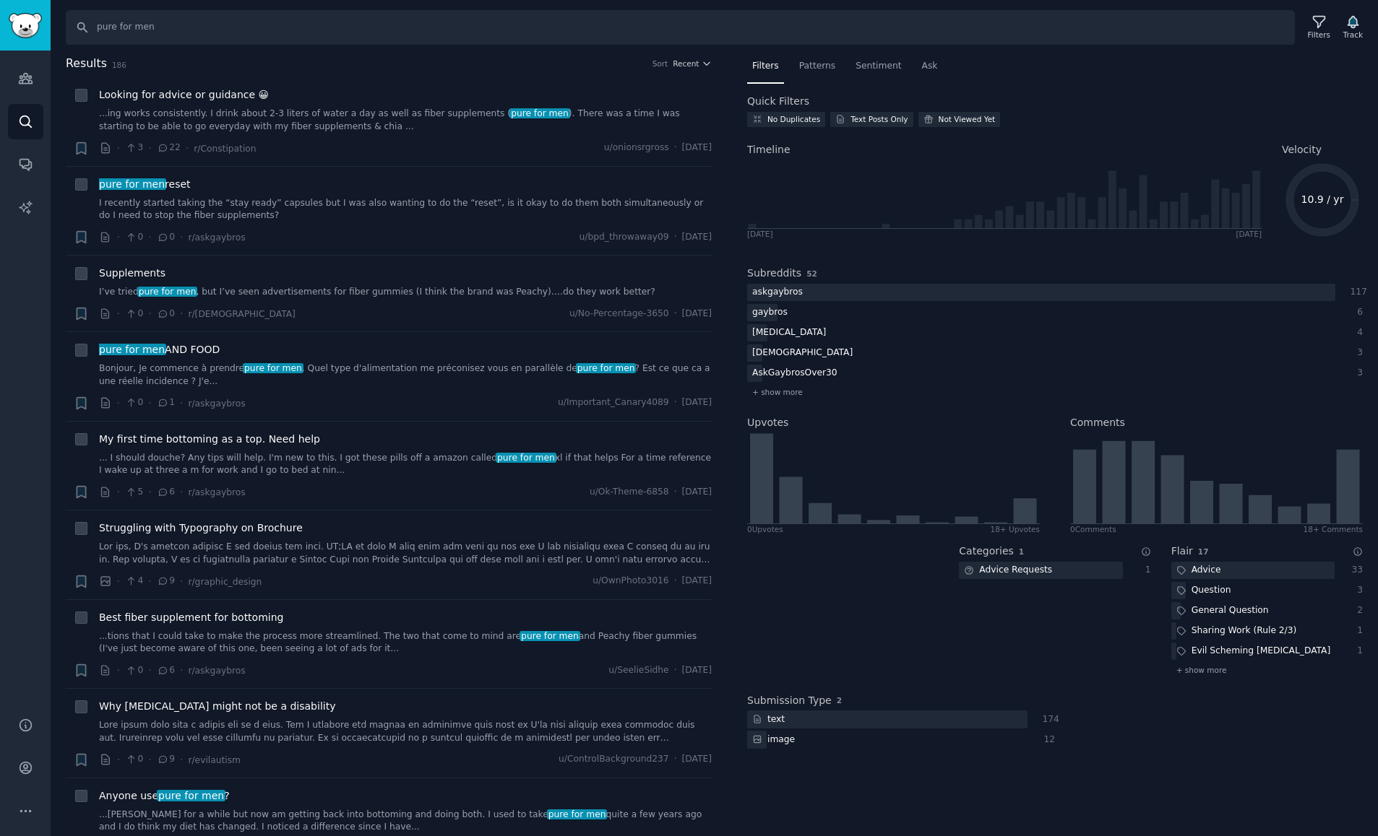
click at [1348, 72] on nav "Filters Patterns Sentiment Ask" at bounding box center [1054, 70] width 615 height 30
click at [22, 171] on icon "Sidebar" at bounding box center [25, 164] width 15 height 15
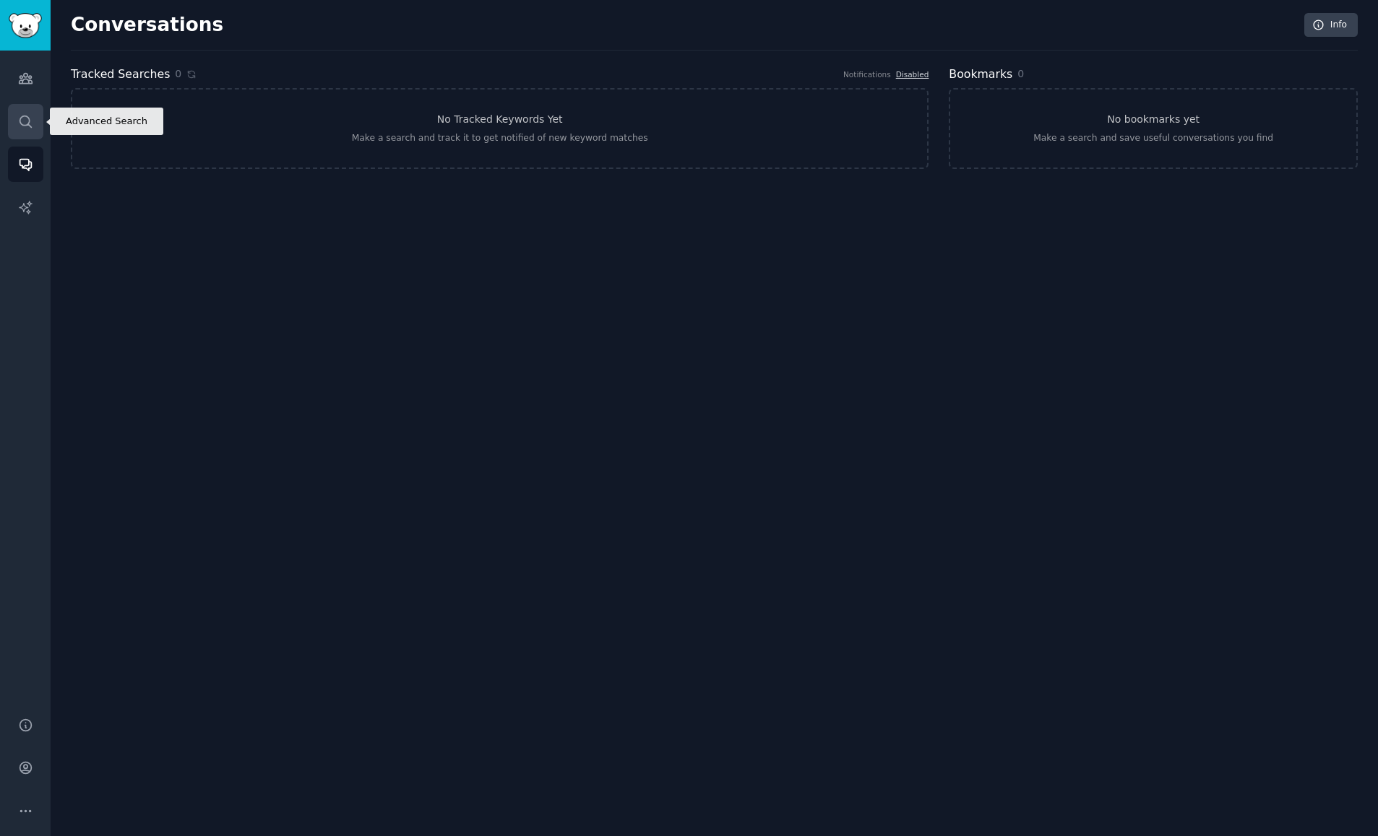
click at [32, 129] on link "Search" at bounding box center [25, 121] width 35 height 35
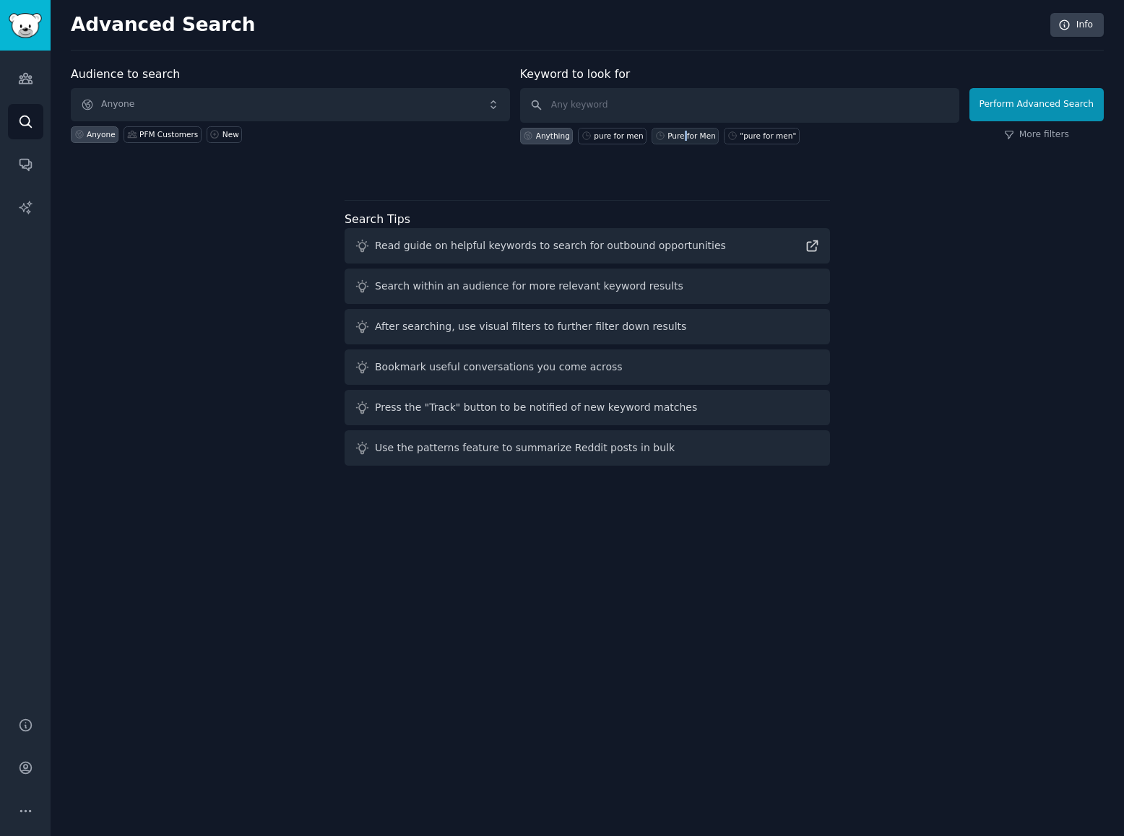
click at [684, 137] on div "Pure for Men" at bounding box center [691, 136] width 48 height 10
type input "Pure for Men"
click at [1065, 112] on button "Perform Advanced Search" at bounding box center [1036, 104] width 134 height 33
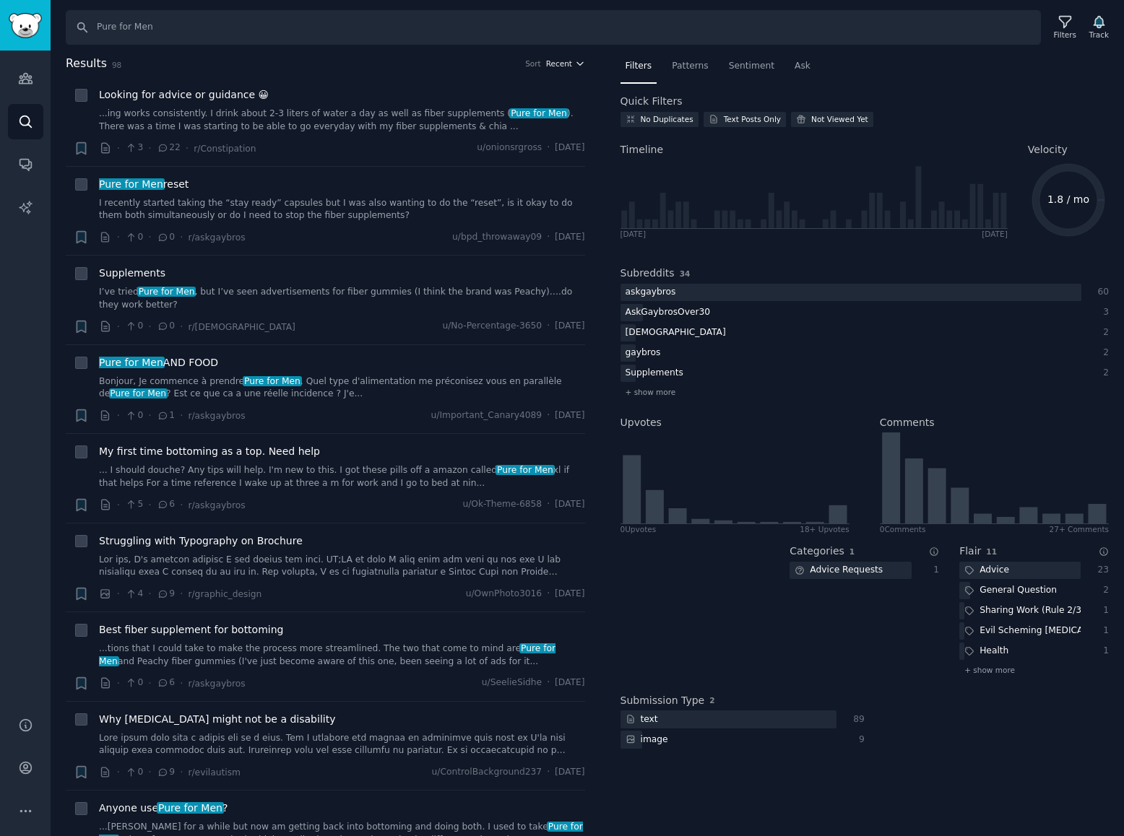
click at [570, 59] on button "Recent" at bounding box center [565, 64] width 39 height 10
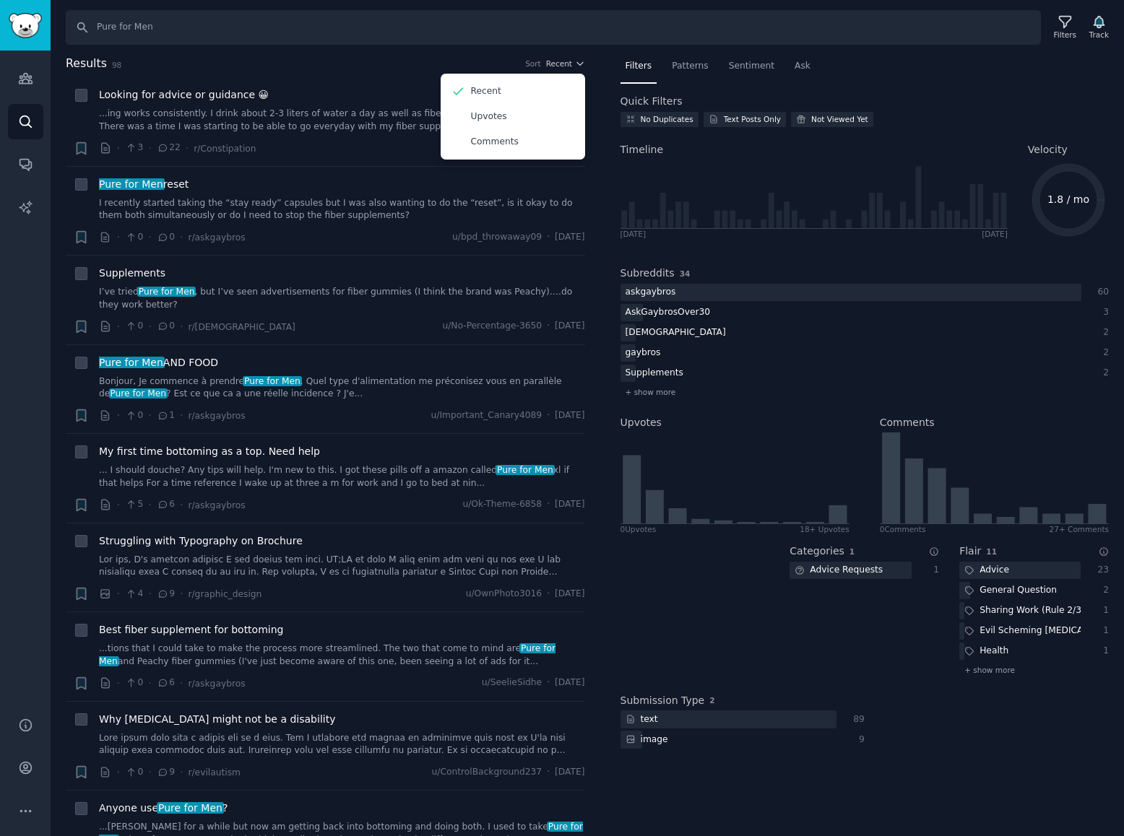
click at [848, 61] on nav "Filters Patterns Sentiment Ask" at bounding box center [865, 70] width 489 height 30
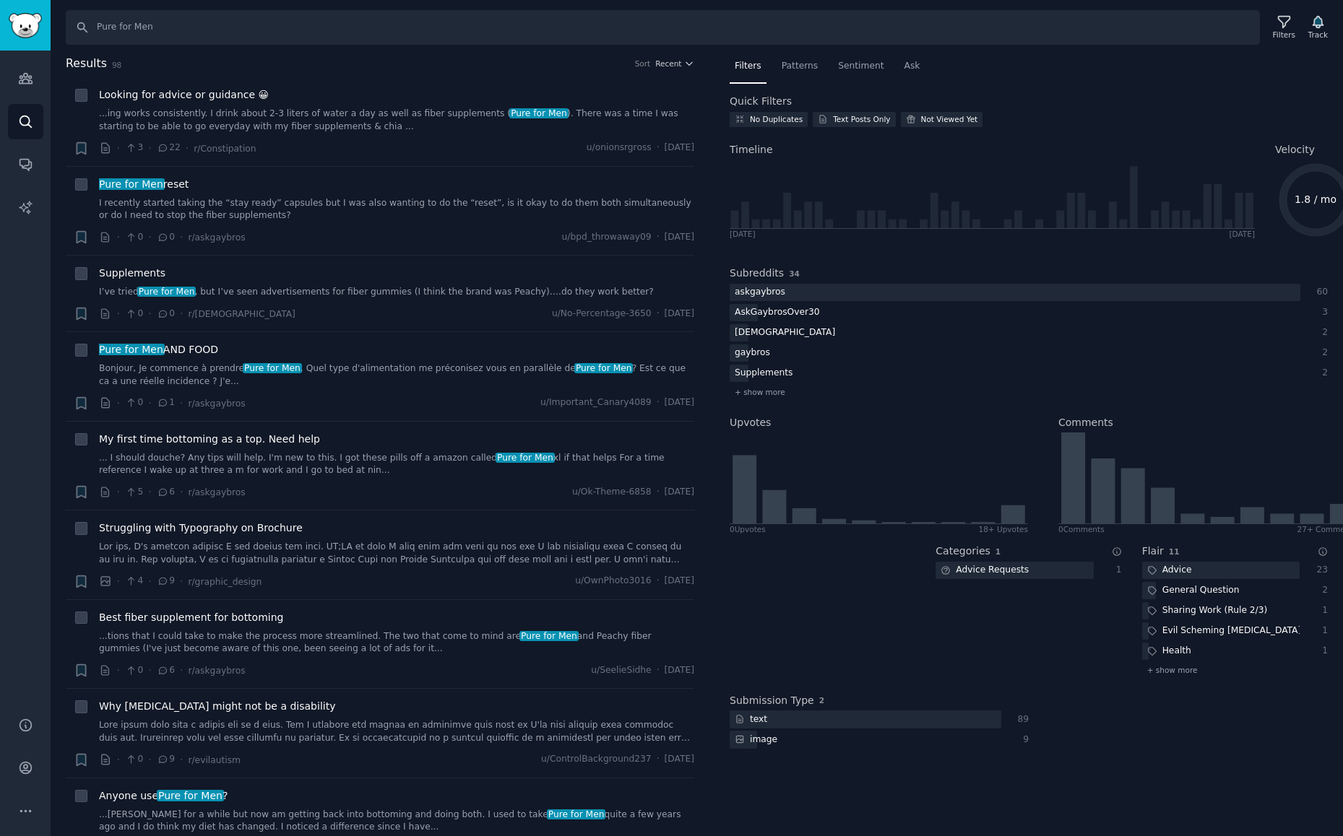
click at [1314, 194] on text "1.8 / mo" at bounding box center [1315, 200] width 42 height 12
click at [24, 160] on icon "Sidebar" at bounding box center [26, 166] width 12 height 12
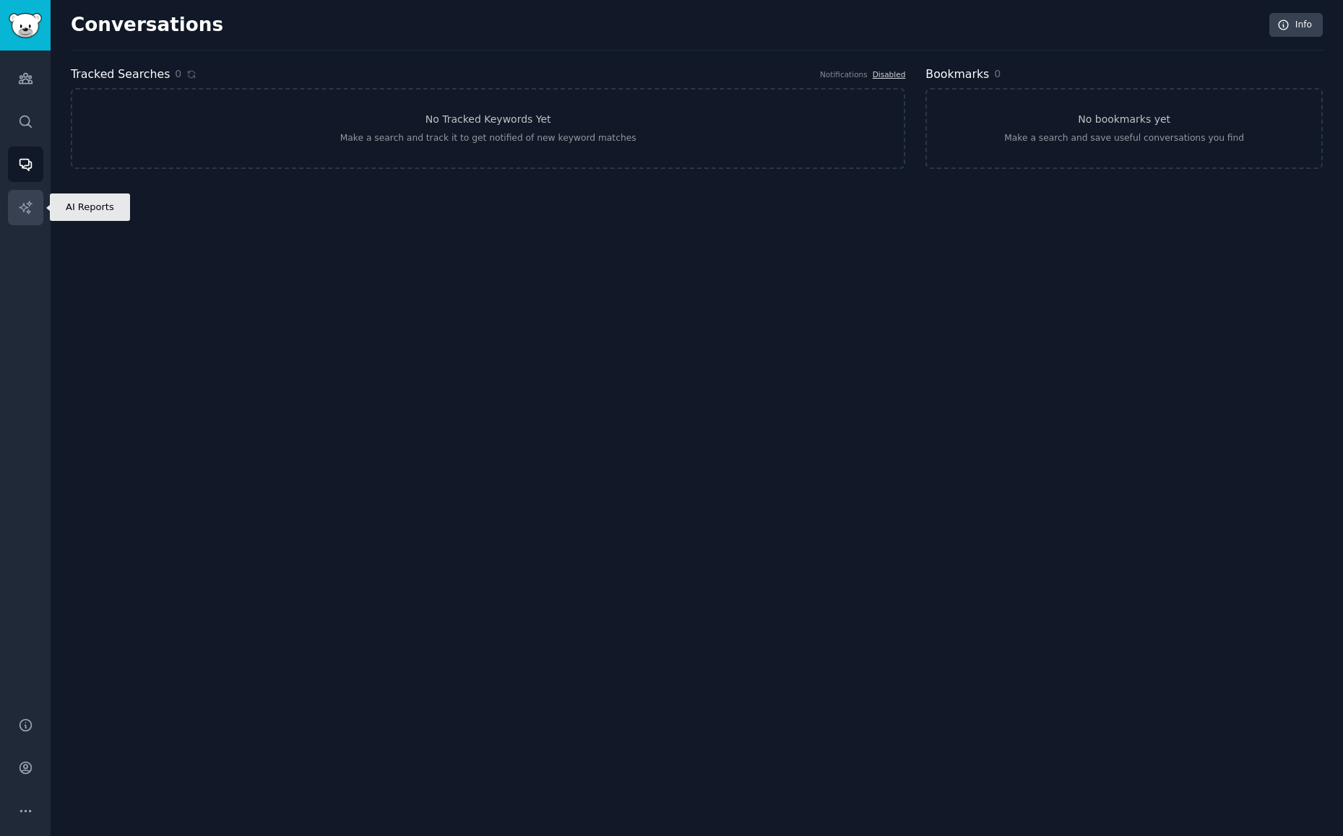
click at [37, 207] on link "AI Reports" at bounding box center [25, 207] width 35 height 35
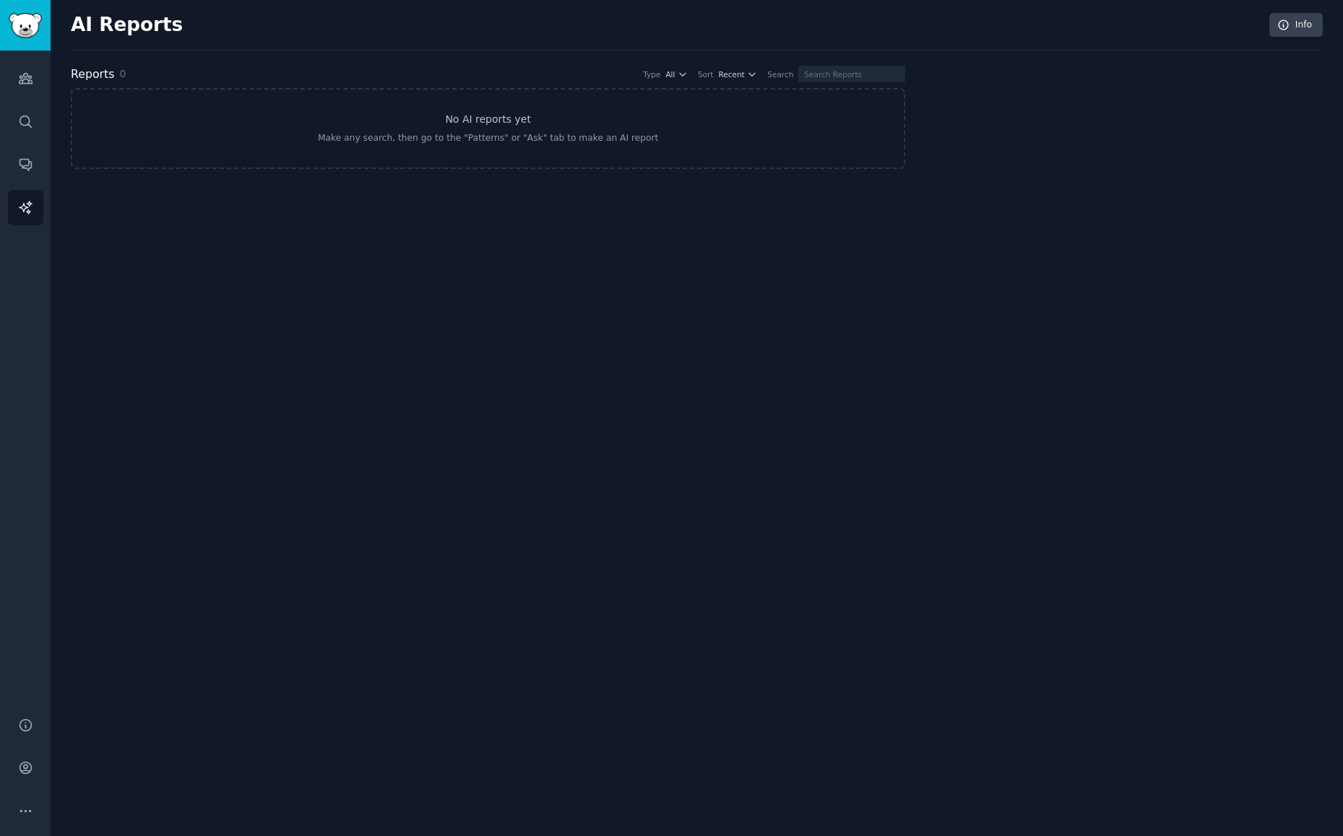
click at [27, 98] on div "Audiences Search Conversations AI Reports" at bounding box center [25, 375] width 51 height 649
click at [25, 82] on icon "Sidebar" at bounding box center [25, 78] width 15 height 15
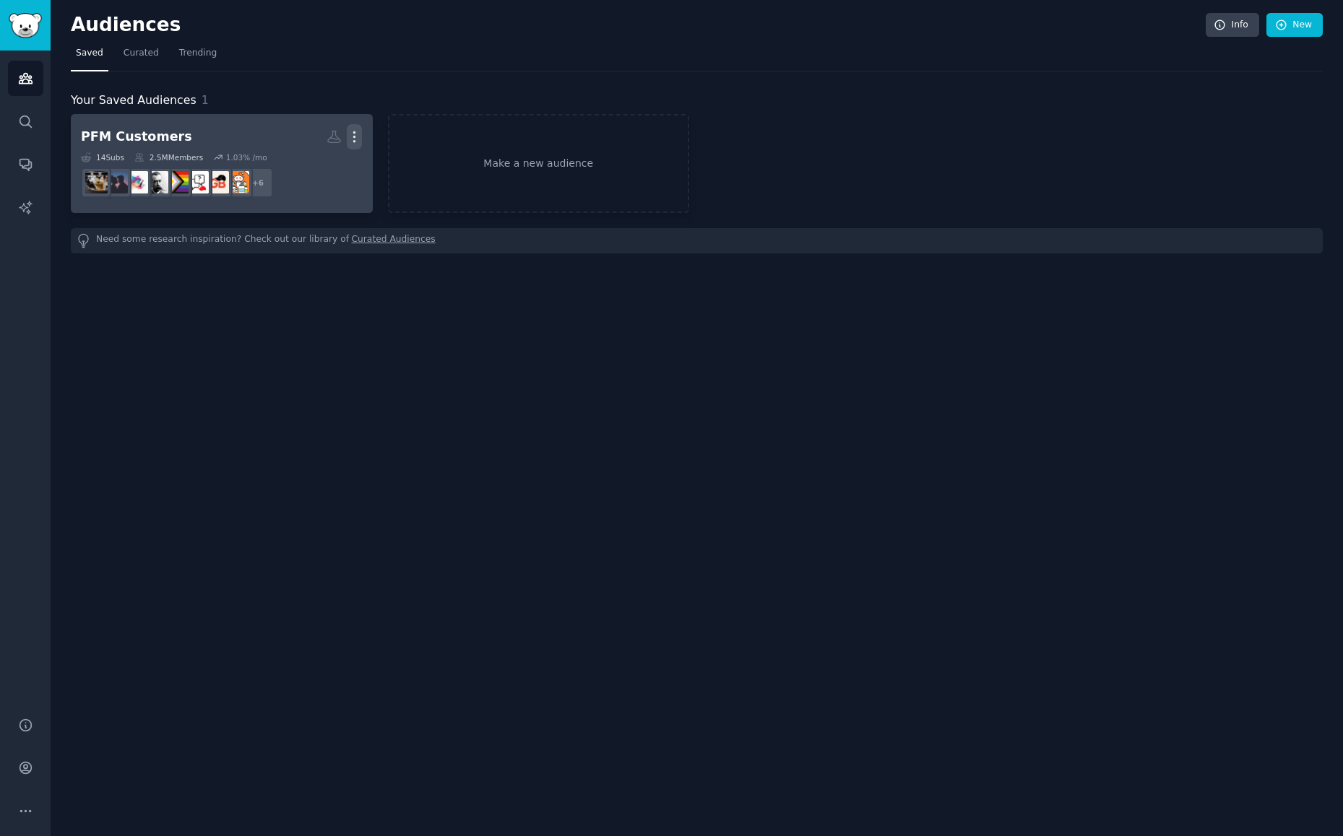
click at [353, 134] on icon "button" at bounding box center [354, 136] width 15 height 15
click at [358, 168] on dd "r/only_MEN_for_Men, r/KegelExercisesForMen, r/americandad, r/LeggingsForMen, r/…" at bounding box center [222, 183] width 282 height 40
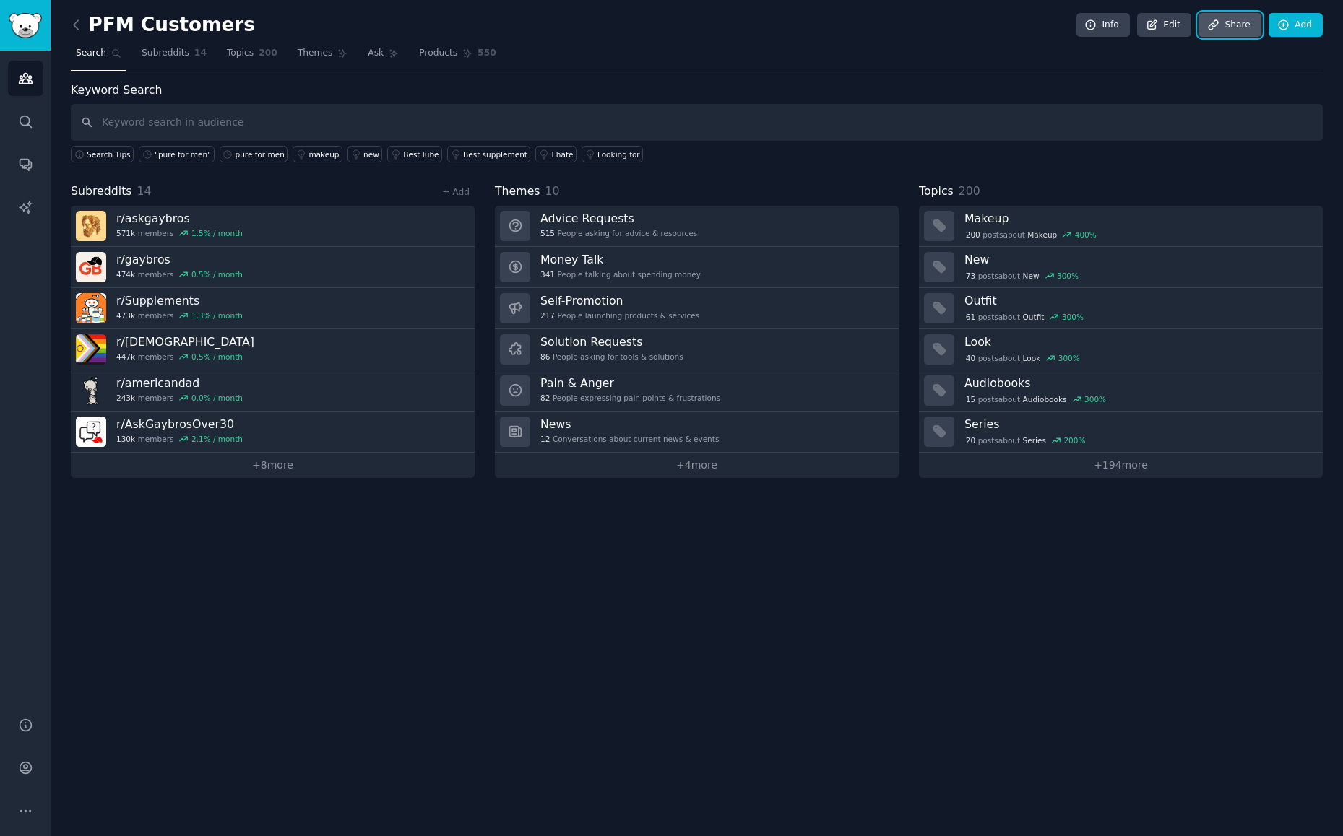
click at [1223, 32] on link "Share" at bounding box center [1229, 25] width 62 height 25
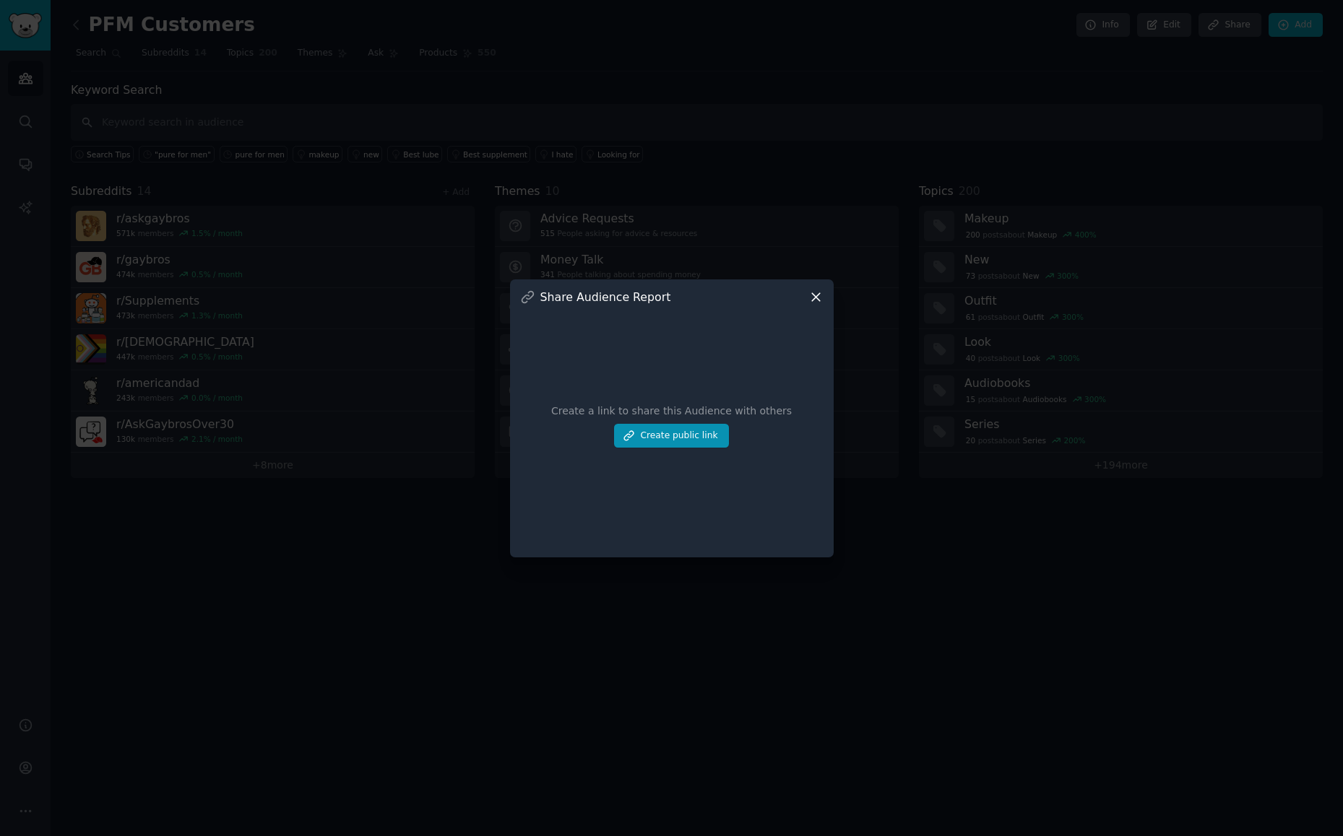
click at [814, 300] on icon at bounding box center [815, 297] width 15 height 15
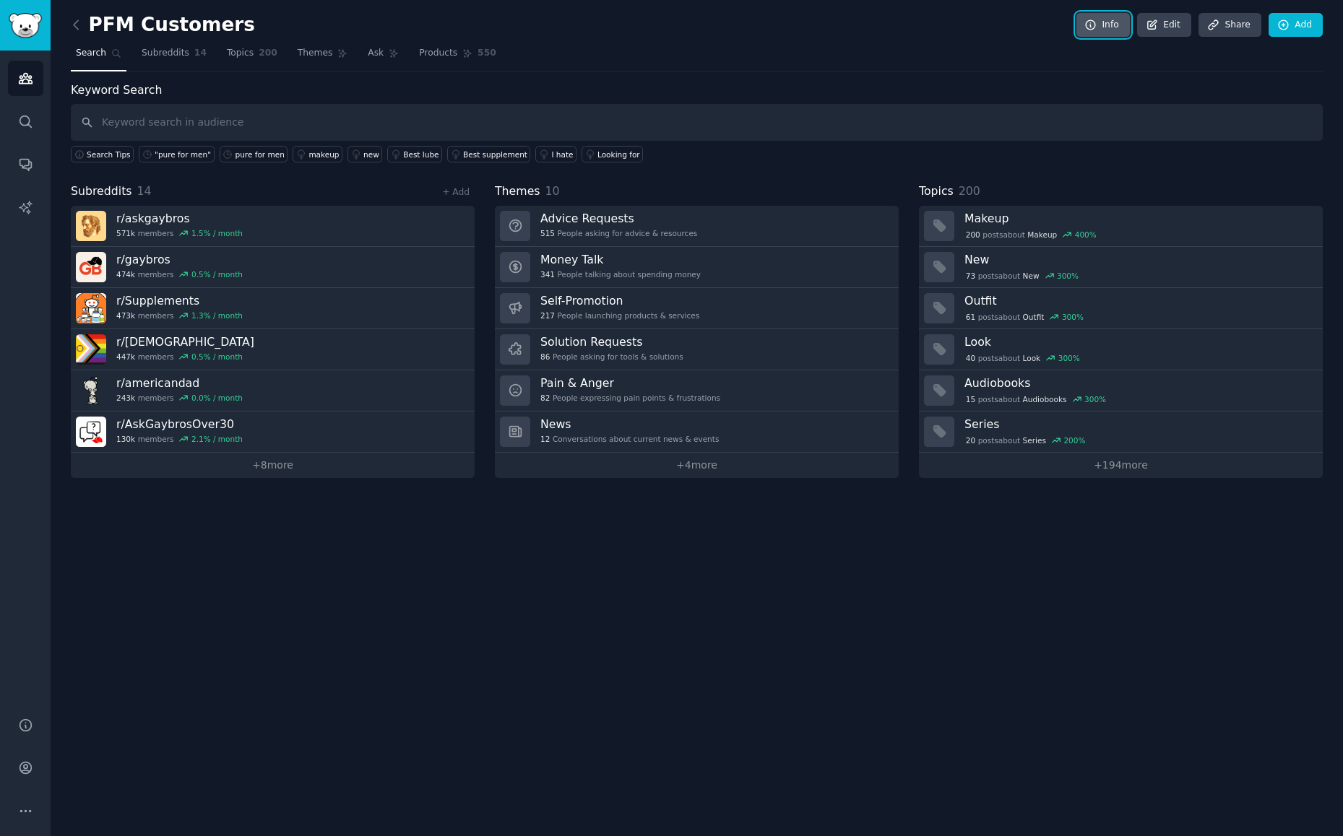
click at [1099, 25] on link "Info" at bounding box center [1102, 25] width 53 height 25
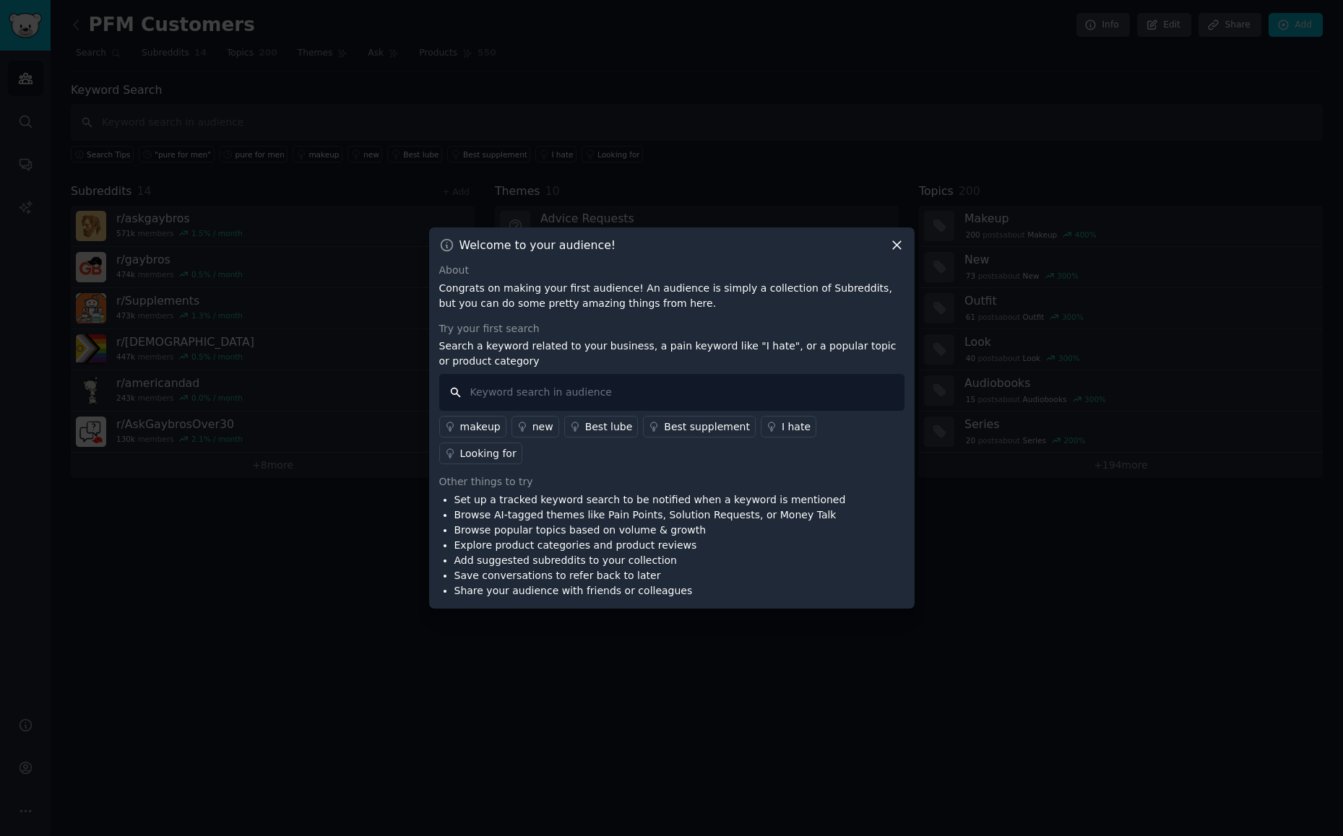
click at [760, 410] on input "text" at bounding box center [671, 392] width 465 height 37
type input "pure for men"
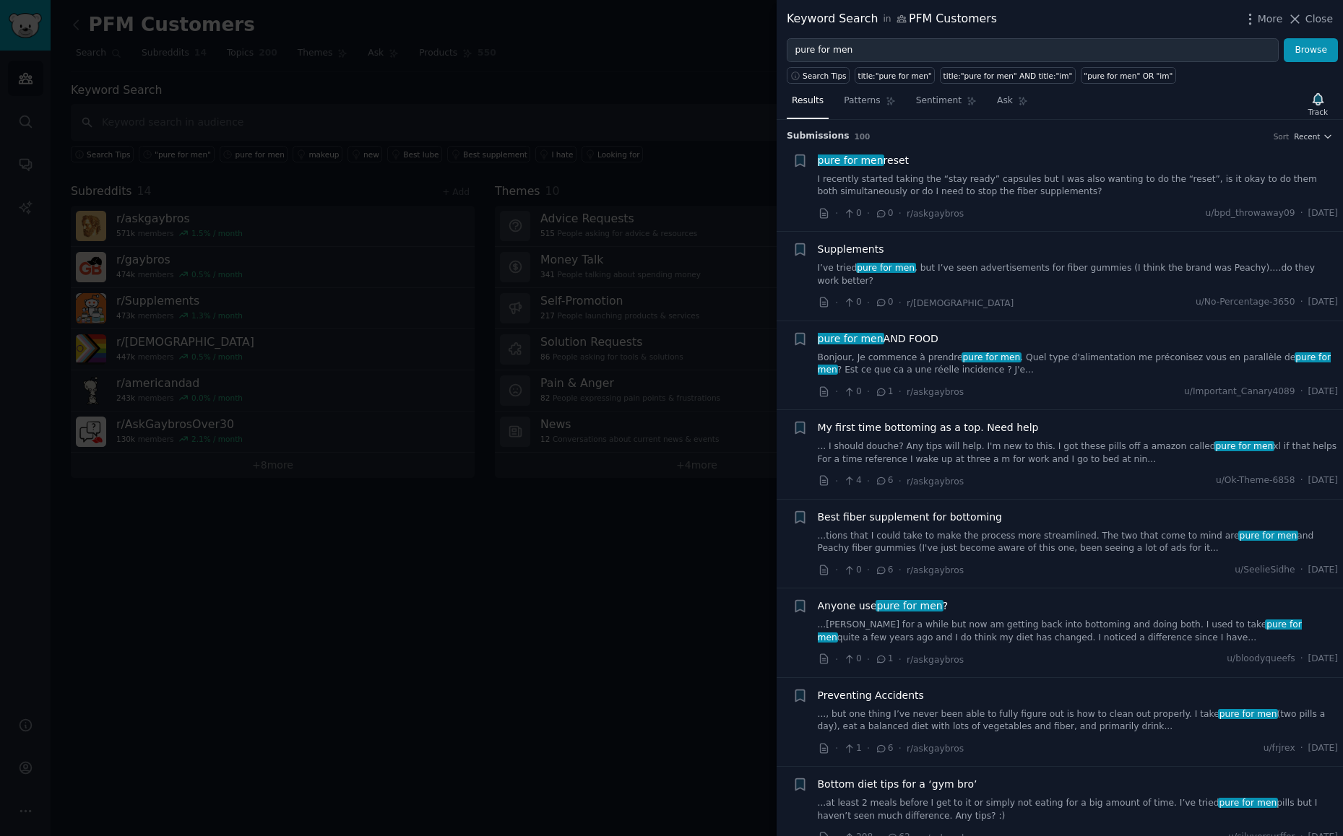
click at [1257, 27] on div "More Close" at bounding box center [1287, 19] width 90 height 18
click at [1250, 22] on icon "button" at bounding box center [1249, 19] width 1 height 10
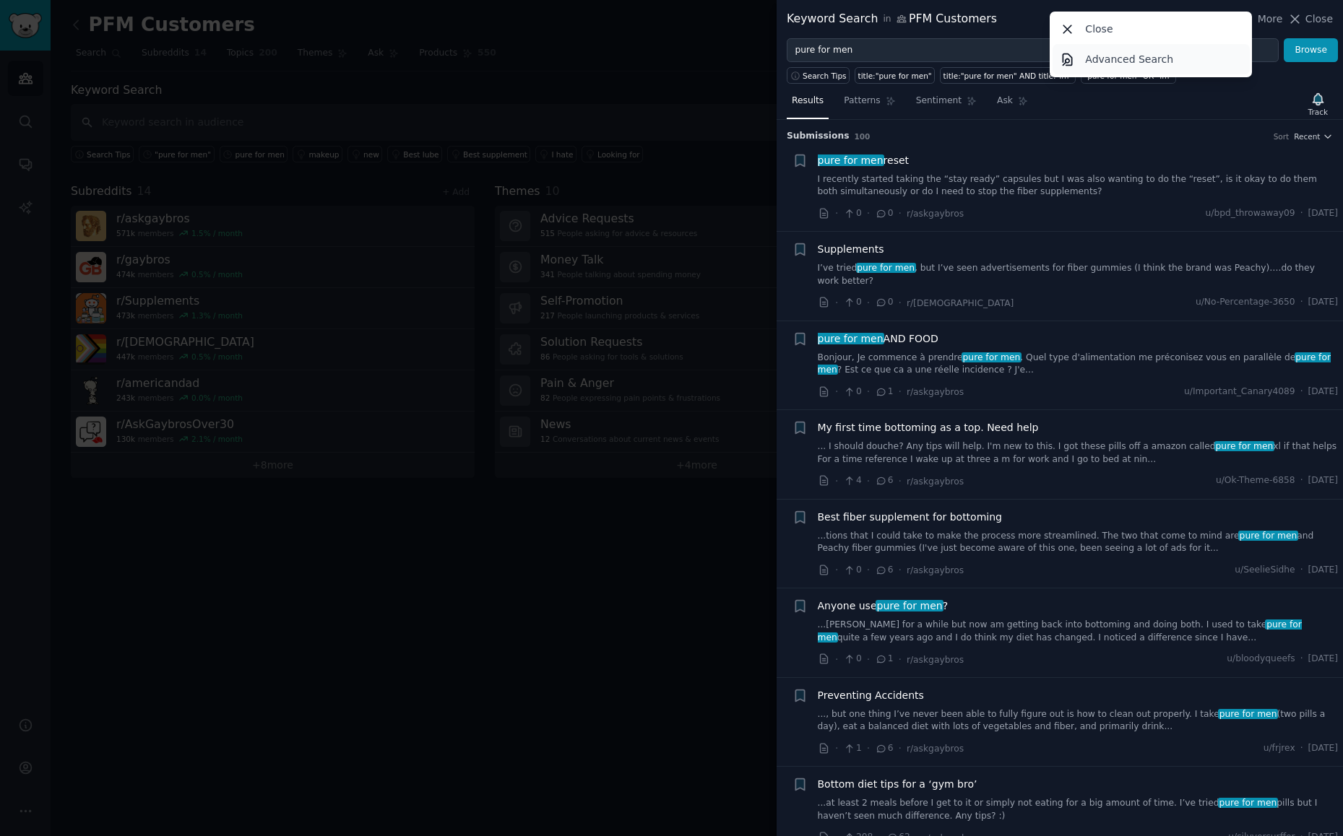
click at [1126, 54] on p "Advanced Search" at bounding box center [1129, 59] width 88 height 15
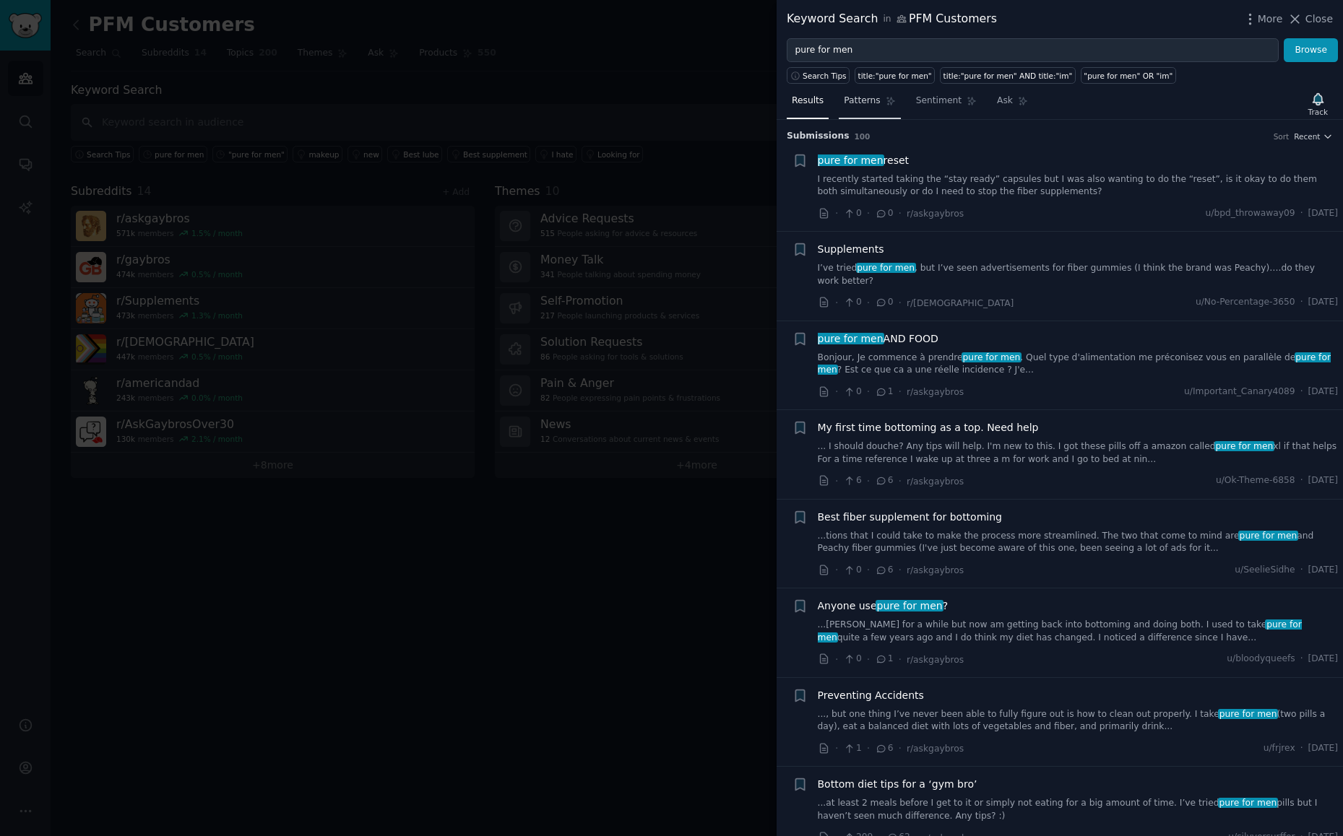
click at [865, 109] on link "Patterns" at bounding box center [869, 105] width 61 height 30
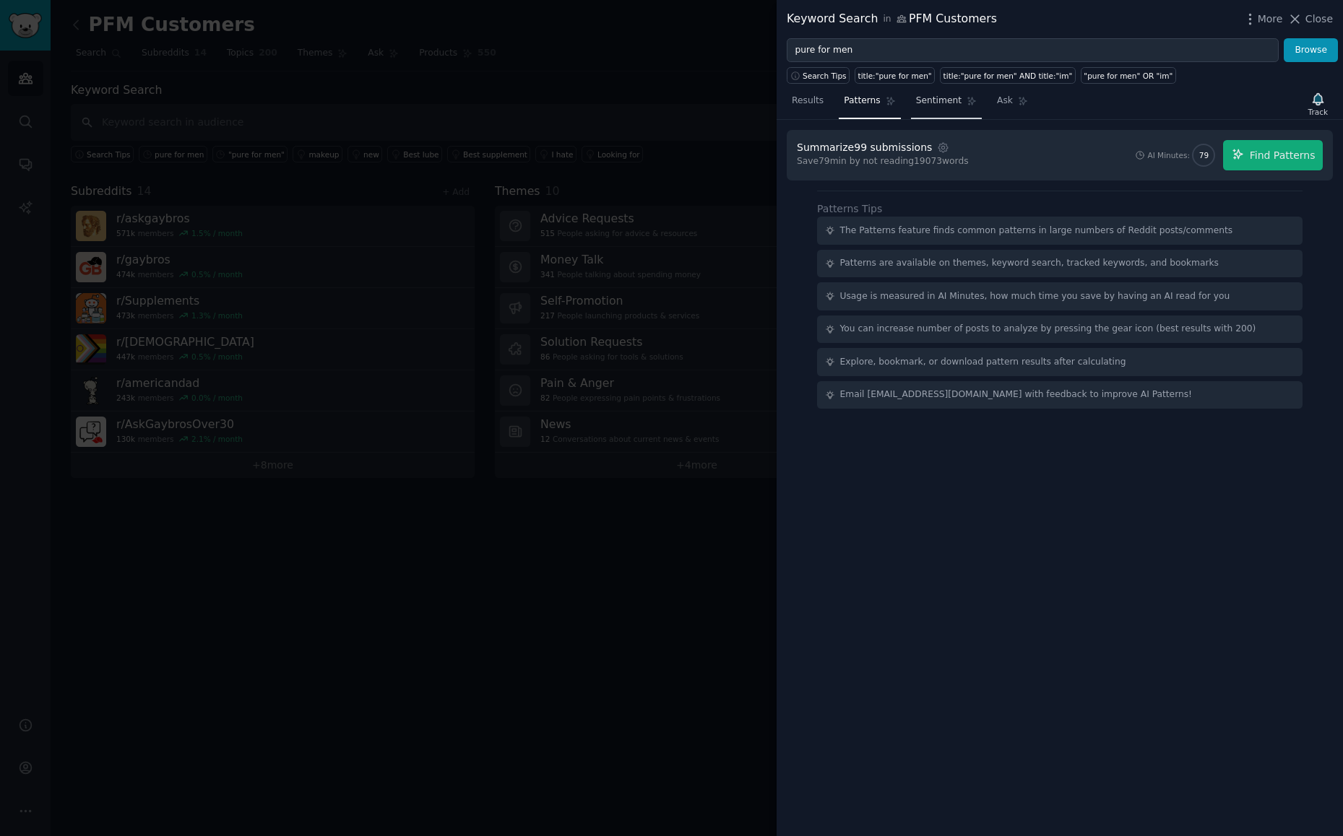
click at [919, 98] on span "Sentiment" at bounding box center [939, 101] width 46 height 13
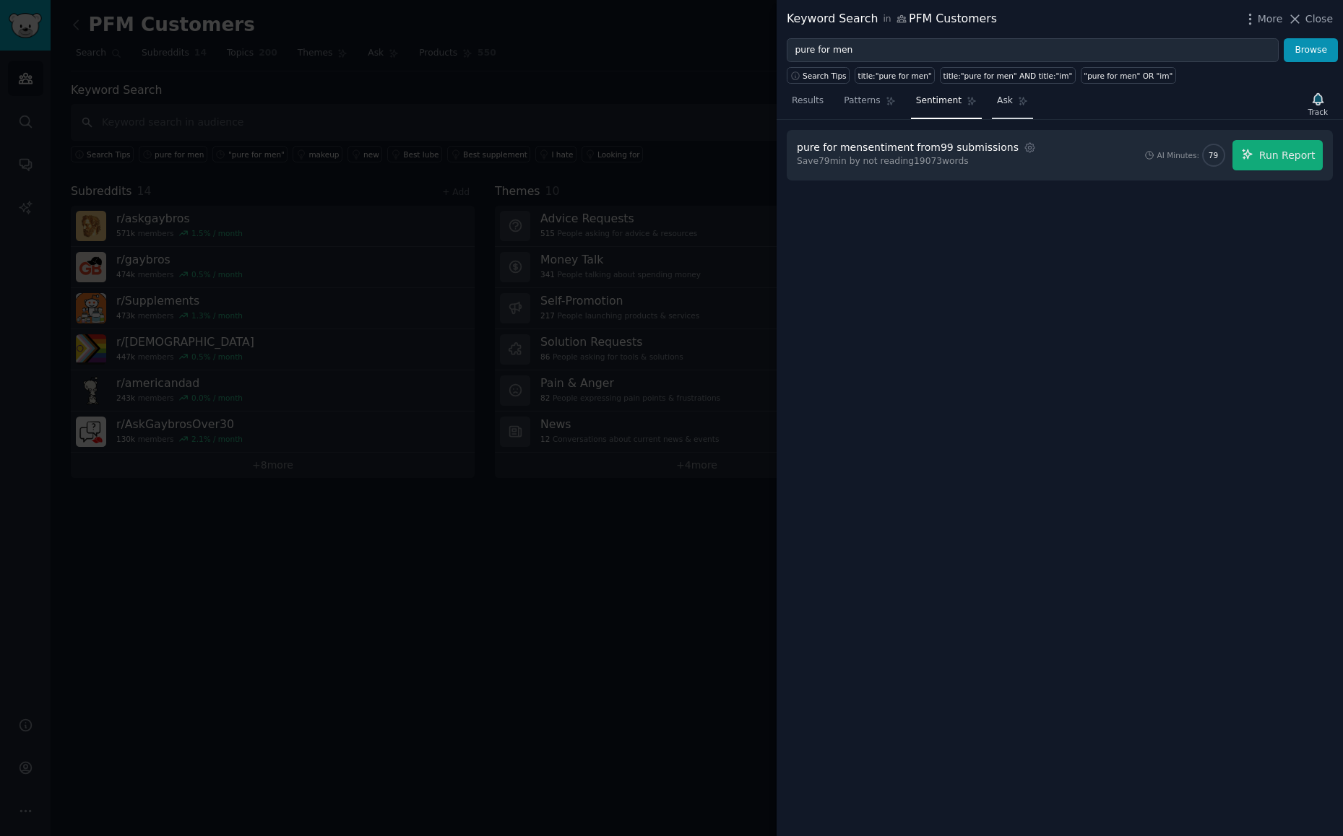
click at [1008, 104] on span "Ask" at bounding box center [1005, 101] width 16 height 13
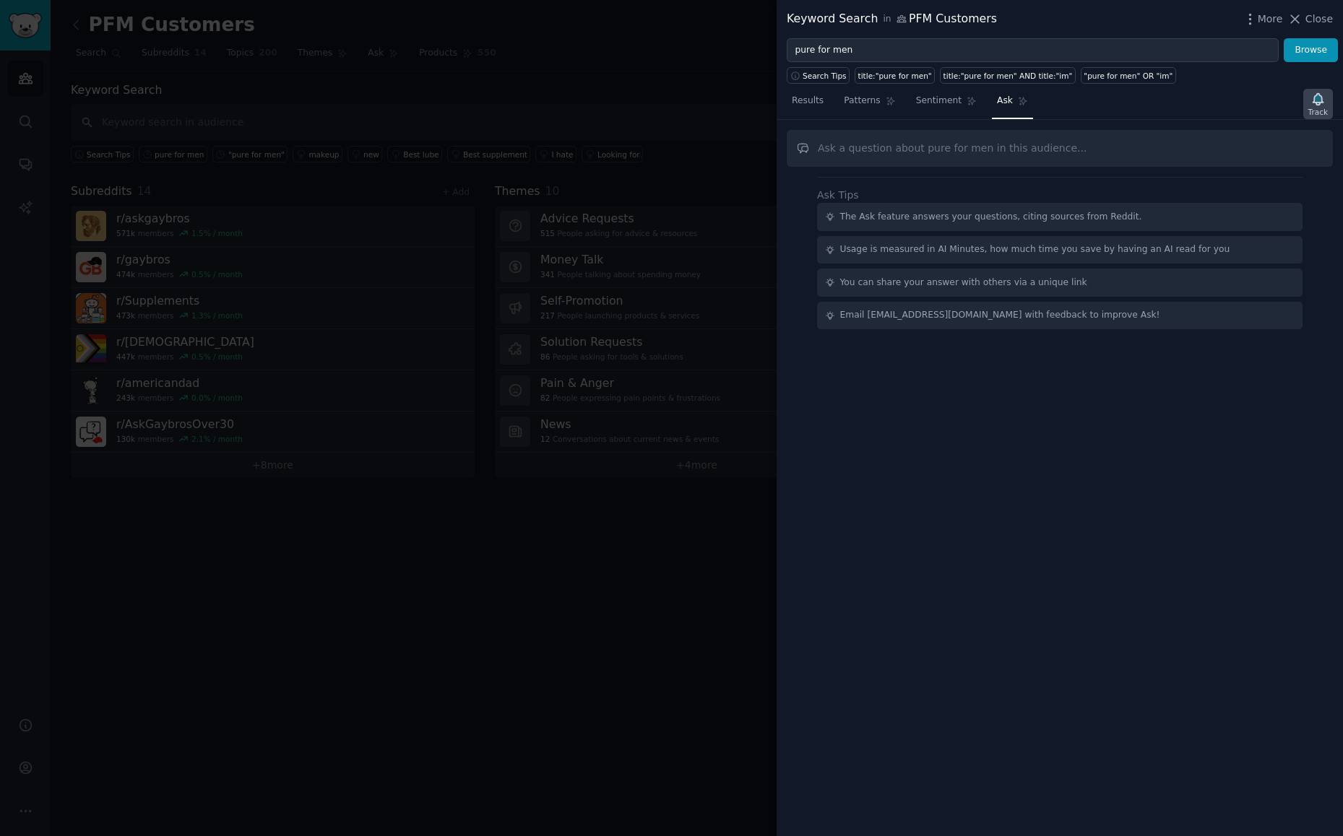
click at [1316, 105] on icon "button" at bounding box center [1318, 99] width 10 height 12
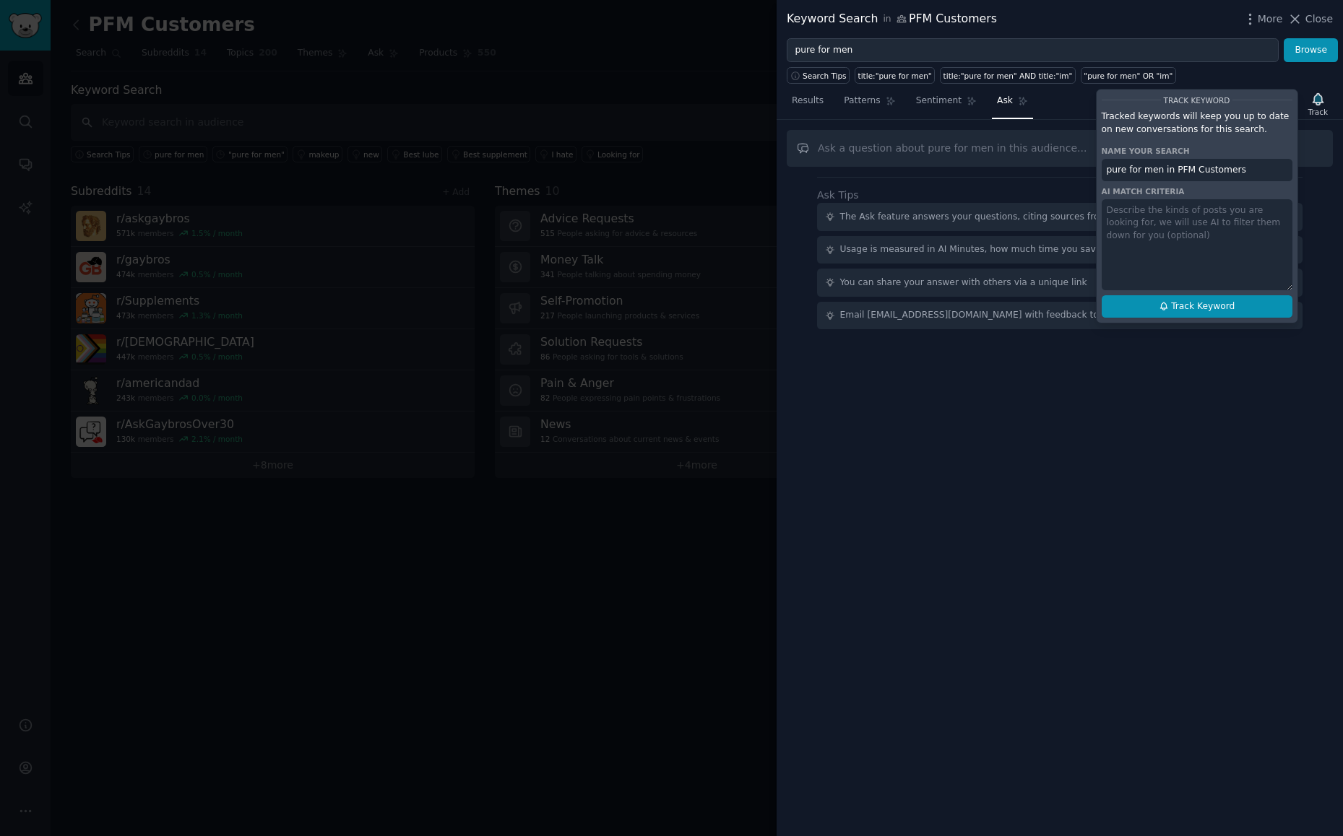
click at [1208, 307] on span "Track Keyword" at bounding box center [1203, 307] width 64 height 13
type input "pure for men in PFM Customers"
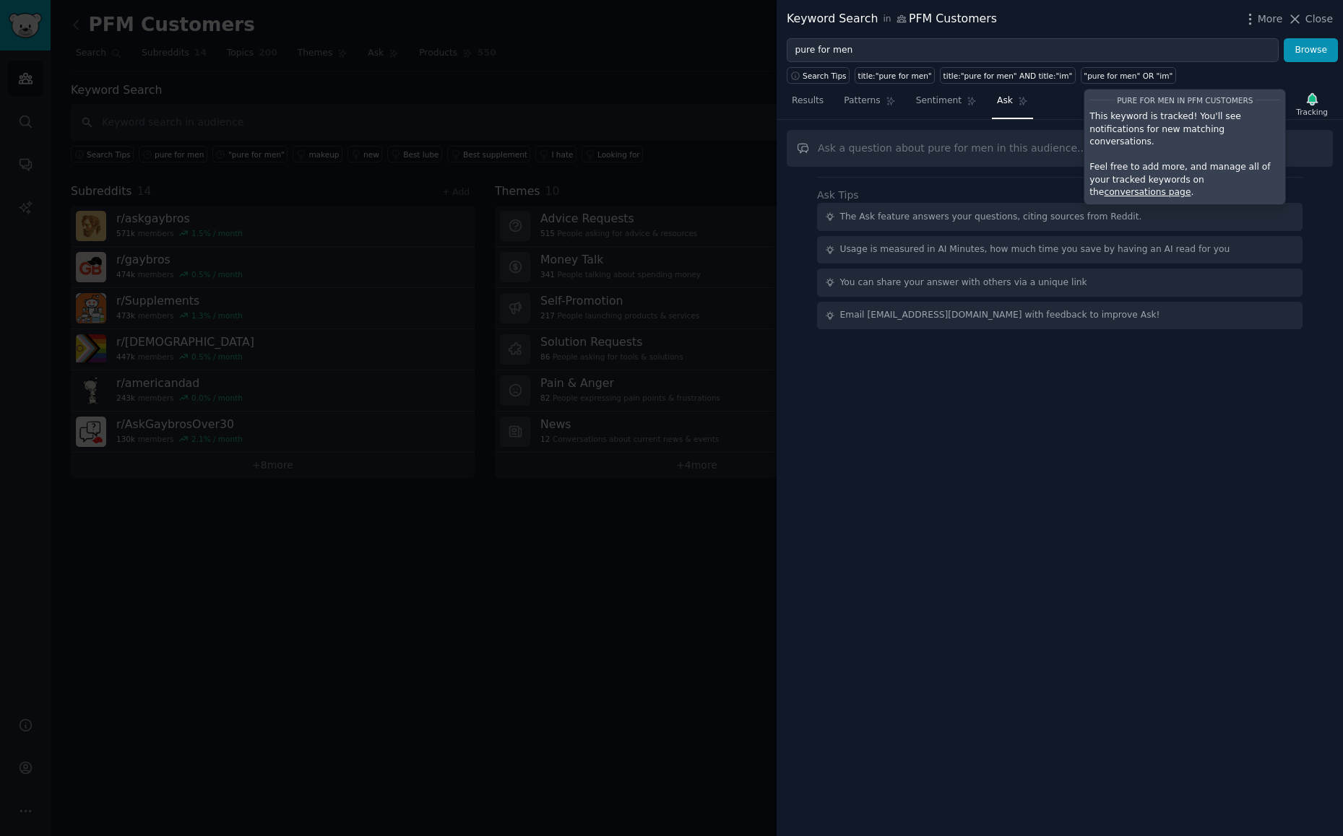
click at [1190, 187] on link "conversations page" at bounding box center [1147, 192] width 87 height 10
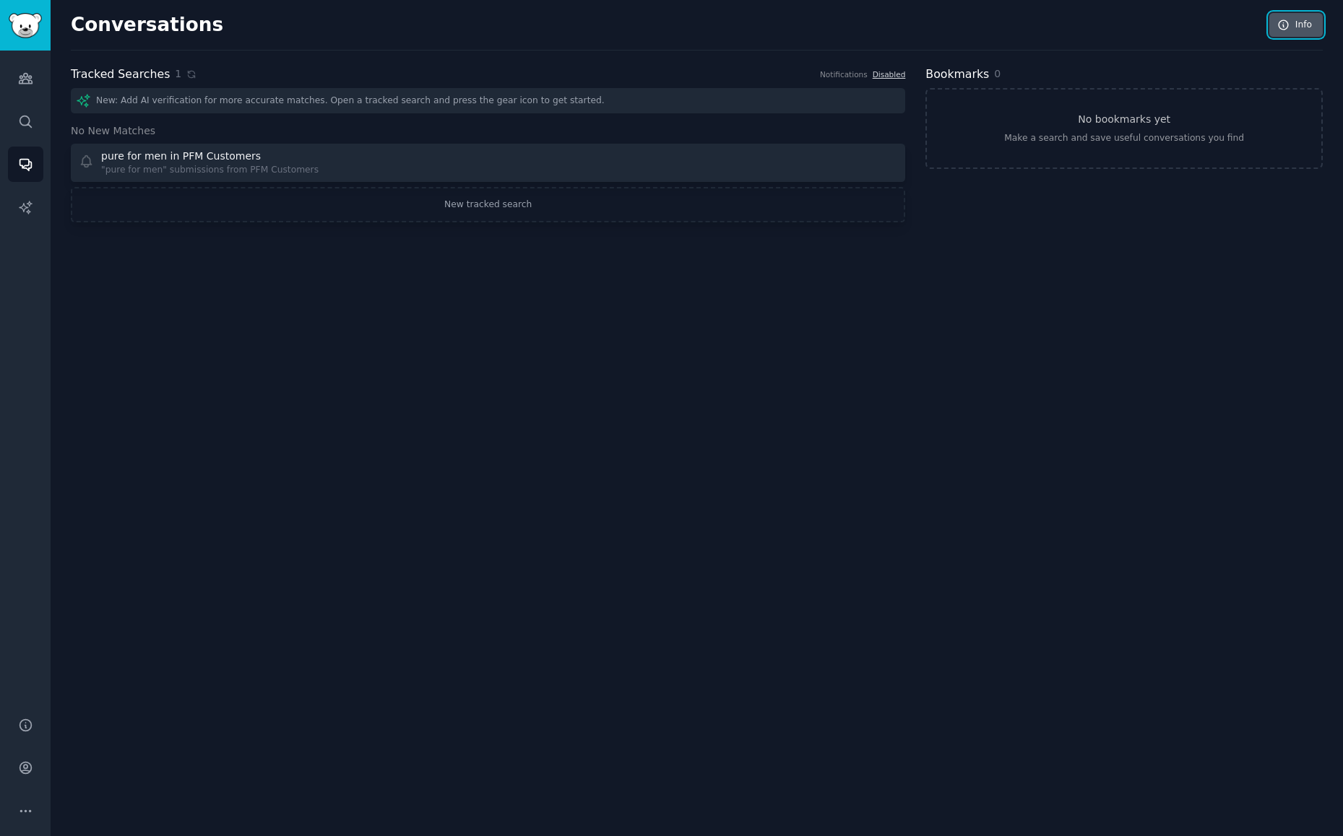
click at [1294, 31] on link "Info" at bounding box center [1295, 25] width 53 height 25
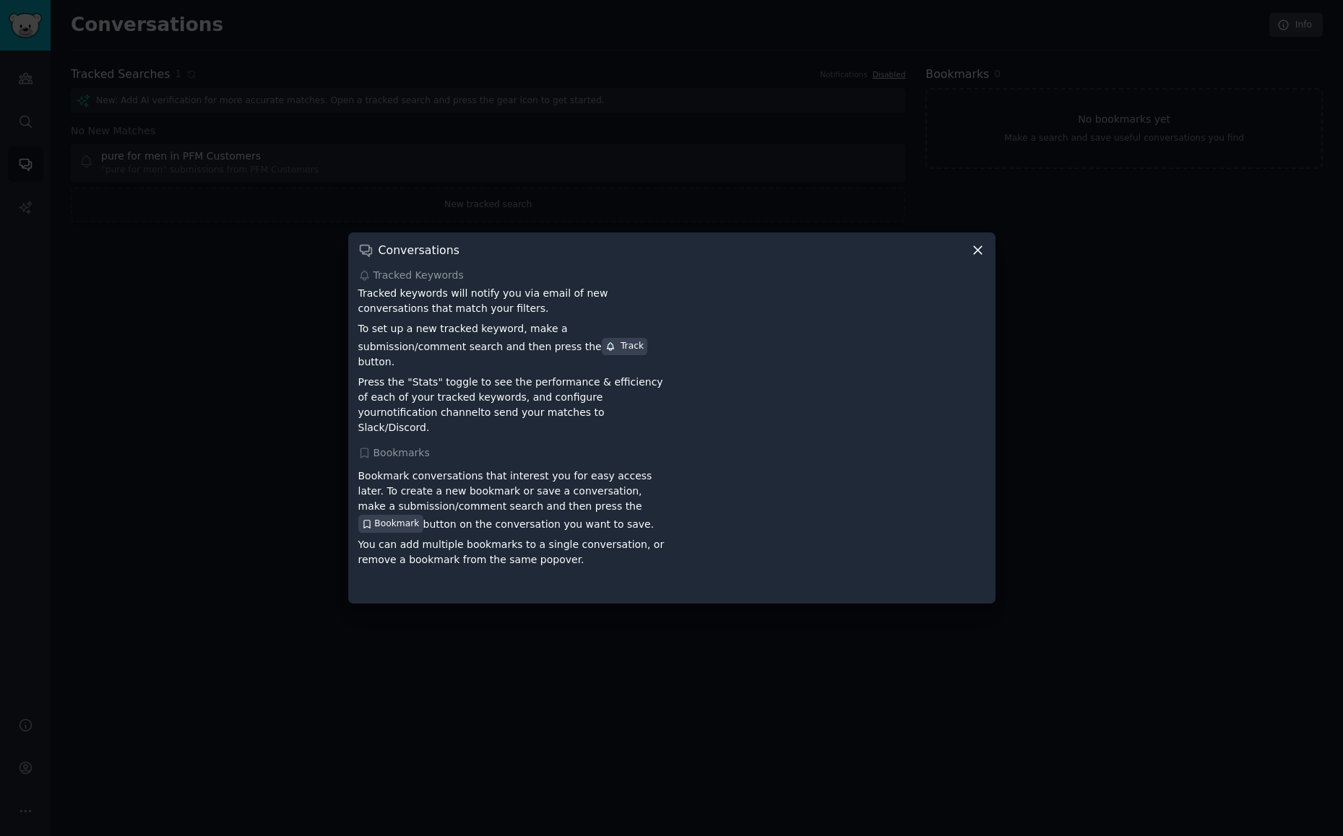
click at [977, 256] on icon at bounding box center [977, 250] width 15 height 15
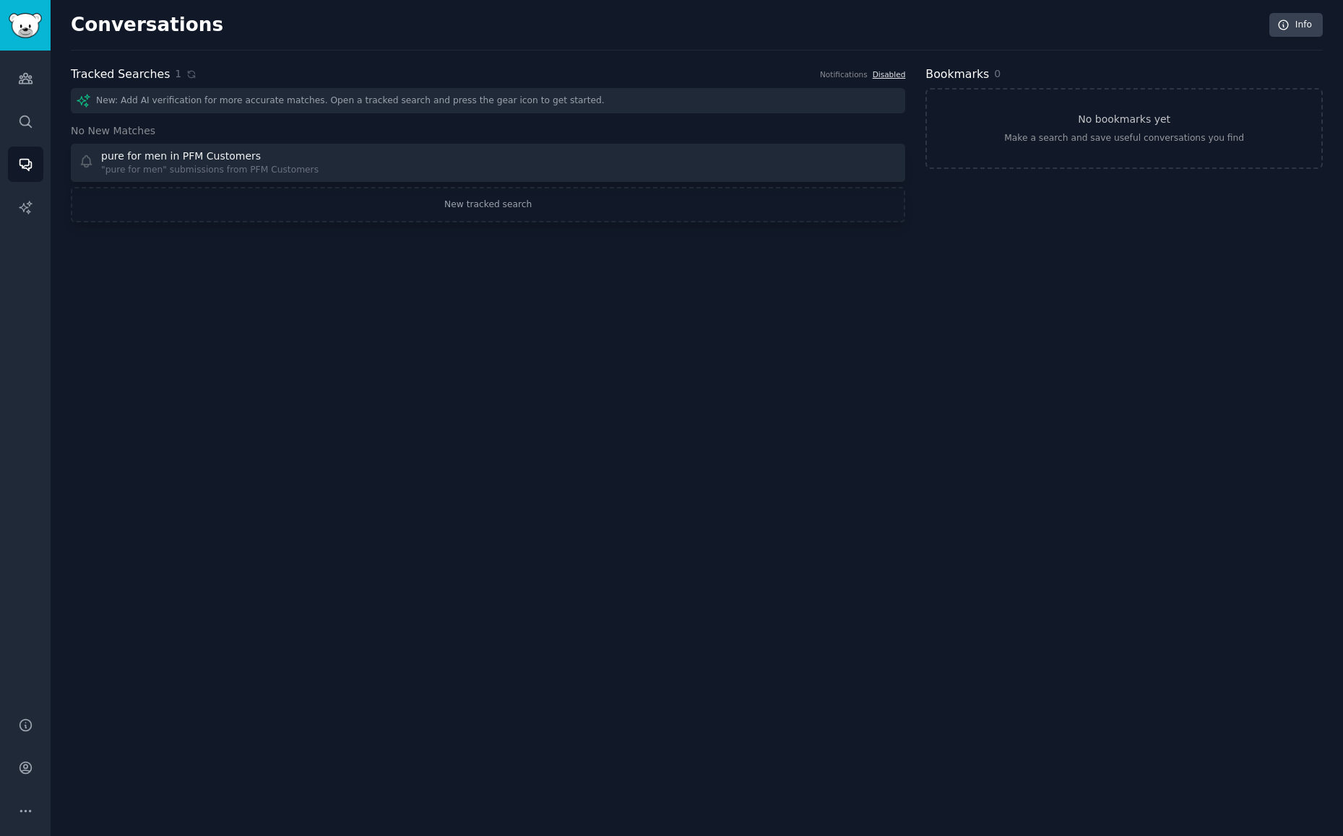
click at [895, 74] on link "Disabled" at bounding box center [889, 74] width 33 height 9
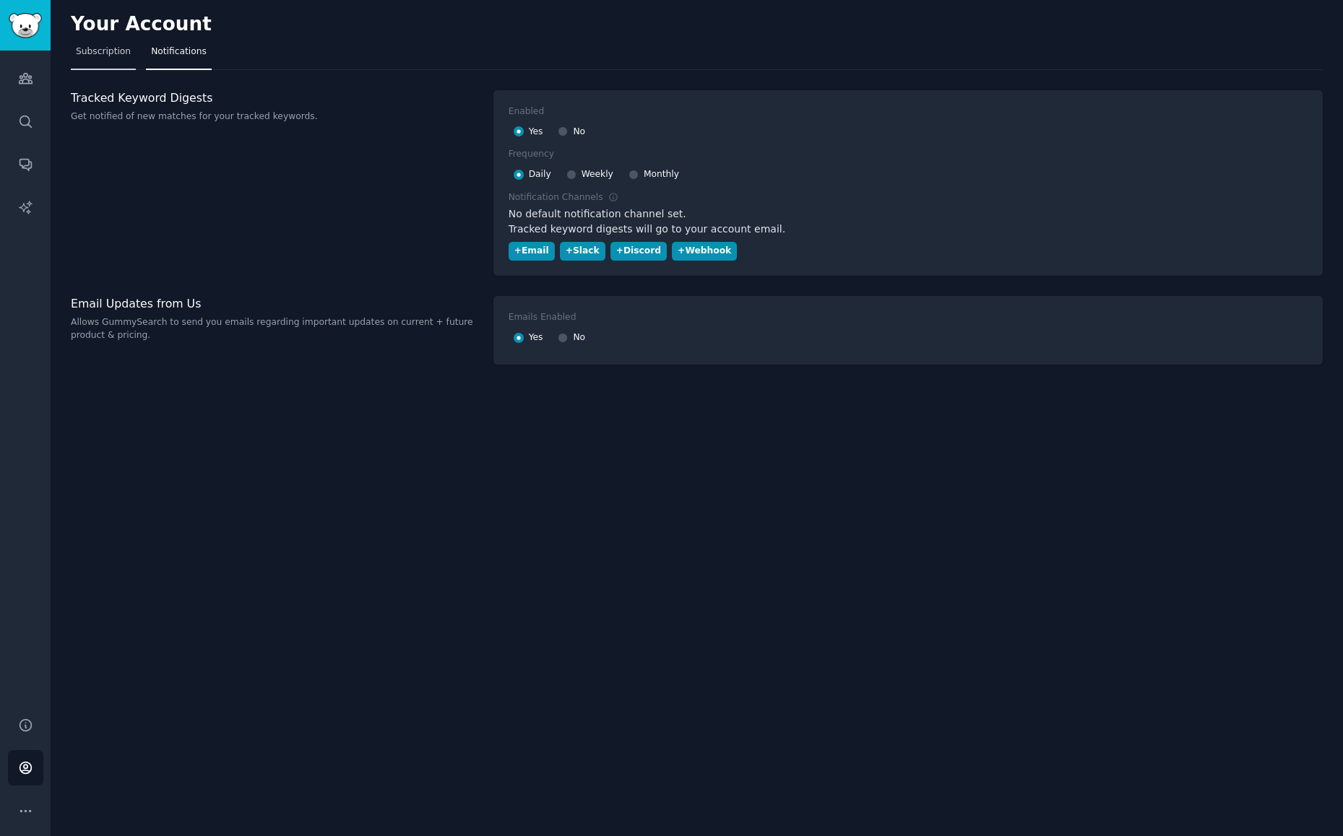
click at [124, 61] on link "Subscription" at bounding box center [103, 55] width 65 height 30
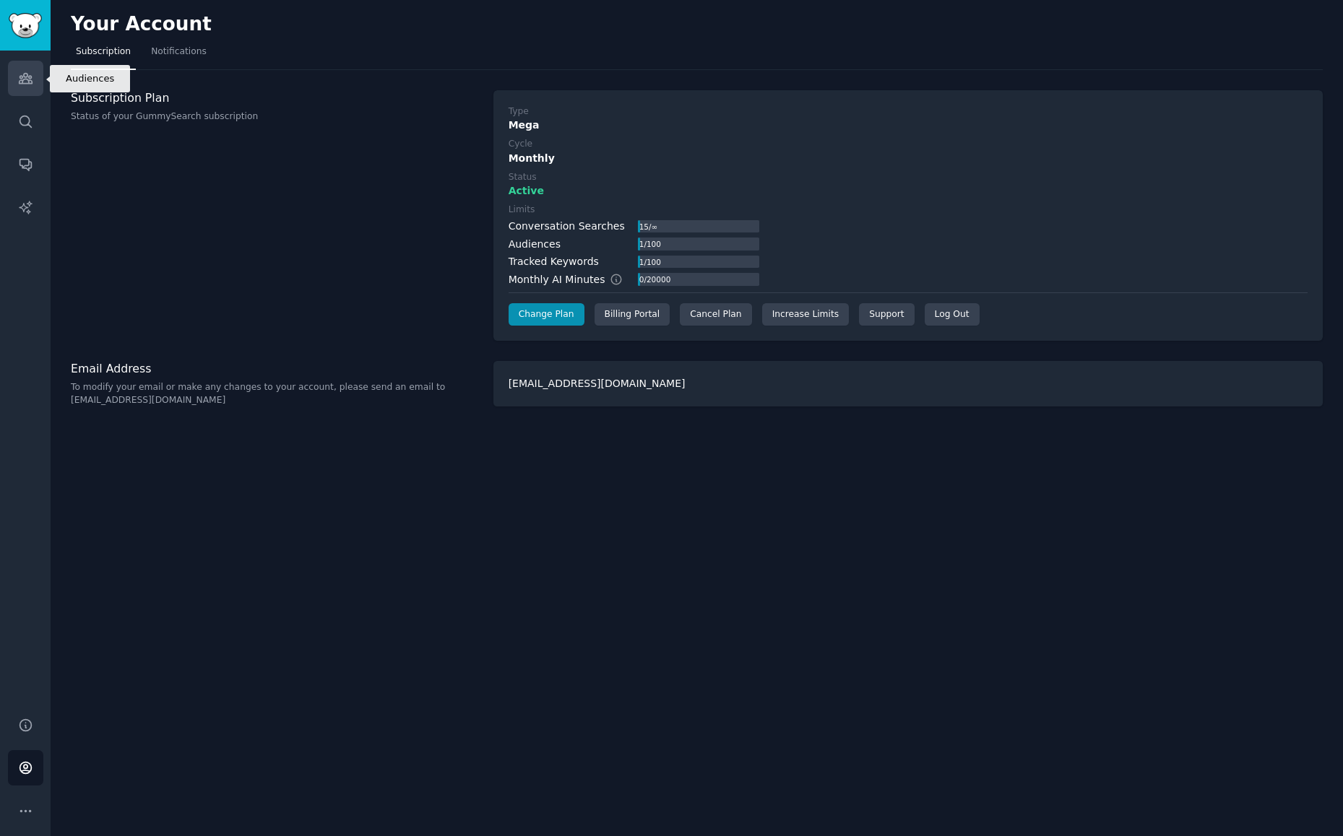
click at [30, 79] on icon "Sidebar" at bounding box center [25, 79] width 13 height 10
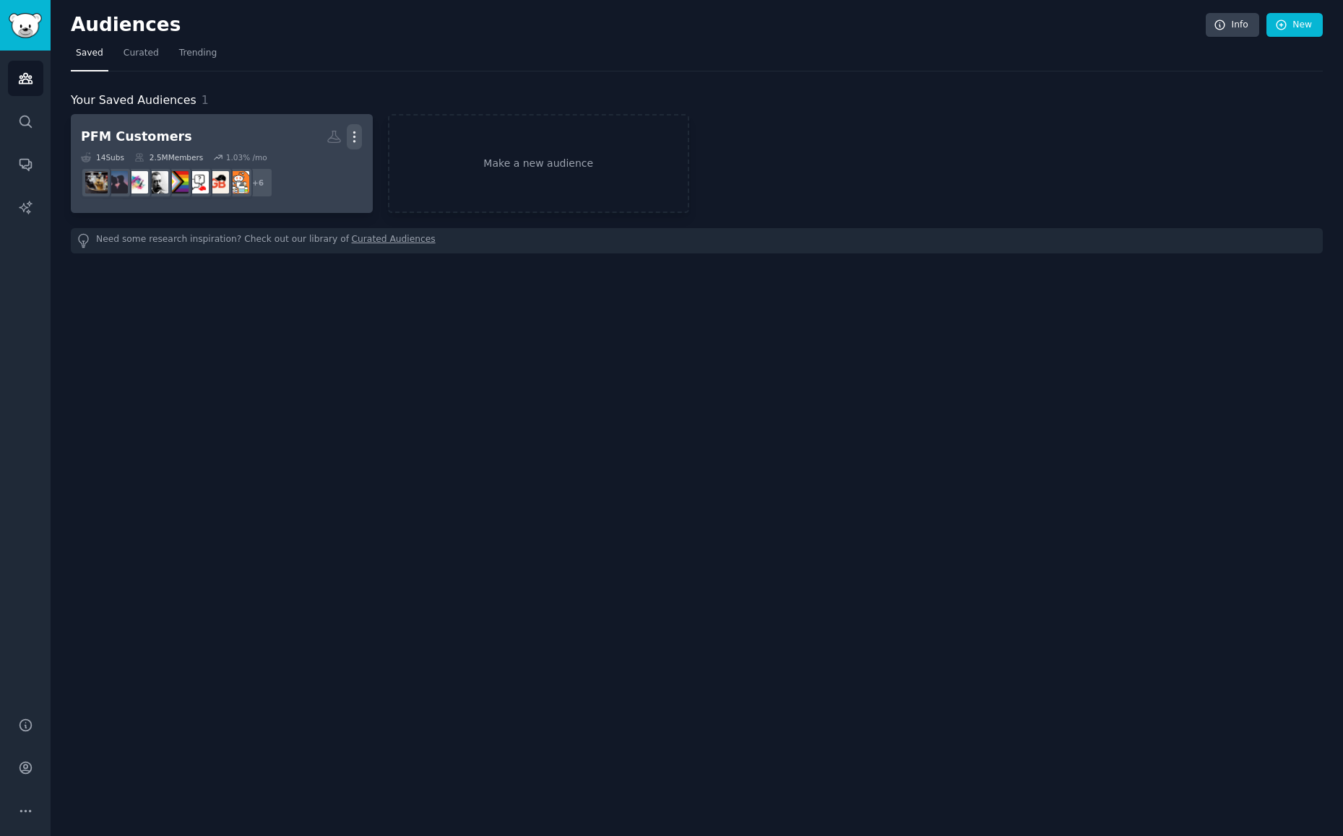
click at [353, 136] on icon "button" at bounding box center [354, 136] width 15 height 15
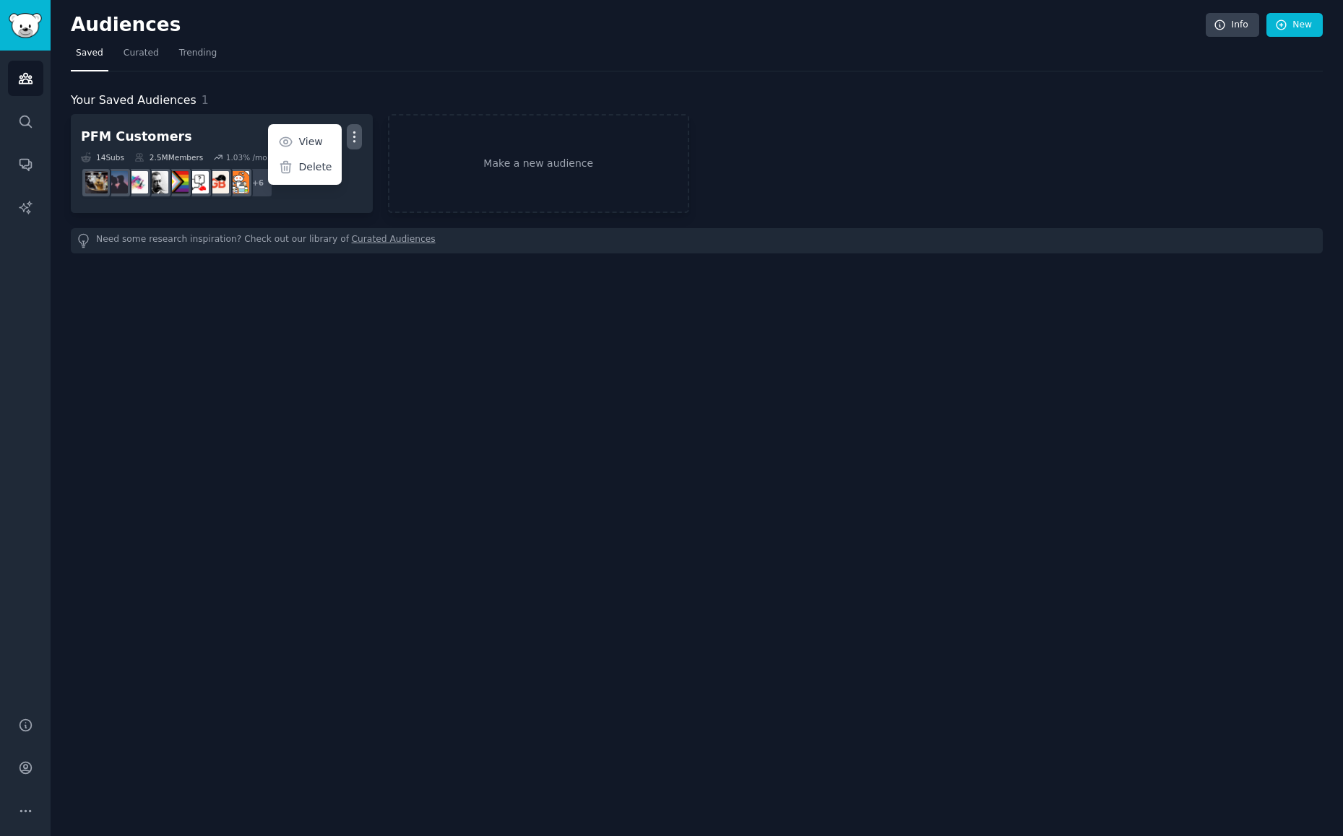
drag, startPoint x: 519, startPoint y: 264, endPoint x: 400, endPoint y: 244, distance: 120.9
click at [515, 269] on div "Audiences Info New Saved Curated Trending Your Saved Audiences 1 PFM Customers …" at bounding box center [697, 418] width 1292 height 836
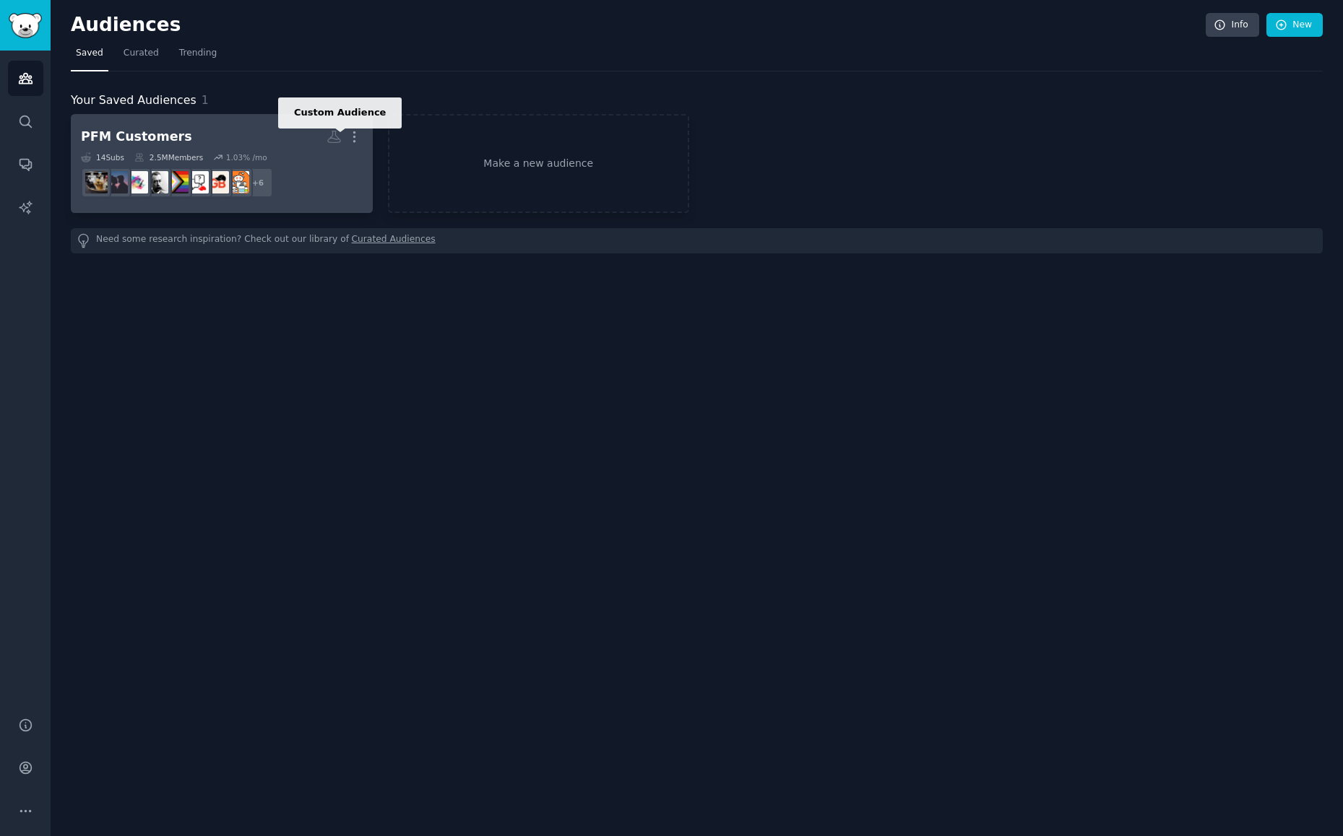
click at [339, 133] on icon at bounding box center [334, 136] width 15 height 15
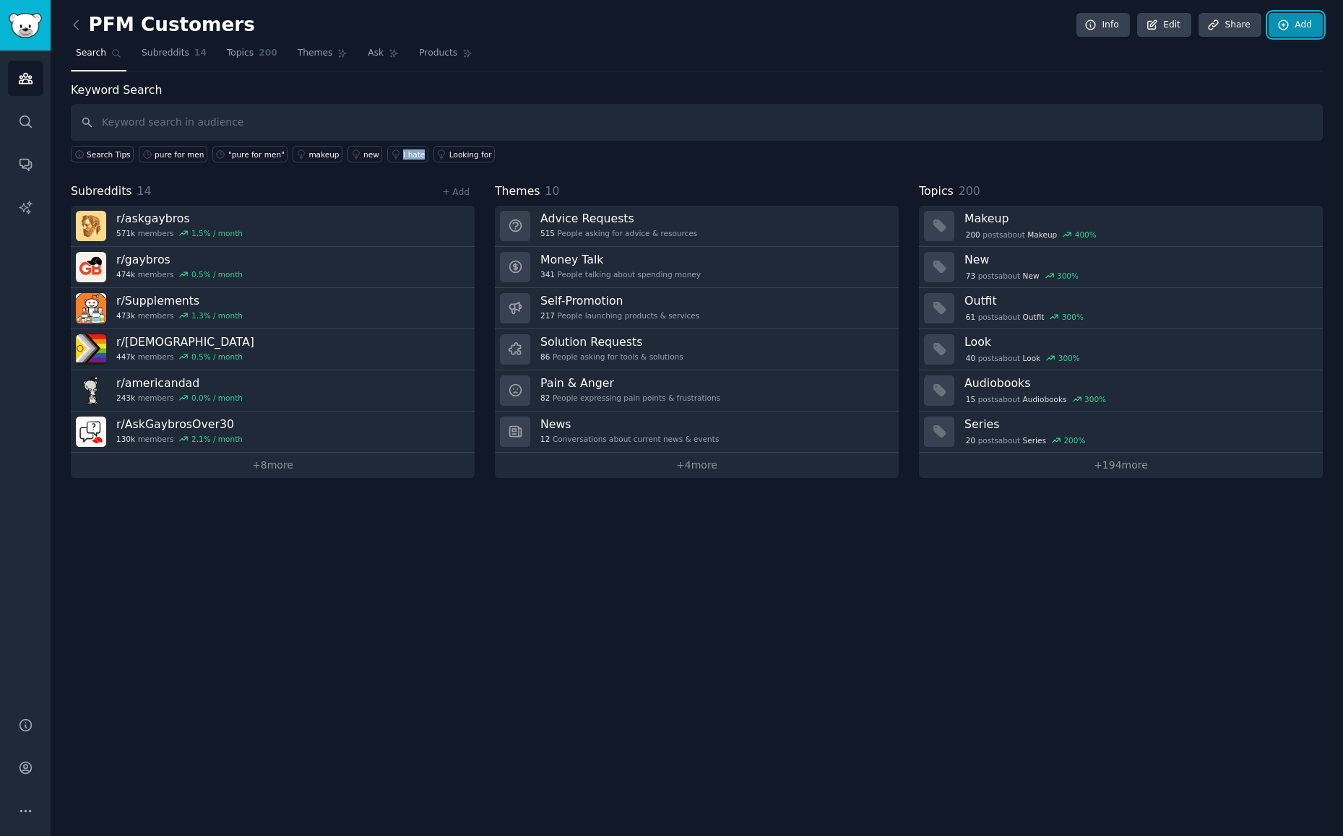
click at [1297, 21] on link "Add" at bounding box center [1295, 25] width 54 height 25
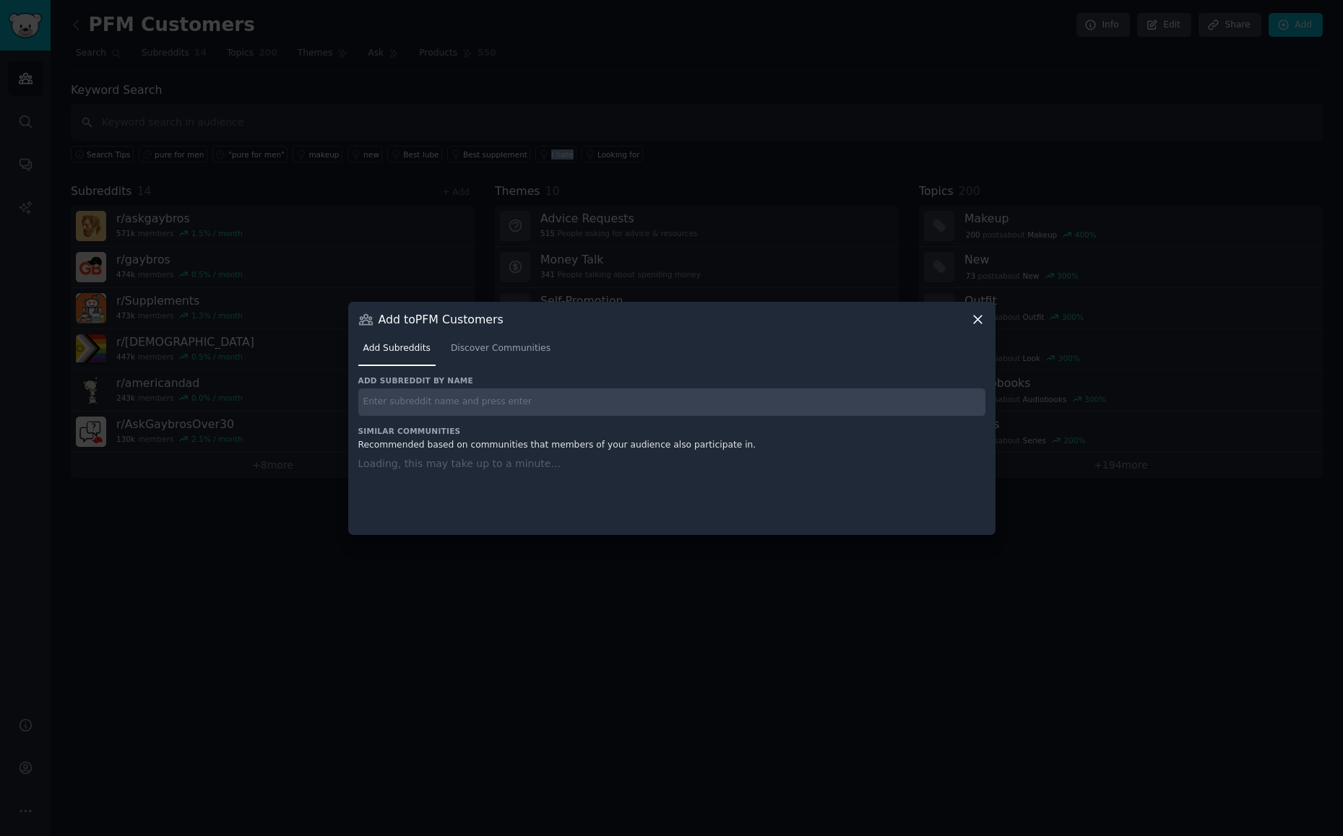
click at [971, 323] on icon at bounding box center [977, 319] width 15 height 15
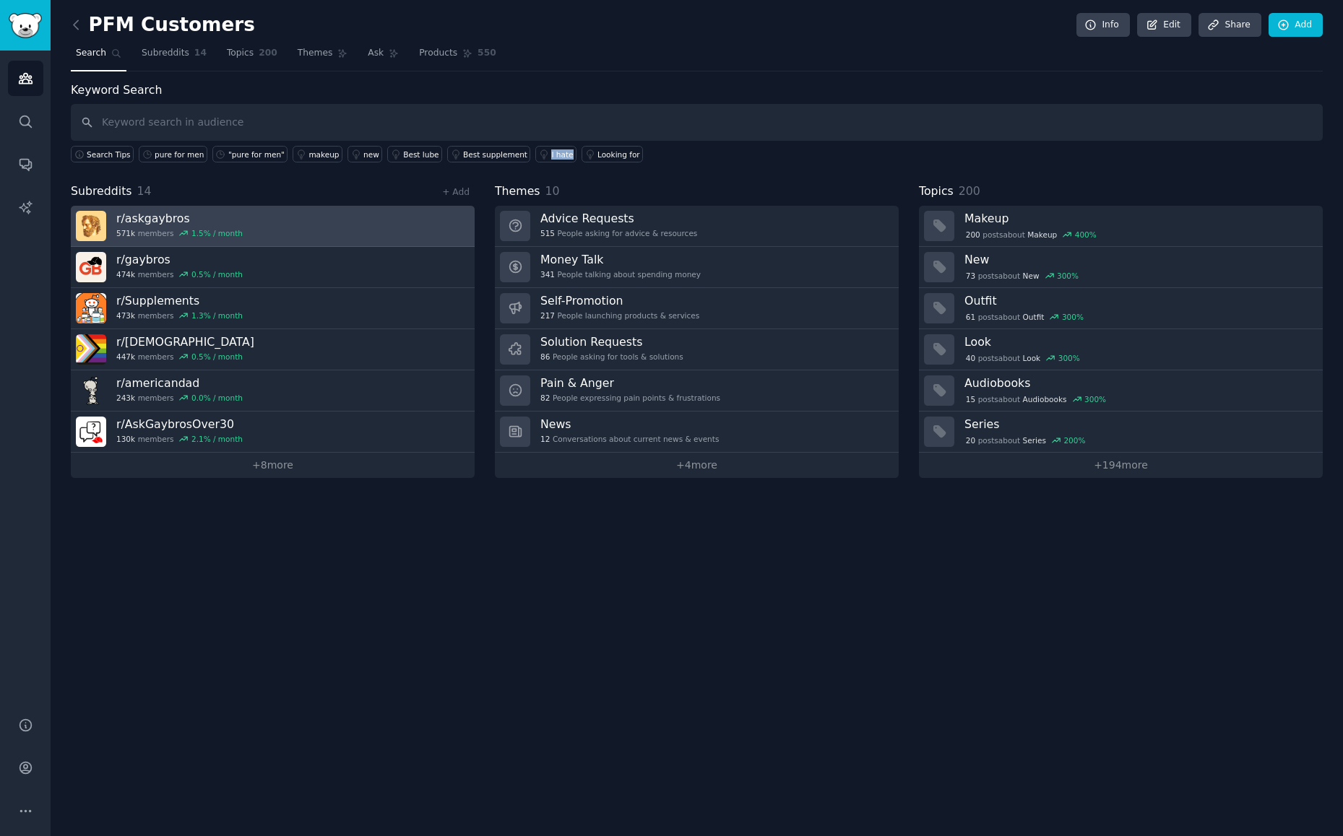
click at [303, 228] on link "r/ askgaybros 571k members 1.5 % / month" at bounding box center [273, 226] width 404 height 41
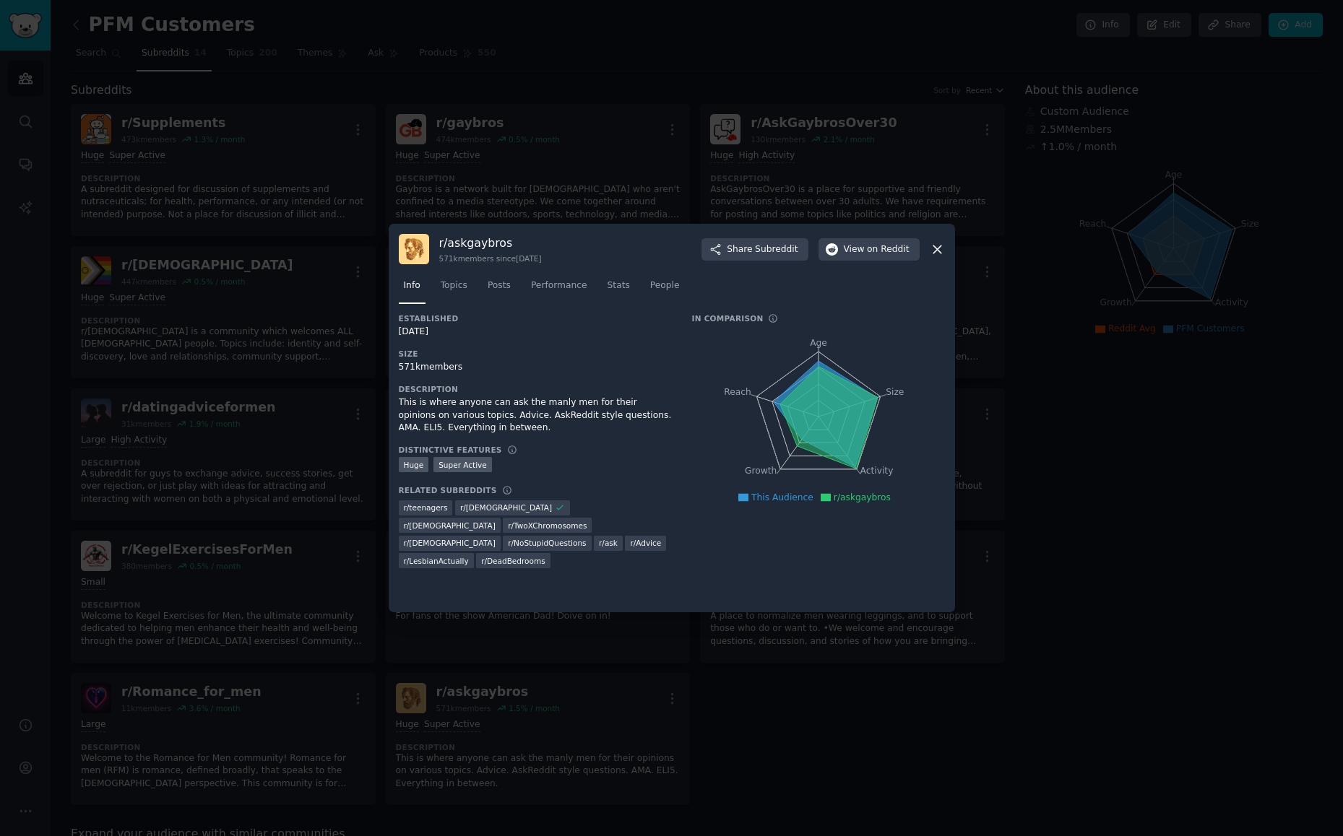
click at [943, 248] on div "r/ askgaybros 571k members since [DATE] Share Subreddit View on Reddit Info Top…" at bounding box center [672, 418] width 566 height 389
click at [941, 249] on icon at bounding box center [937, 249] width 15 height 15
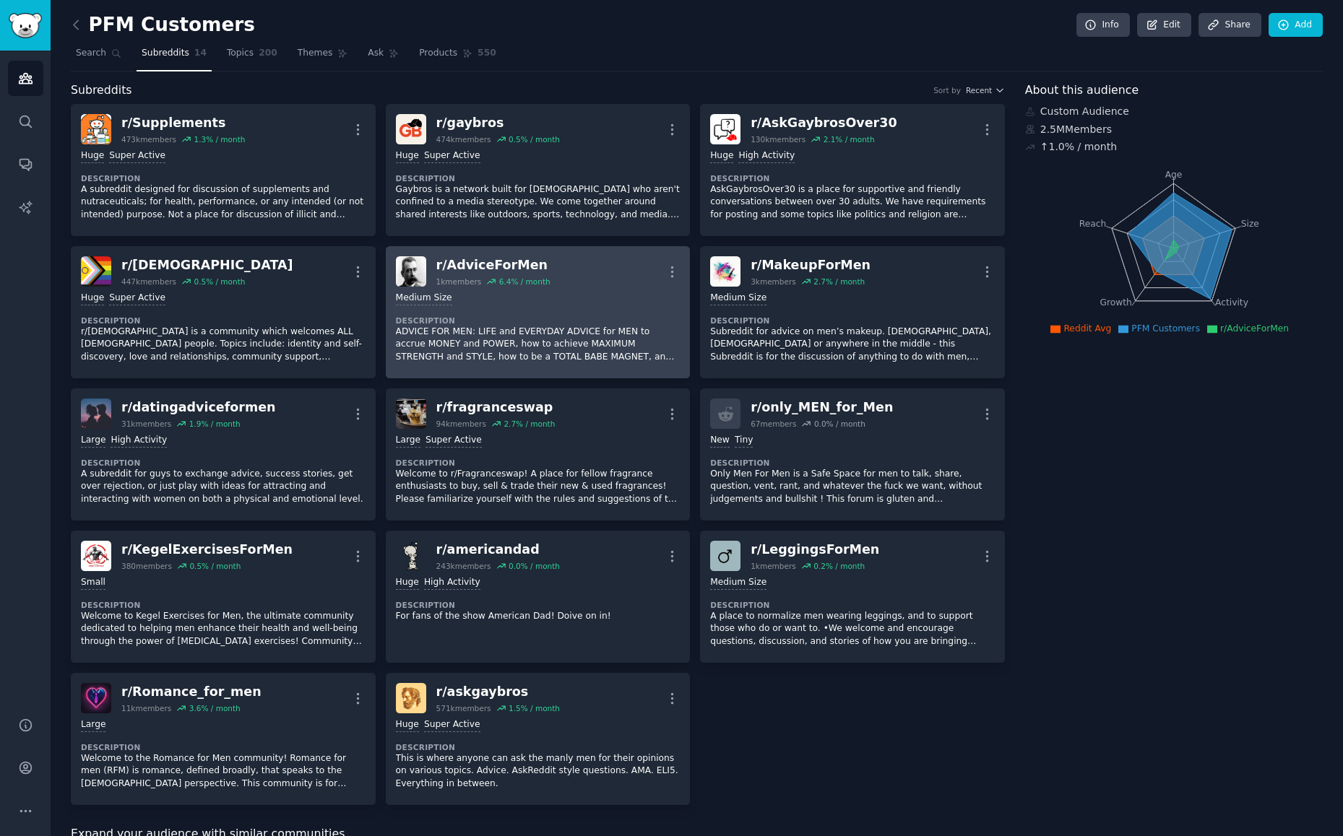
drag, startPoint x: 555, startPoint y: 272, endPoint x: 542, endPoint y: 264, distance: 15.6
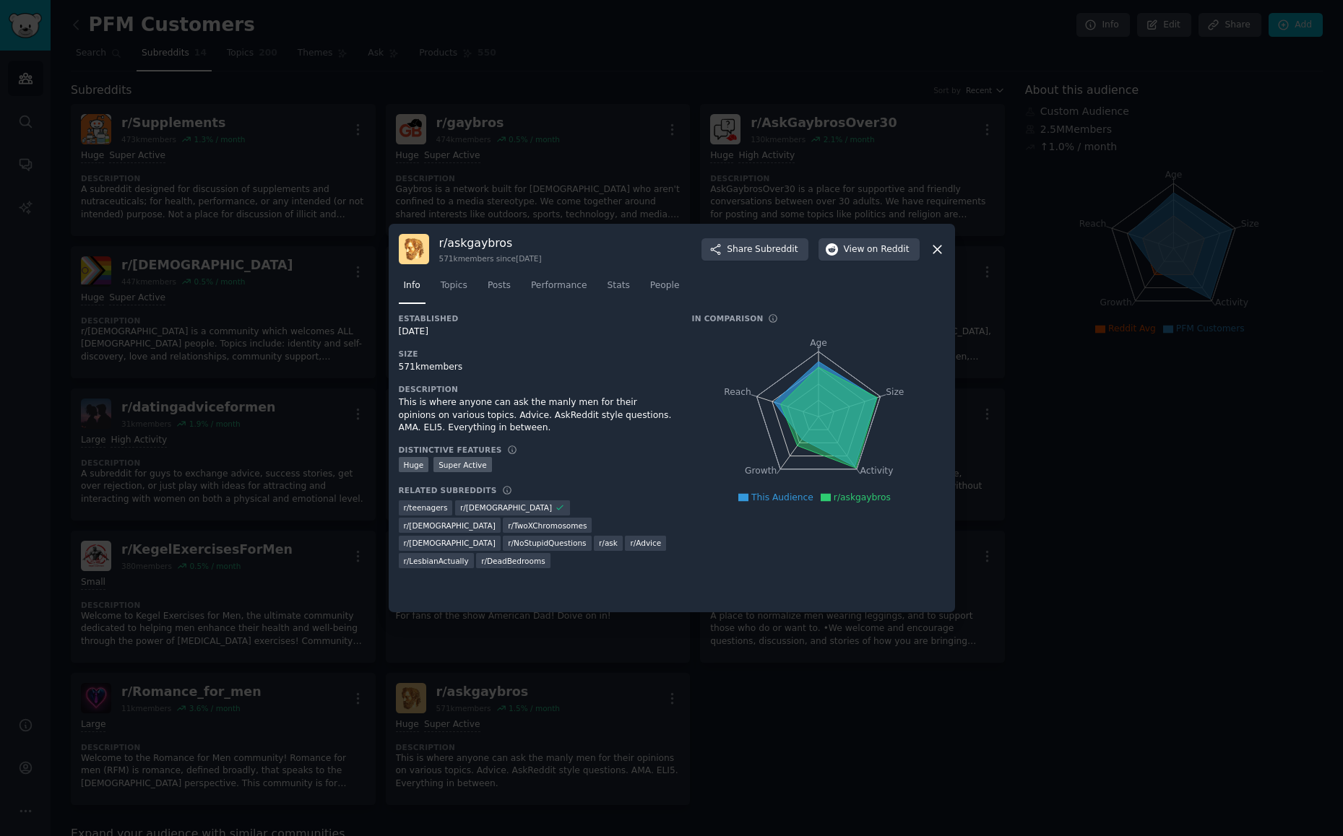
drag, startPoint x: 501, startPoint y: 264, endPoint x: 563, endPoint y: 251, distance: 62.9
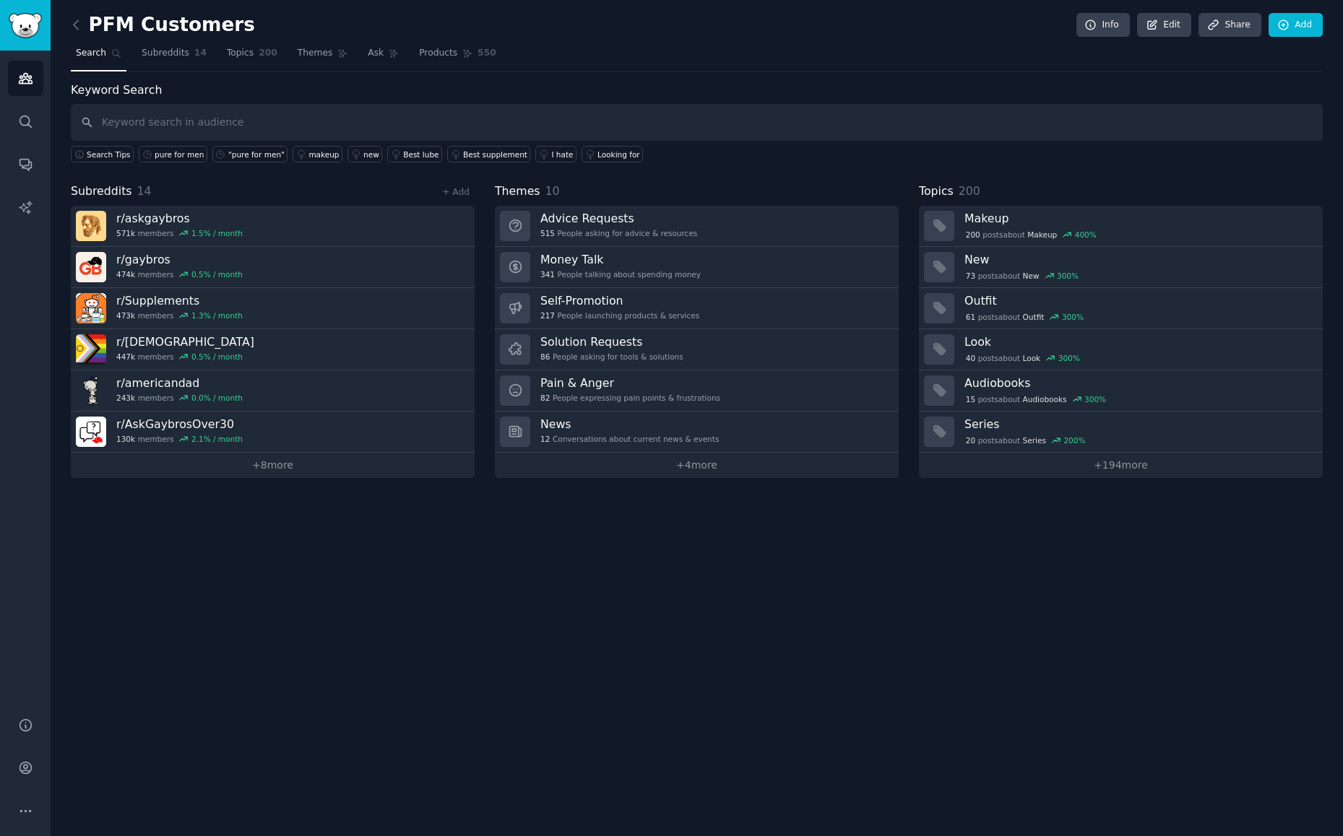
click at [44, 123] on div "Audiences Search Conversations AI Reports" at bounding box center [25, 375] width 51 height 649
click at [36, 124] on link "Search" at bounding box center [25, 121] width 35 height 35
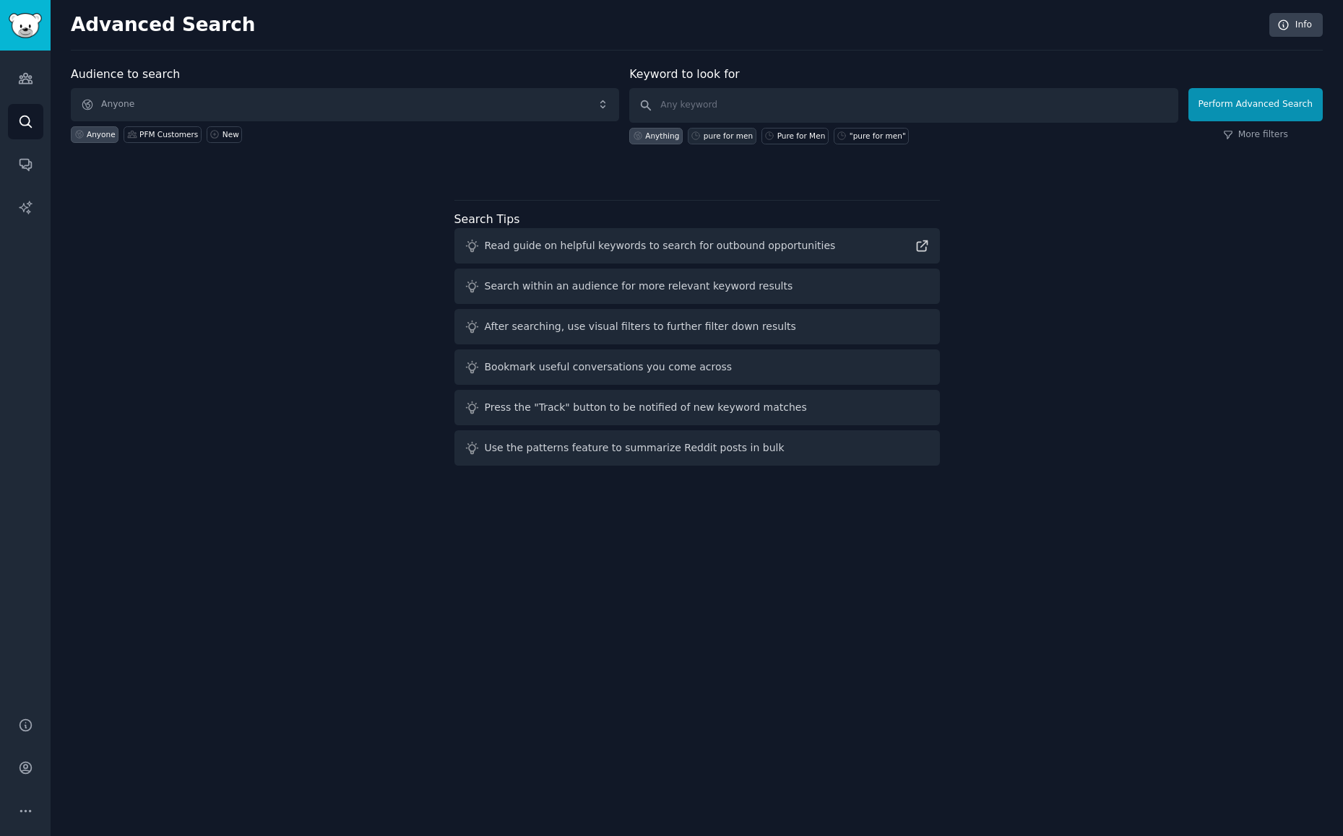
click at [704, 140] on div "pure for men" at bounding box center [728, 136] width 49 height 10
type input "pure for men"
click at [1240, 105] on button "Perform Advanced Search" at bounding box center [1255, 104] width 134 height 33
